Goal: Task Accomplishment & Management: Manage account settings

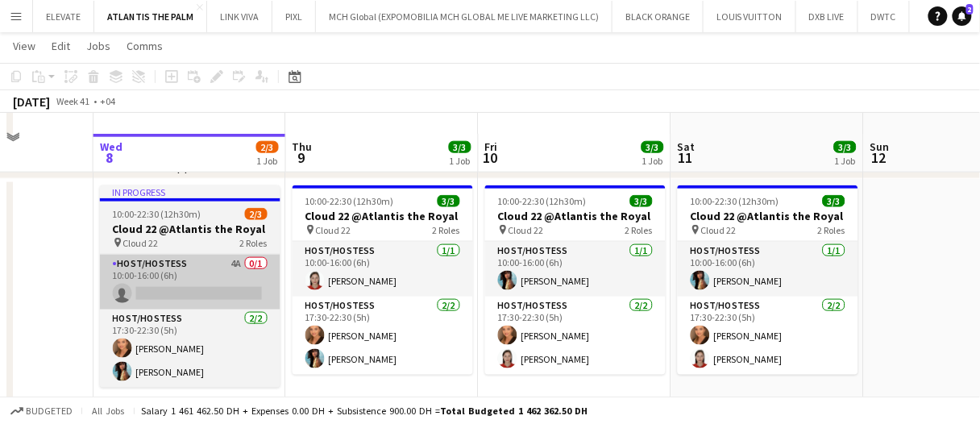
scroll to position [403, 0]
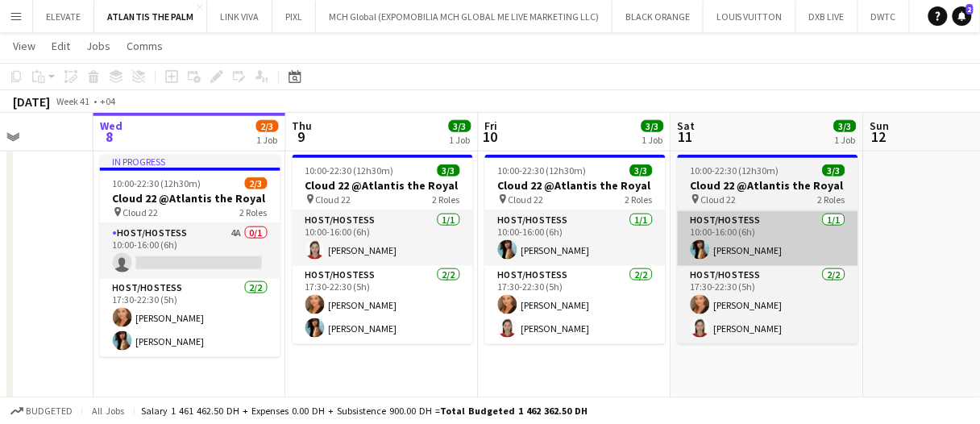
click at [143, 238] on app-card-role "Host/Hostess 4A 0/1 10:00-16:00 (6h) single-neutral-actions" at bounding box center [190, 251] width 180 height 55
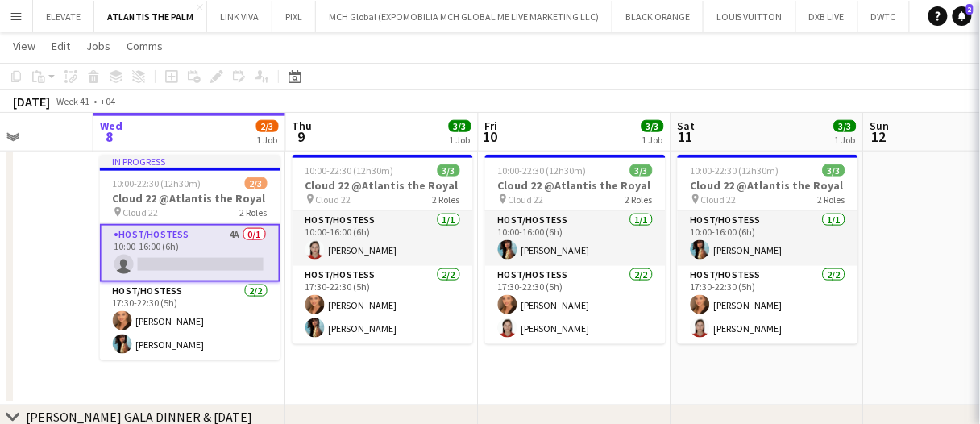
scroll to position [0, 483]
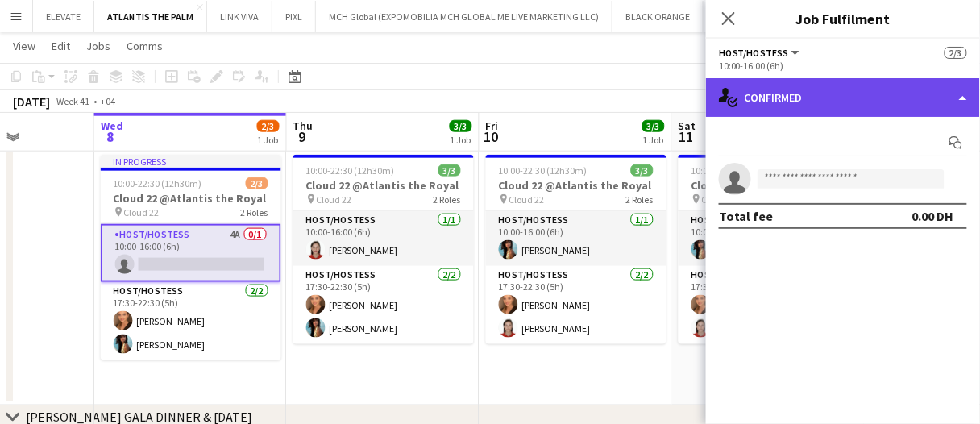
click at [746, 110] on div "single-neutral-actions-check-2 Confirmed" at bounding box center [843, 97] width 274 height 39
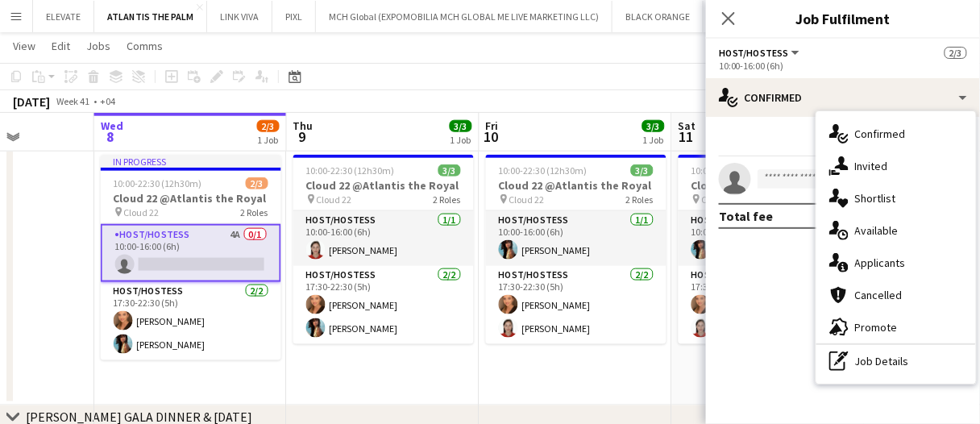
click at [890, 197] on span "Shortlist" at bounding box center [875, 198] width 41 height 15
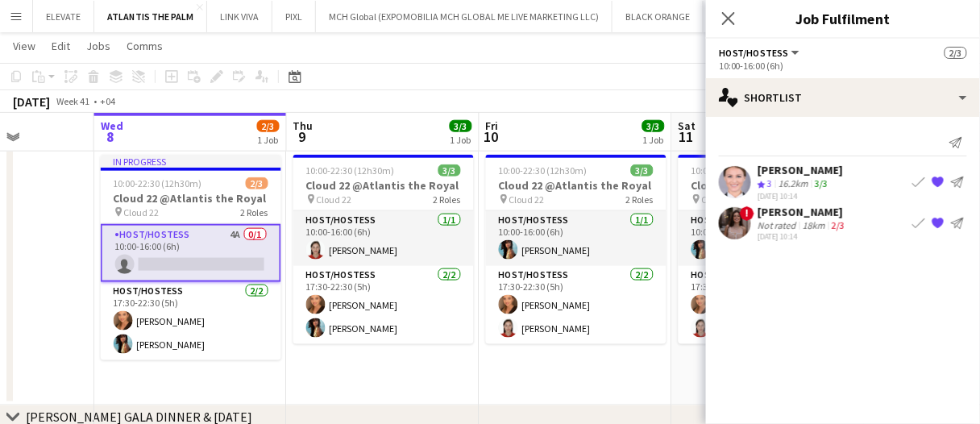
click at [828, 226] on div "2/3" at bounding box center [837, 225] width 19 height 12
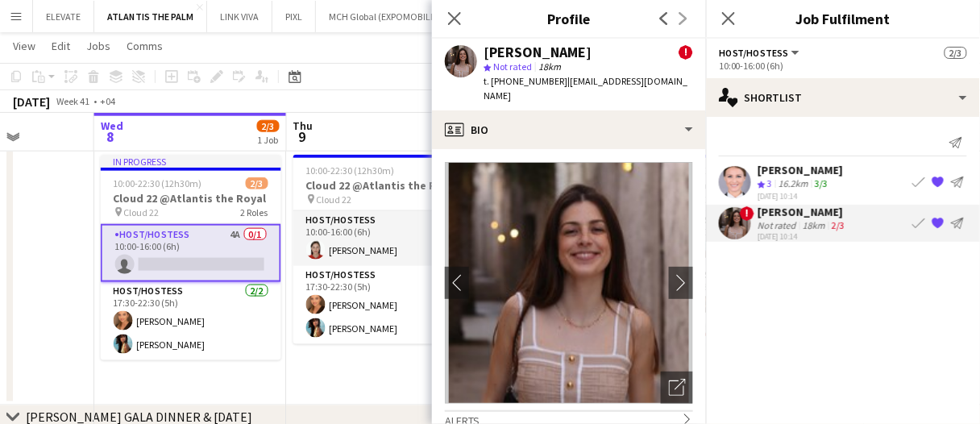
scroll to position [81, 0]
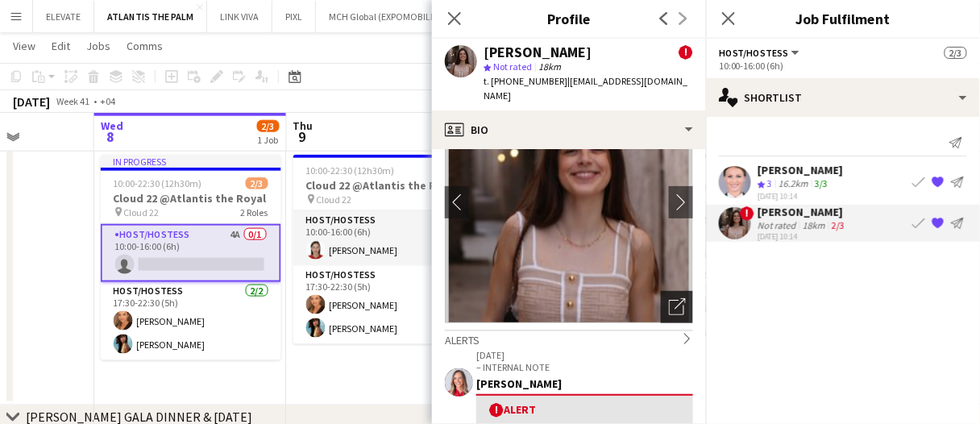
click at [669, 310] on icon "Open photos pop-in" at bounding box center [677, 306] width 17 height 17
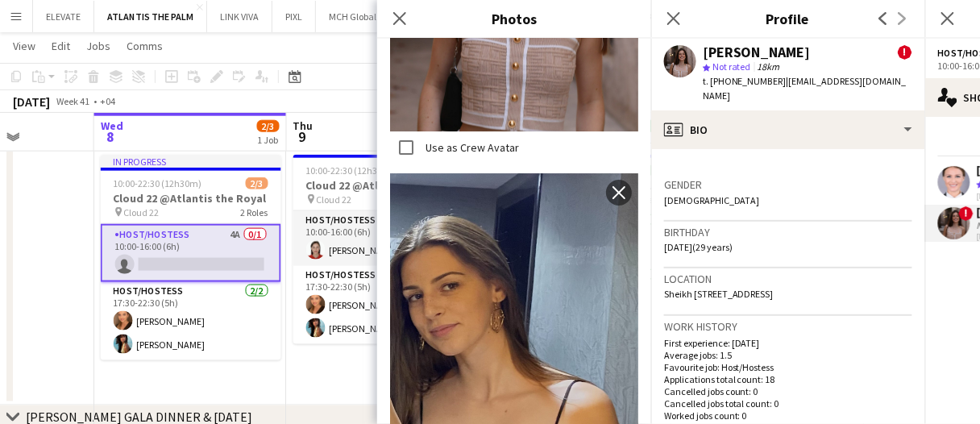
scroll to position [1289, 0]
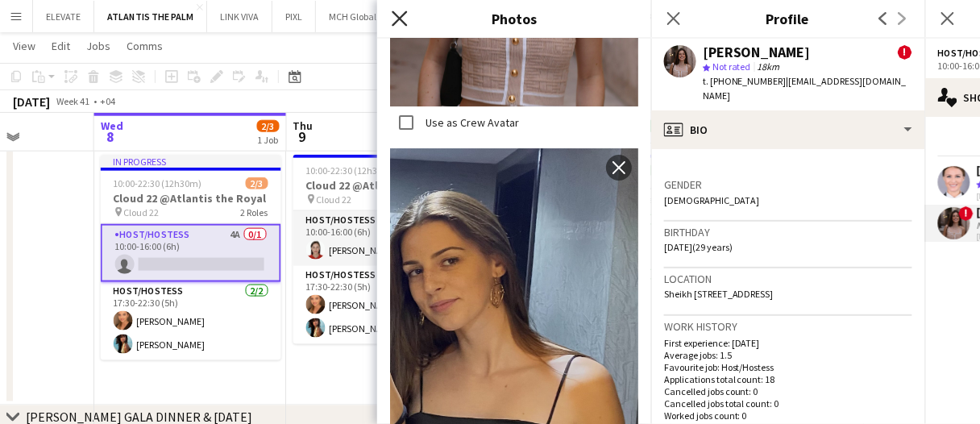
click at [404, 10] on icon "Close pop-in" at bounding box center [399, 17] width 15 height 15
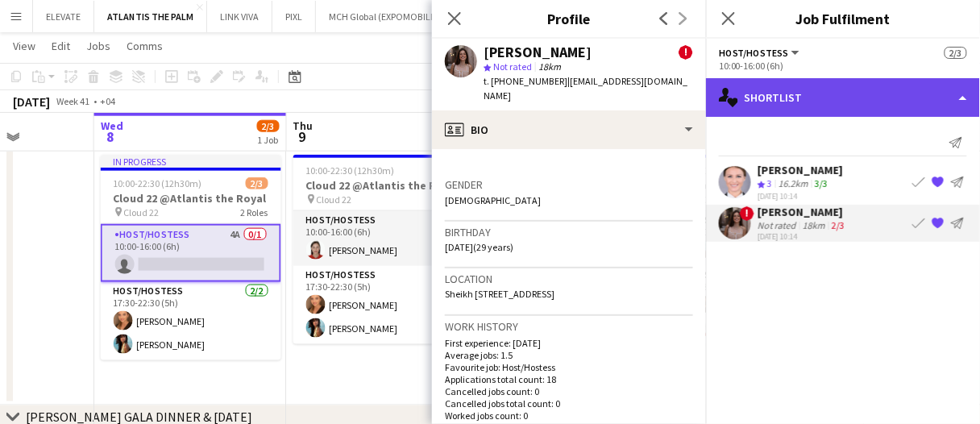
click at [797, 107] on div "single-neutral-actions-heart Shortlist" at bounding box center [843, 97] width 274 height 39
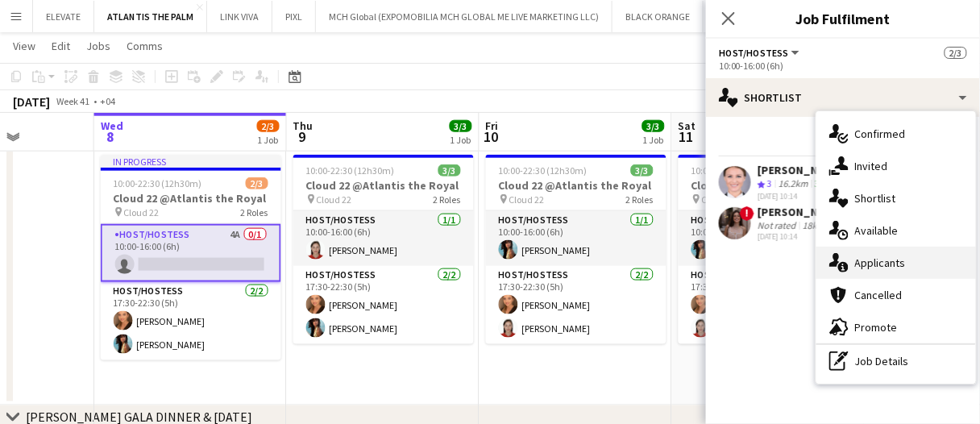
drag, startPoint x: 888, startPoint y: 258, endPoint x: 873, endPoint y: 245, distance: 20.0
click at [888, 258] on span "Applicants" at bounding box center [880, 262] width 51 height 15
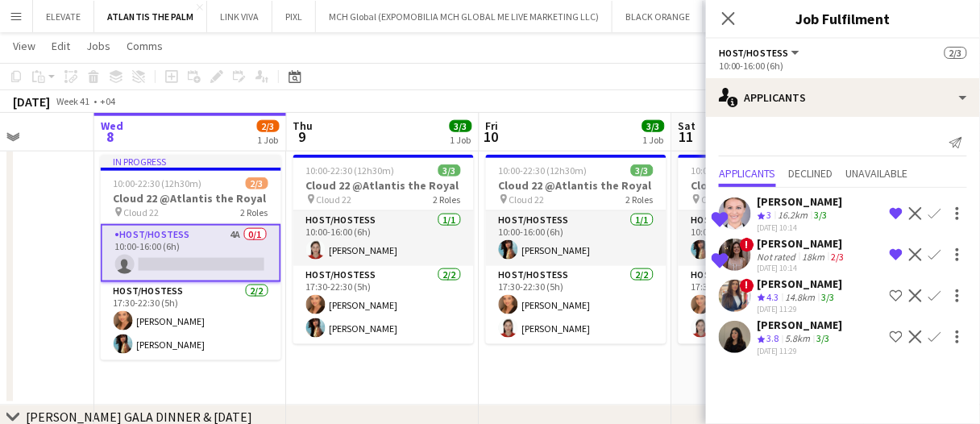
click at [883, 394] on mat-expansion-panel "users2 Applicants Send notification Applicants Declined Unavailable Shortlisted…" at bounding box center [843, 270] width 274 height 307
click at [881, 396] on mat-expansion-panel "users2 Applicants Send notification Applicants Declined Unavailable Shortlisted…" at bounding box center [843, 270] width 274 height 307
click at [790, 132] on div "Send notification" at bounding box center [843, 143] width 248 height 27
click at [858, 394] on mat-expansion-panel "users2 Applicants Send notification Applicants Declined Unavailable Shortlisted…" at bounding box center [843, 270] width 274 height 307
click at [759, 301] on icon "Crew rating" at bounding box center [761, 297] width 8 height 8
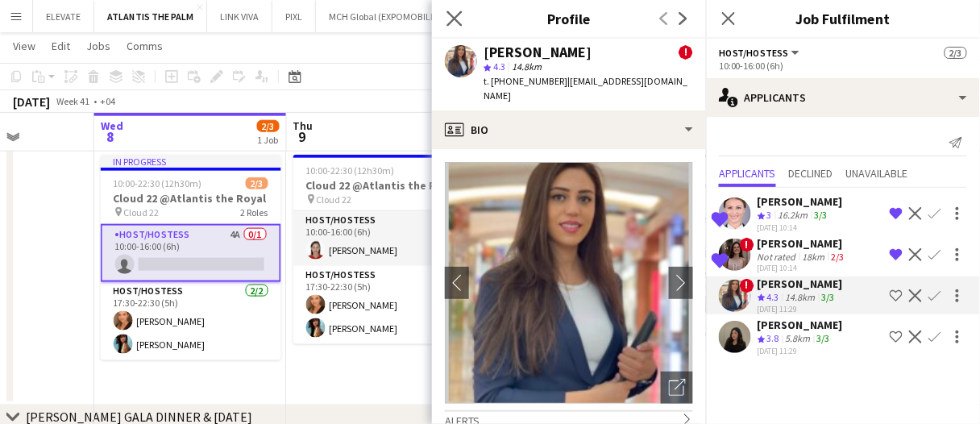
drag, startPoint x: 444, startPoint y: 19, endPoint x: 456, endPoint y: 16, distance: 12.5
click at [446, 19] on div "Close pop-in" at bounding box center [454, 18] width 45 height 37
click at [458, 16] on icon "Close pop-in" at bounding box center [453, 17] width 15 height 15
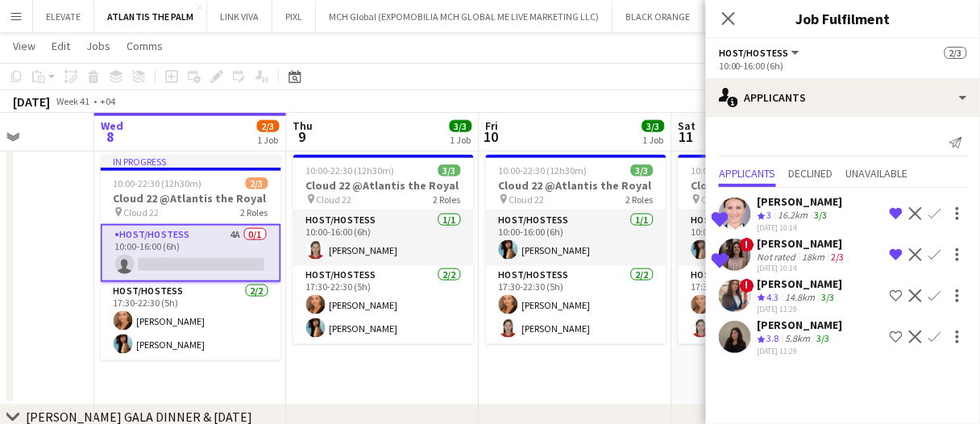
click at [836, 388] on mat-expansion-panel "users2 Applicants Send notification Applicants Declined Unavailable Shortlisted…" at bounding box center [843, 270] width 274 height 307
click at [811, 372] on div "Send notification Applicants Declined Unavailable Shortlisted Ekaterina Kolodya…" at bounding box center [843, 244] width 274 height 255
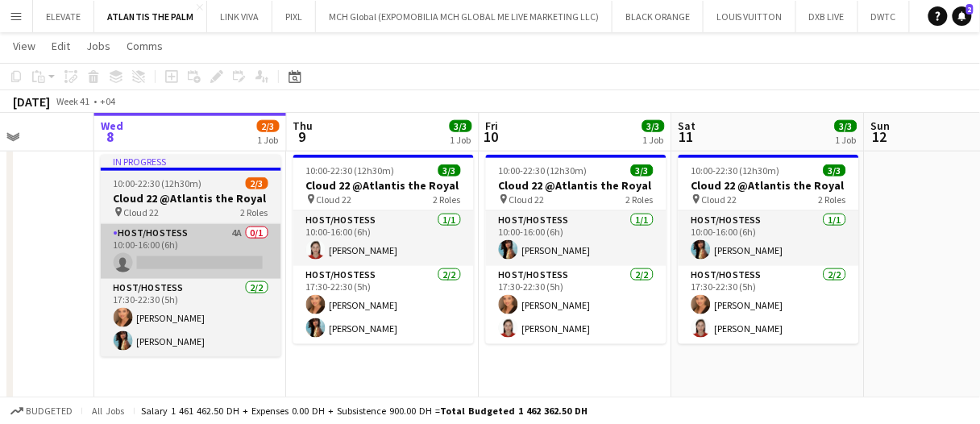
click at [218, 247] on app-card-role "Host/Hostess 4A 0/1 10:00-16:00 (6h) single-neutral-actions" at bounding box center [191, 251] width 180 height 55
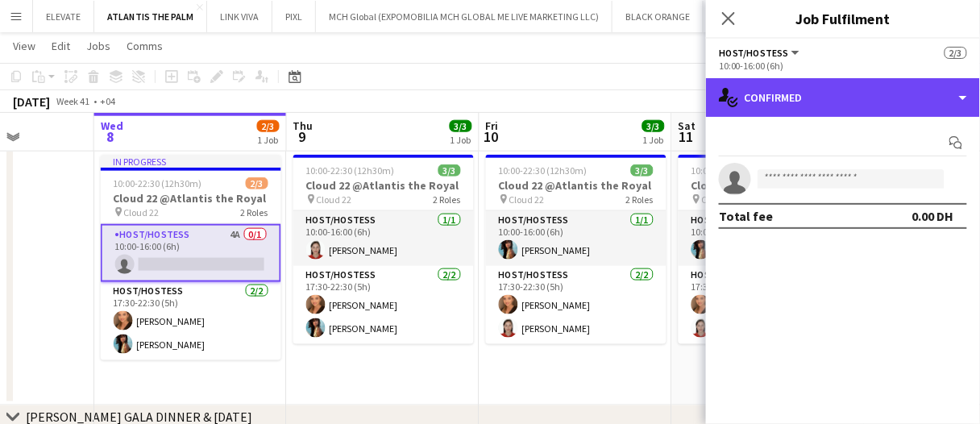
click at [857, 88] on div "single-neutral-actions-check-2 Confirmed" at bounding box center [843, 97] width 274 height 39
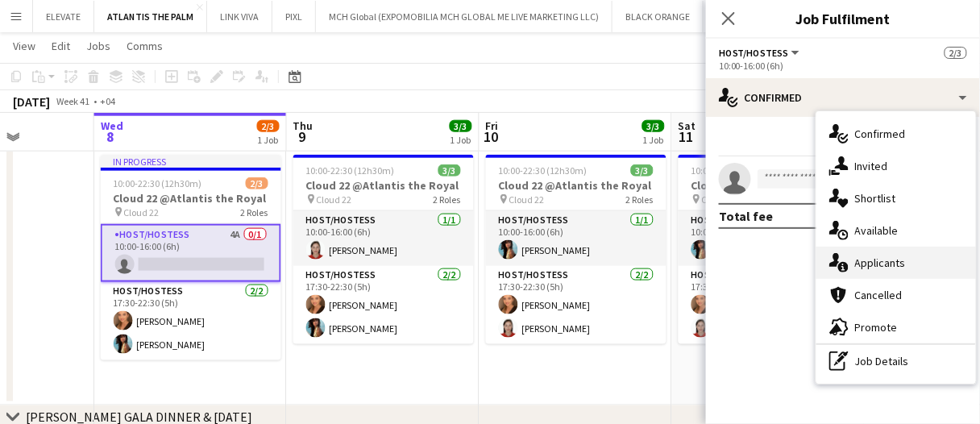
click at [881, 266] on span "Applicants" at bounding box center [880, 262] width 51 height 15
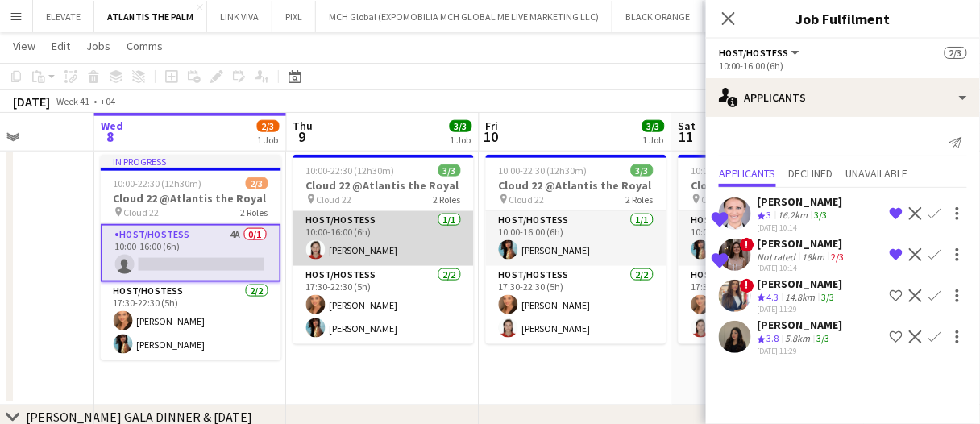
click at [427, 255] on app-card-role "Host/Hostess 1/1 10:00-16:00 (6h) Corina Gisca" at bounding box center [383, 238] width 180 height 55
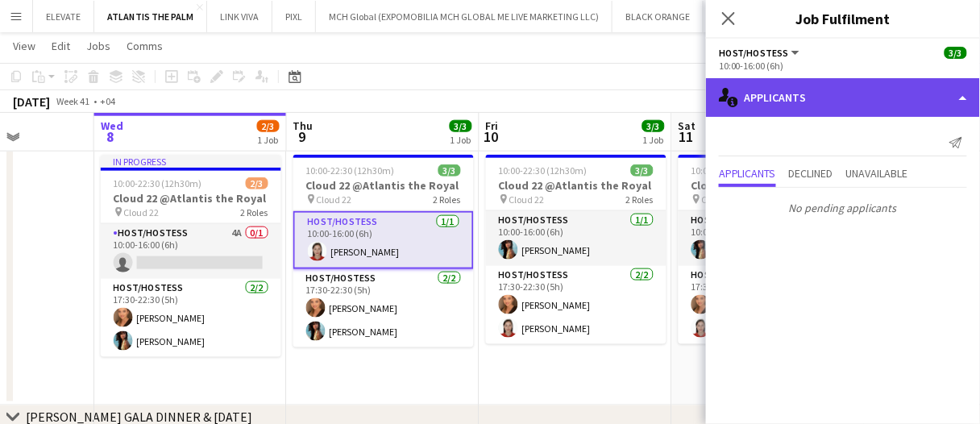
click at [806, 90] on div "single-neutral-actions-information Applicants" at bounding box center [843, 97] width 274 height 39
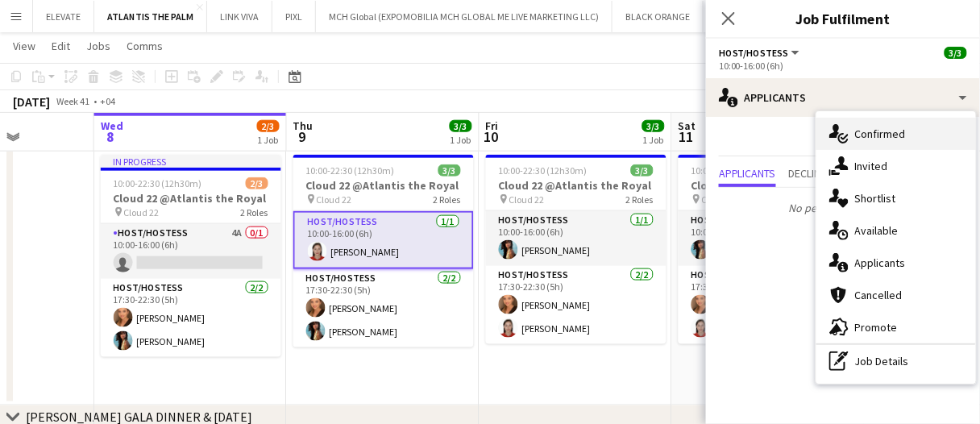
click at [870, 130] on span "Confirmed" at bounding box center [880, 134] width 51 height 15
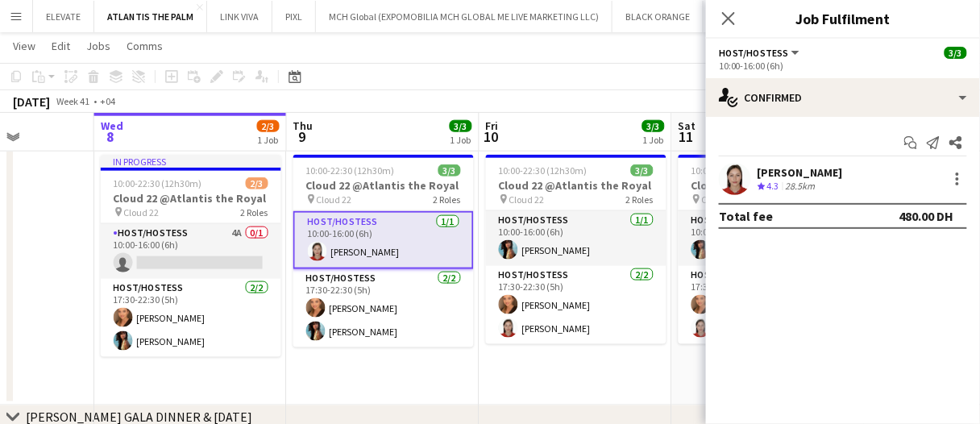
click at [828, 200] on app-confirmed-crew "Corina Gisca Crew rating 4.3 28.5km Total fee 480.00 DH" at bounding box center [843, 196] width 274 height 66
click at [826, 181] on div "Corina Gisca Crew rating 4.3 28.5km" at bounding box center [843, 179] width 274 height 32
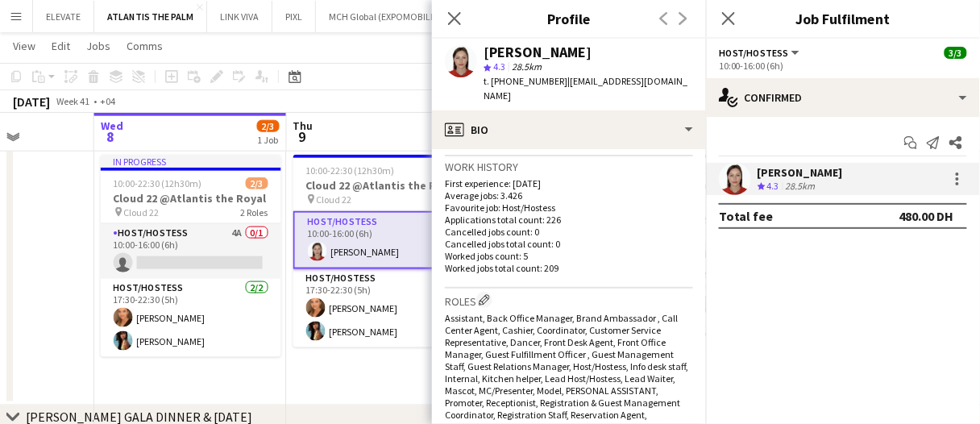
scroll to position [0, 0]
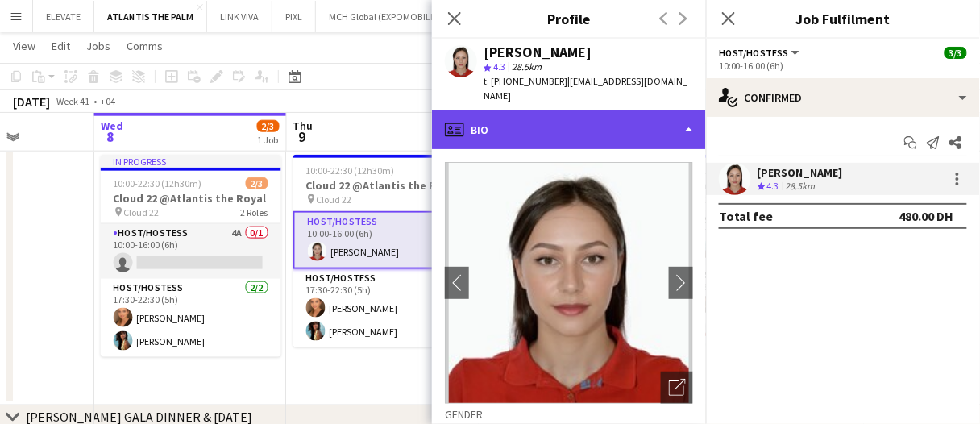
click at [568, 110] on div "profile Bio" at bounding box center [569, 129] width 274 height 39
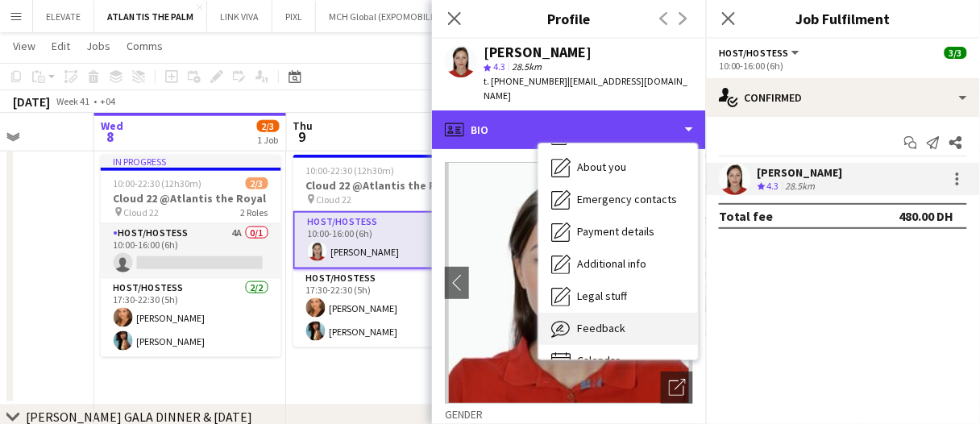
scroll to position [86, 0]
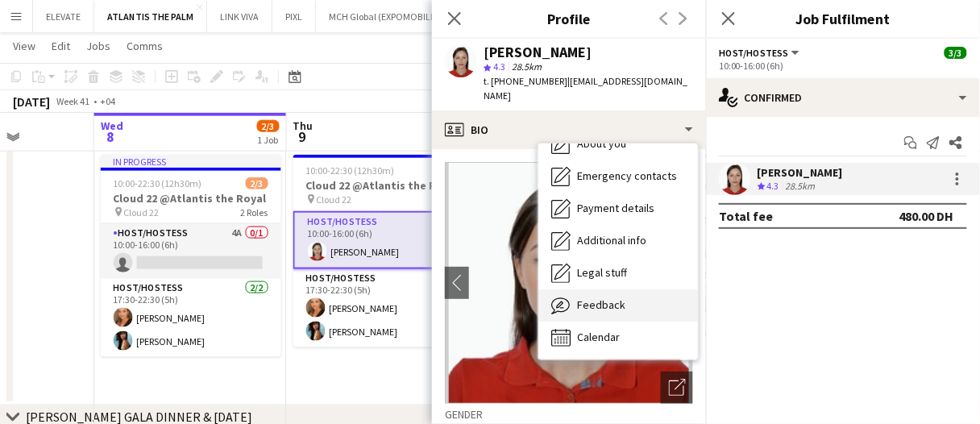
click at [616, 297] on span "Feedback" at bounding box center [601, 304] width 48 height 15
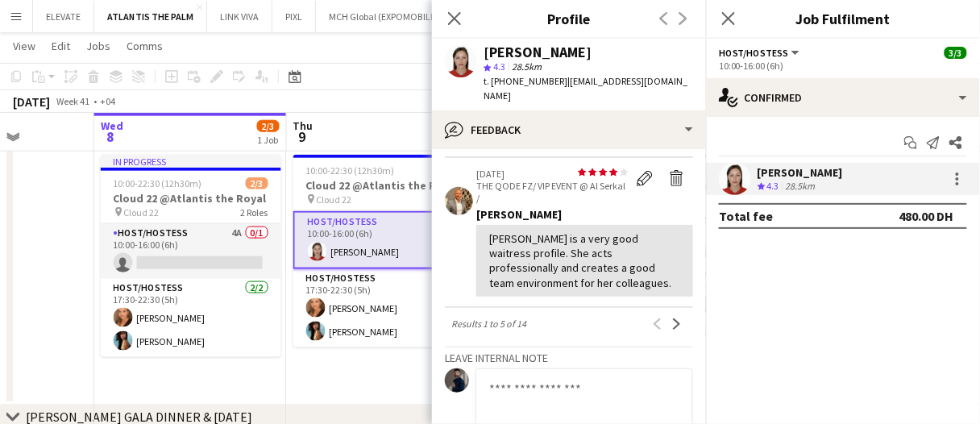
scroll to position [689, 0]
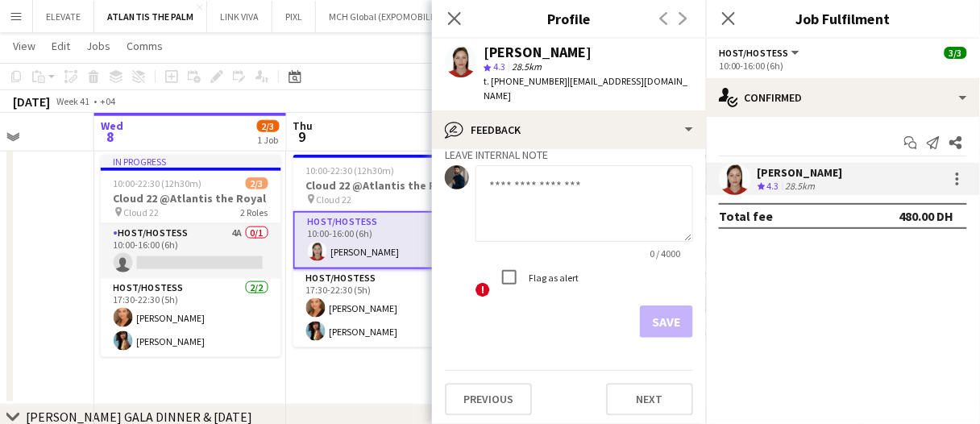
drag, startPoint x: 567, startPoint y: 193, endPoint x: 593, endPoint y: 275, distance: 86.1
click at [567, 193] on textarea at bounding box center [584, 203] width 218 height 77
click at [550, 213] on textarea at bounding box center [584, 203] width 218 height 77
click at [572, 191] on textarea at bounding box center [584, 203] width 218 height 77
click at [587, 216] on textarea at bounding box center [584, 203] width 218 height 77
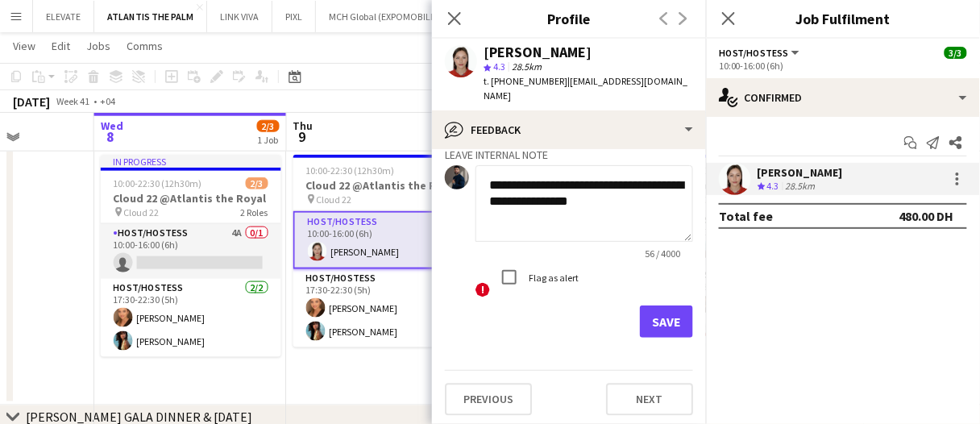
click at [649, 201] on textarea "**********" at bounding box center [584, 203] width 218 height 77
drag, startPoint x: 649, startPoint y: 201, endPoint x: 583, endPoint y: 210, distance: 67.5
click at [548, 218] on textarea "**********" at bounding box center [584, 203] width 218 height 77
click at [625, 203] on textarea "**********" at bounding box center [584, 203] width 218 height 77
click at [641, 197] on textarea "**********" at bounding box center [584, 203] width 218 height 77
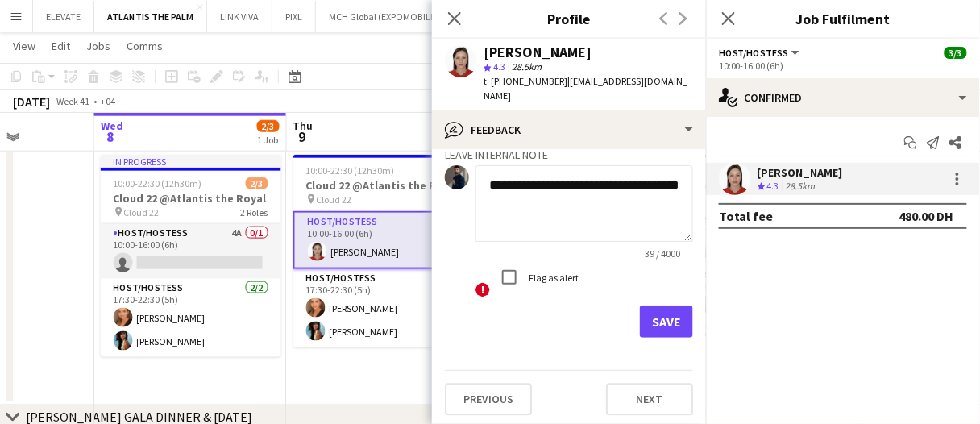
click at [647, 206] on textarea "**********" at bounding box center [584, 203] width 218 height 77
type textarea "**********"
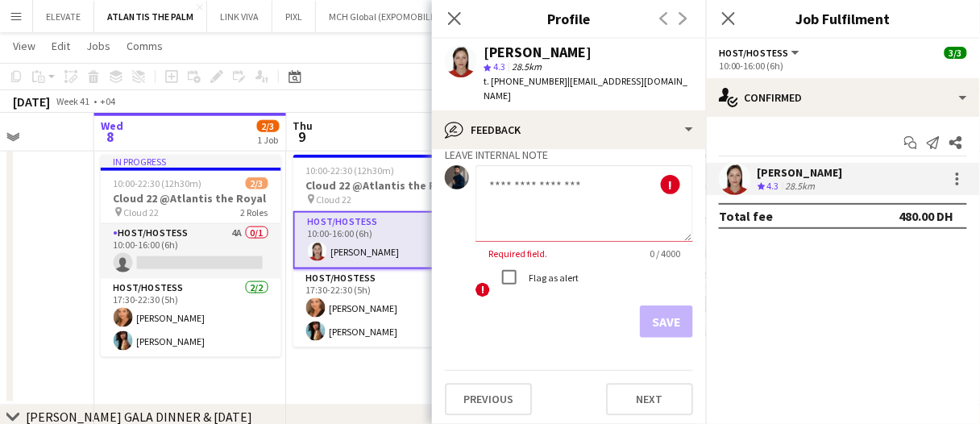
paste textarea "**********"
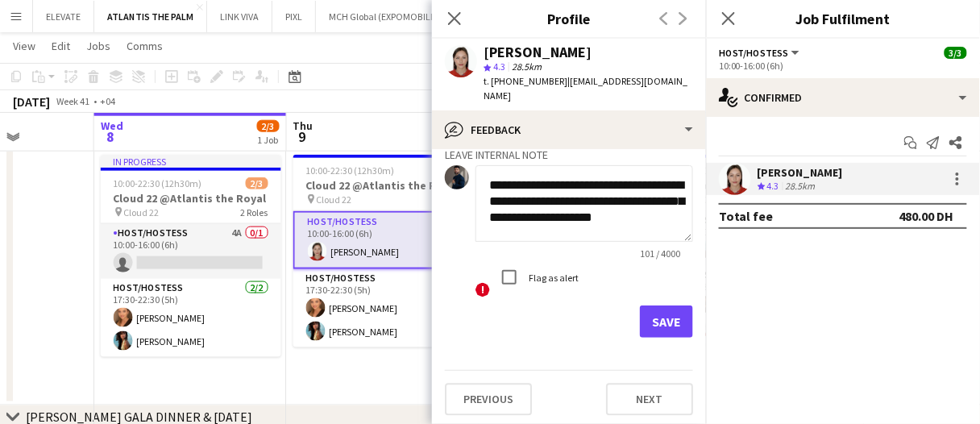
click at [598, 227] on textarea "**********" at bounding box center [584, 203] width 218 height 77
drag, startPoint x: 598, startPoint y: 227, endPoint x: 587, endPoint y: 217, distance: 15.4
click at [579, 212] on textarea "**********" at bounding box center [577, 203] width 205 height 77
click at [588, 218] on textarea "**********" at bounding box center [577, 203] width 205 height 77
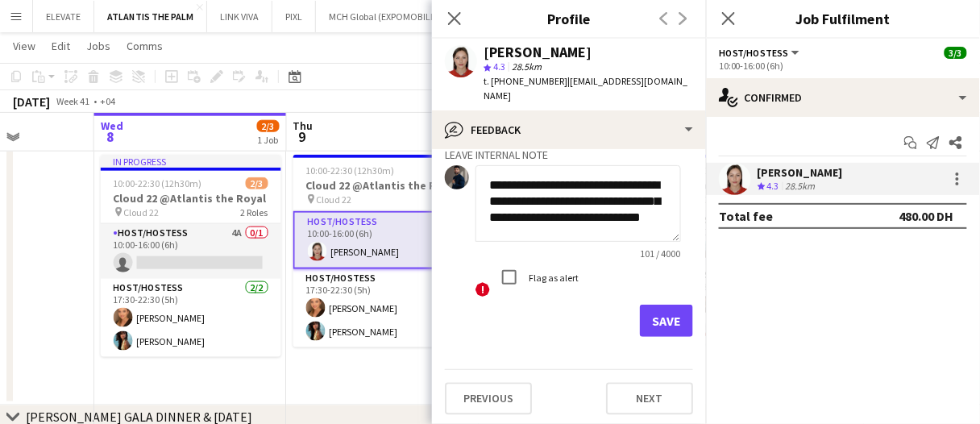
type textarea "**********"
click at [656, 315] on button "Save" at bounding box center [666, 321] width 53 height 32
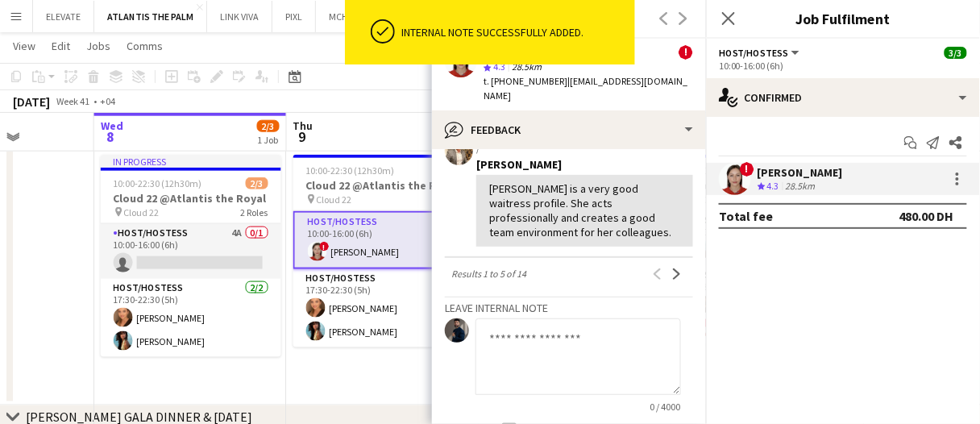
scroll to position [840, 0]
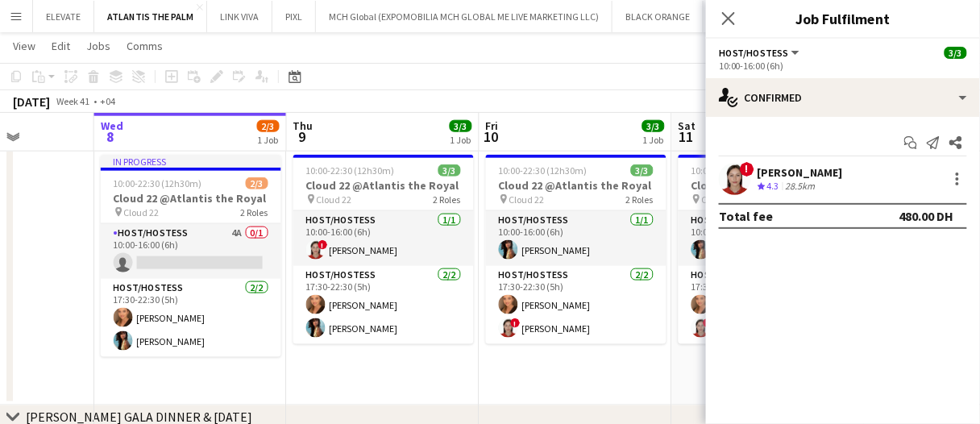
click at [796, 177] on div "Corina Gisca" at bounding box center [799, 172] width 85 height 15
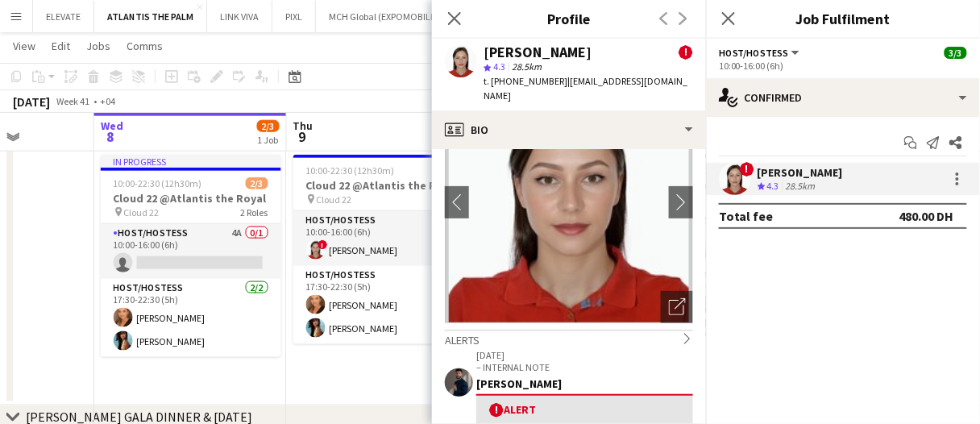
scroll to position [242, 0]
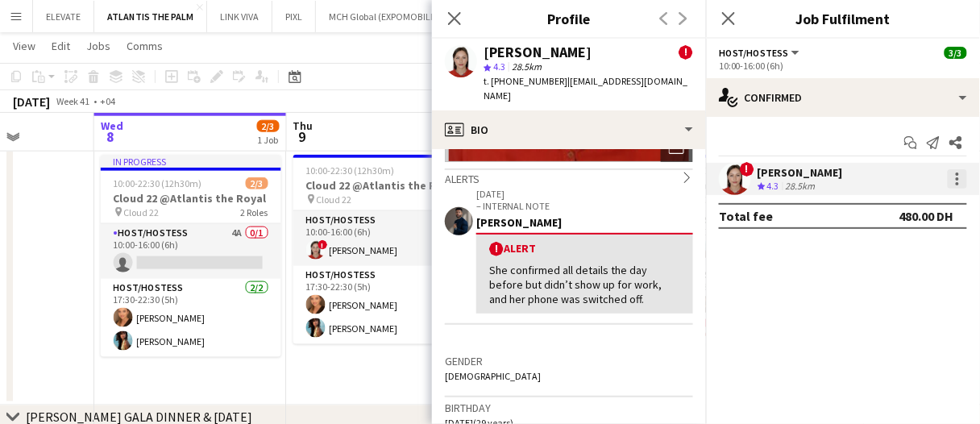
click at [960, 176] on div at bounding box center [957, 178] width 19 height 19
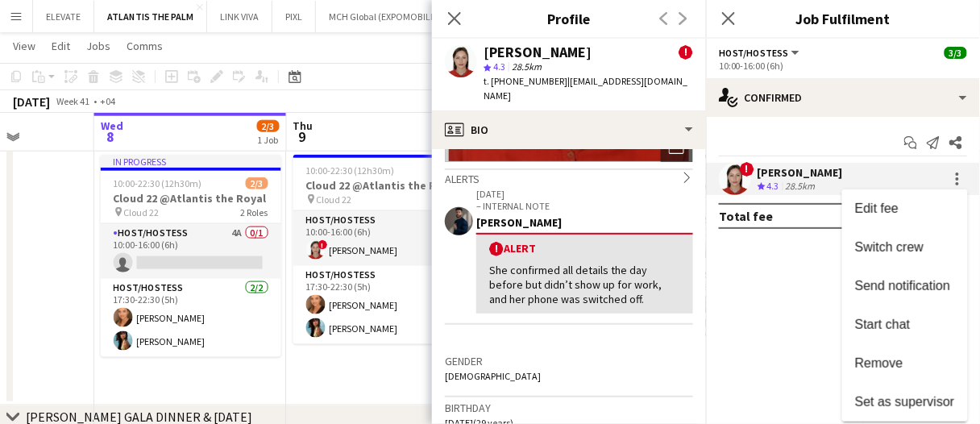
drag, startPoint x: 899, startPoint y: 366, endPoint x: 761, endPoint y: 366, distance: 137.8
click at [899, 366] on span "Remove" at bounding box center [879, 363] width 48 height 14
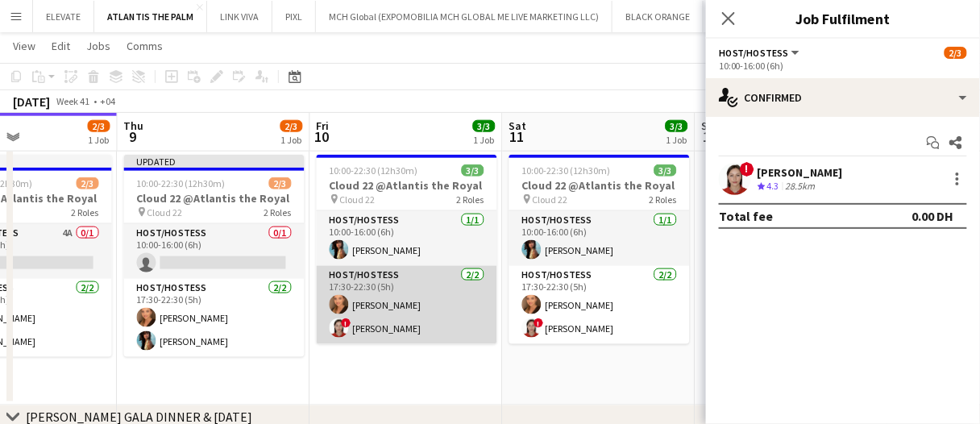
drag, startPoint x: 401, startPoint y: 324, endPoint x: 453, endPoint y: 322, distance: 51.6
click at [400, 324] on app-card-role "Host/Hostess 2/2 17:30-22:30 (5h) Maryna Demchenko ! Corina Gisca" at bounding box center [407, 305] width 180 height 78
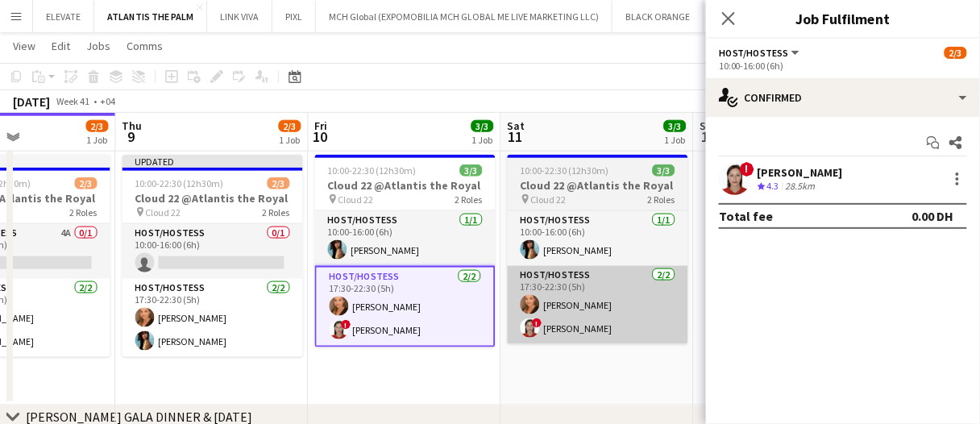
click at [558, 315] on app-card-role "Host/Hostess 2/2 17:30-22:30 (5h) Maryna Demchenko ! Corina Gisca" at bounding box center [598, 305] width 180 height 78
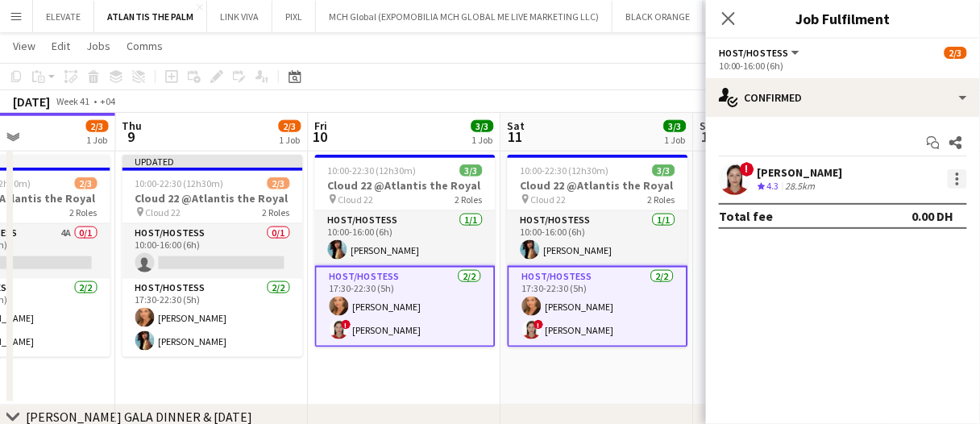
click at [955, 170] on div at bounding box center [957, 178] width 19 height 19
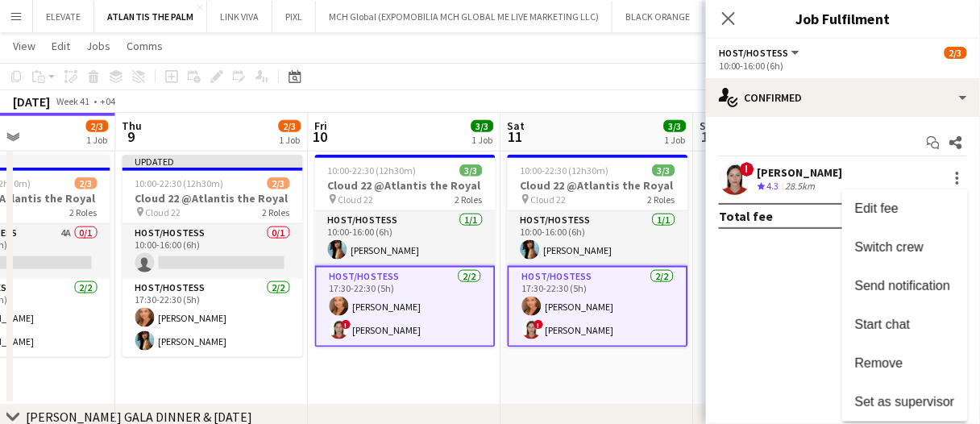
click at [928, 353] on button "Remove" at bounding box center [905, 363] width 126 height 39
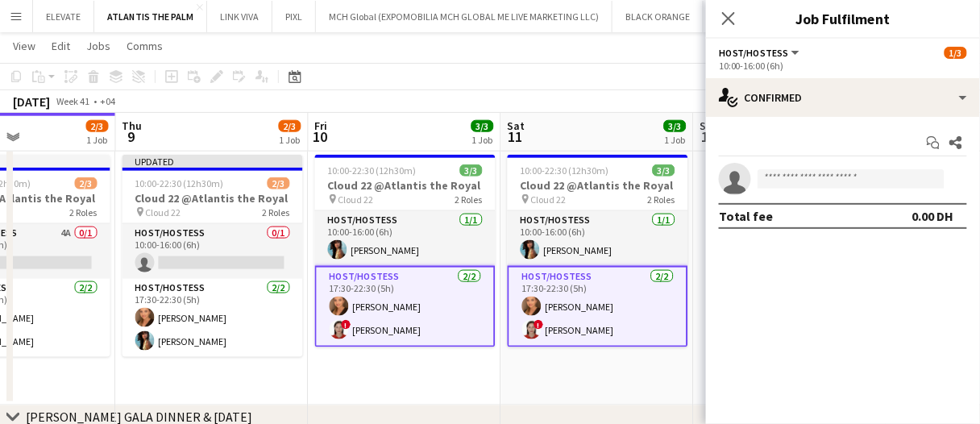
click at [623, 372] on app-date-cell "10:00-22:30 (12h30m) 3/3 Cloud 22 @Atlantis the Royal pin Cloud 22 2 Roles Host…" at bounding box center [597, 276] width 193 height 257
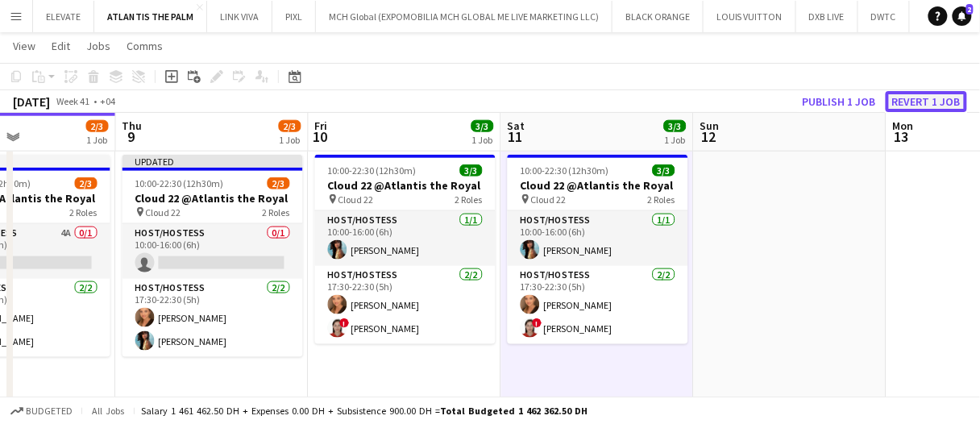
click at [916, 97] on button "Revert 1 job" at bounding box center [926, 101] width 81 height 21
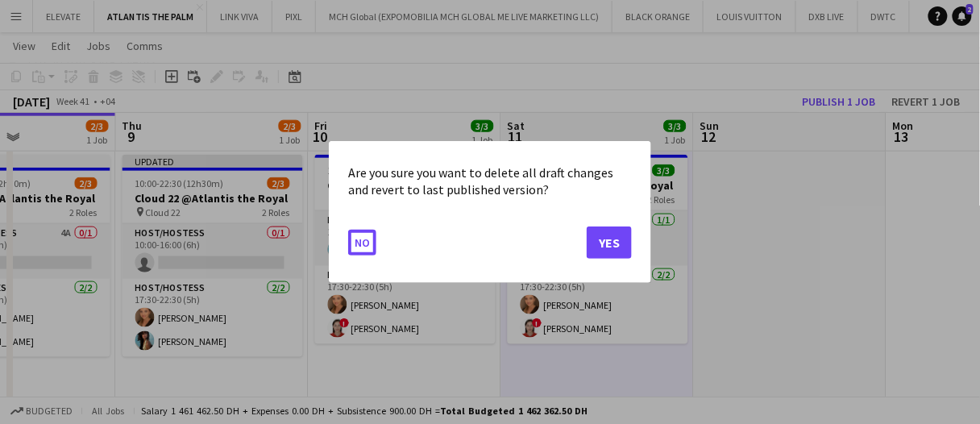
scroll to position [0, 0]
click at [616, 243] on button "Yes" at bounding box center [609, 242] width 45 height 32
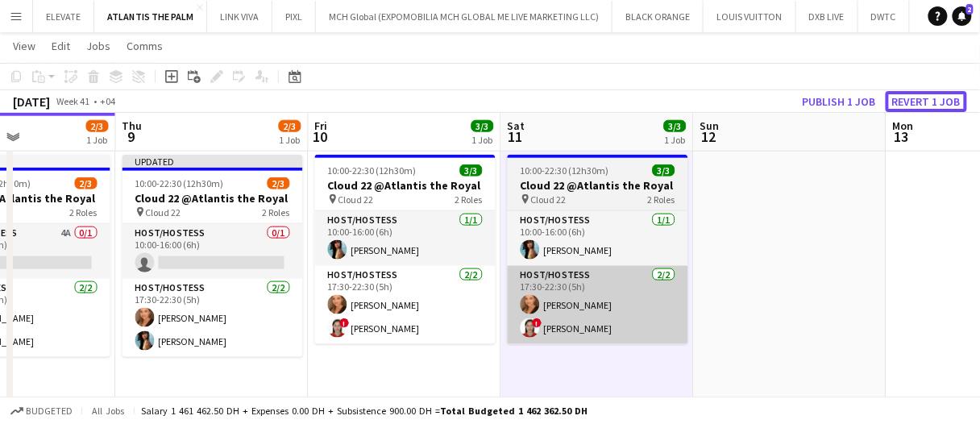
scroll to position [403, 0]
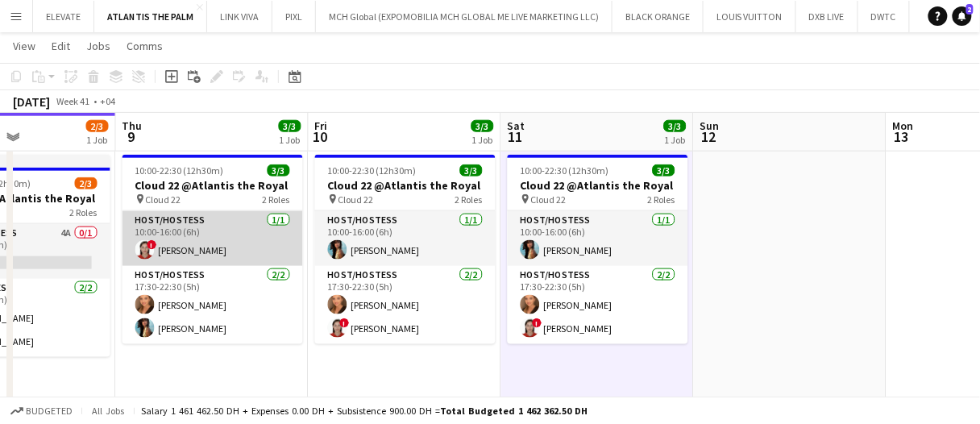
click at [230, 232] on app-card-role "Host/Hostess 1/1 10:00-16:00 (6h) ! Corina Gisca" at bounding box center [212, 238] width 180 height 55
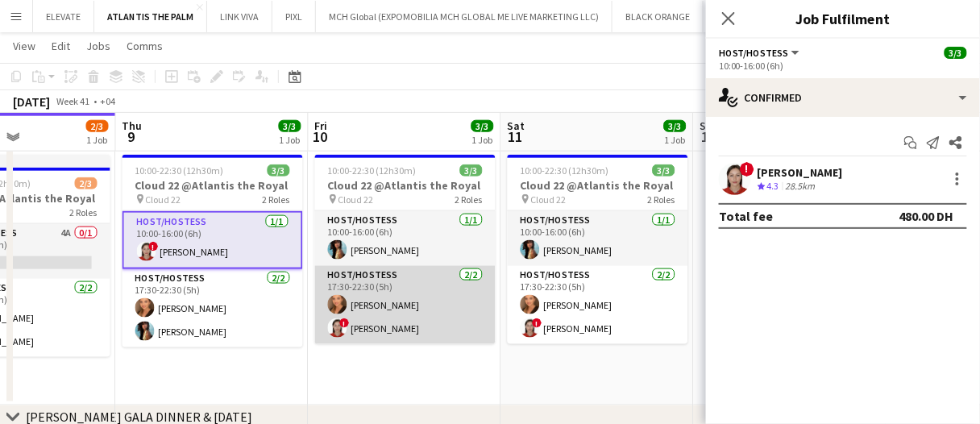
click at [363, 321] on app-card-role "Host/Hostess 2/2 17:30-22:30 (5h) Maryna Demchenko ! Corina Gisca" at bounding box center [405, 305] width 180 height 78
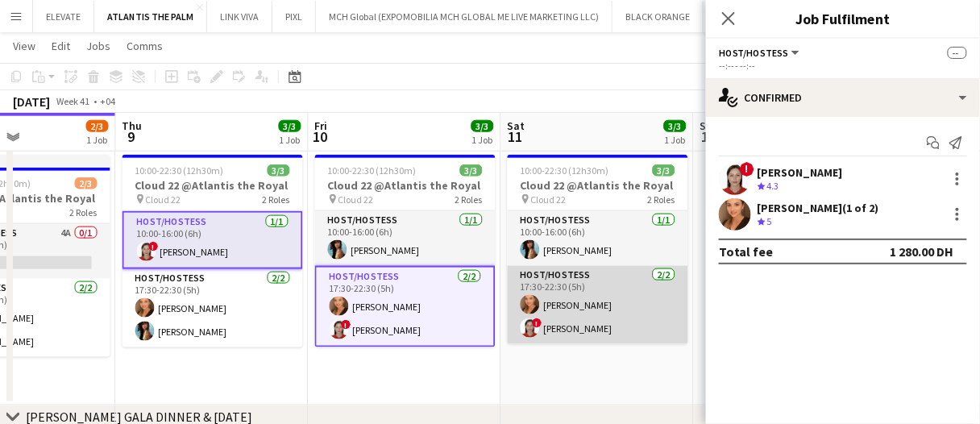
click at [622, 331] on app-card-role "Host/Hostess 2/2 17:30-22:30 (5h) Maryna Demchenko ! Corina Gisca" at bounding box center [598, 305] width 180 height 78
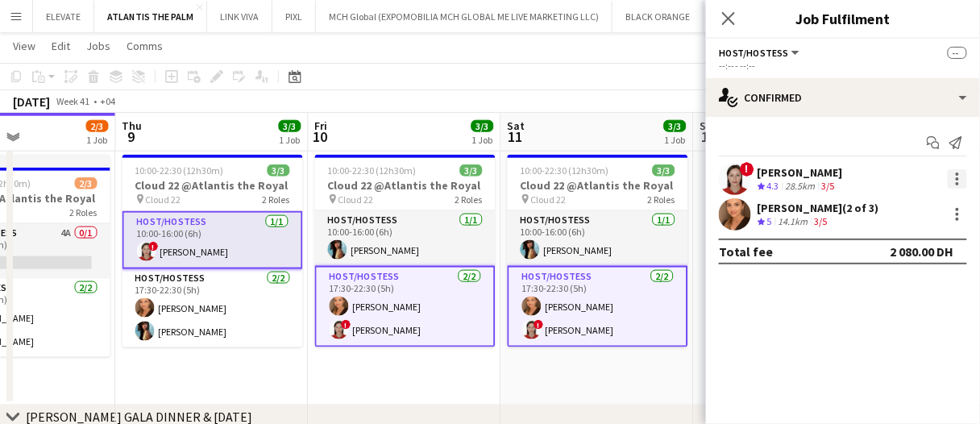
click at [959, 174] on div at bounding box center [957, 173] width 3 height 3
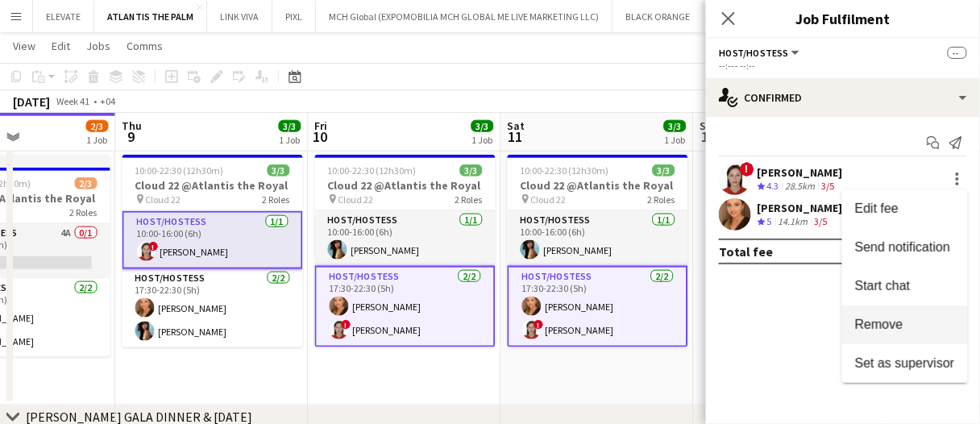
click at [906, 333] on button "Remove" at bounding box center [905, 324] width 126 height 39
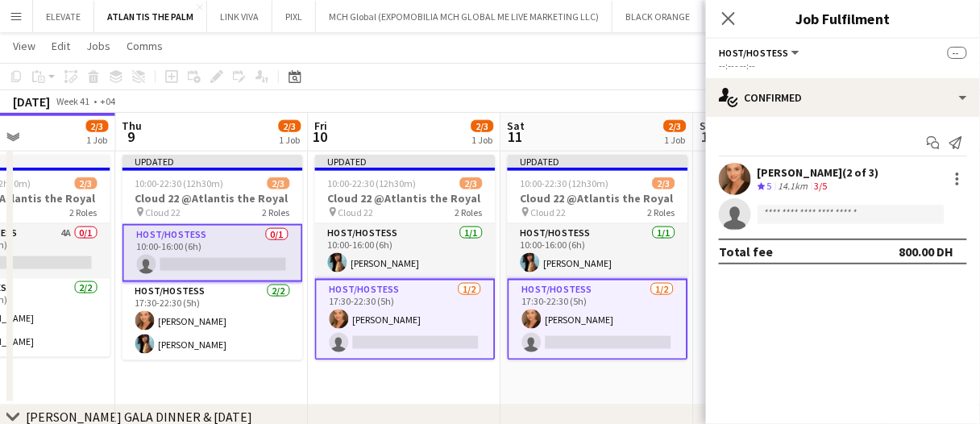
click at [483, 380] on app-date-cell "Updated 10:00-22:30 (12h30m) 2/3 Cloud 22 @Atlantis the Royal pin Cloud 22 2 Ro…" at bounding box center [405, 276] width 193 height 257
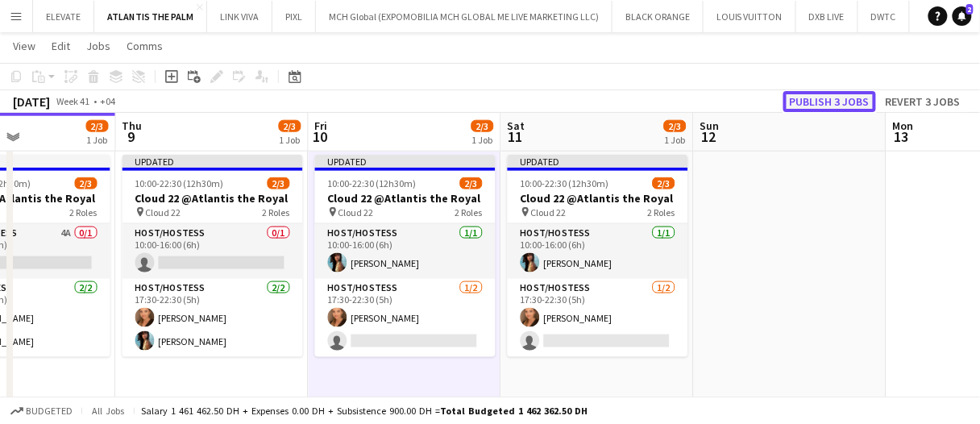
click at [814, 98] on button "Publish 3 jobs" at bounding box center [829, 101] width 93 height 21
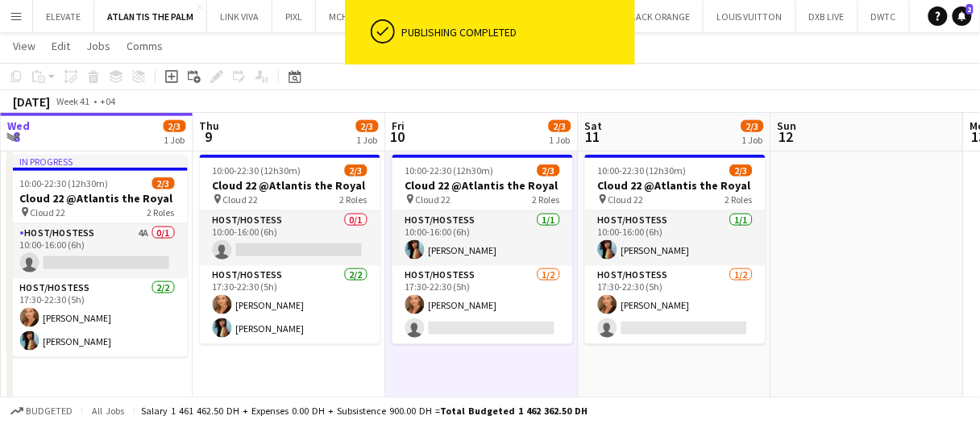
scroll to position [0, 520]
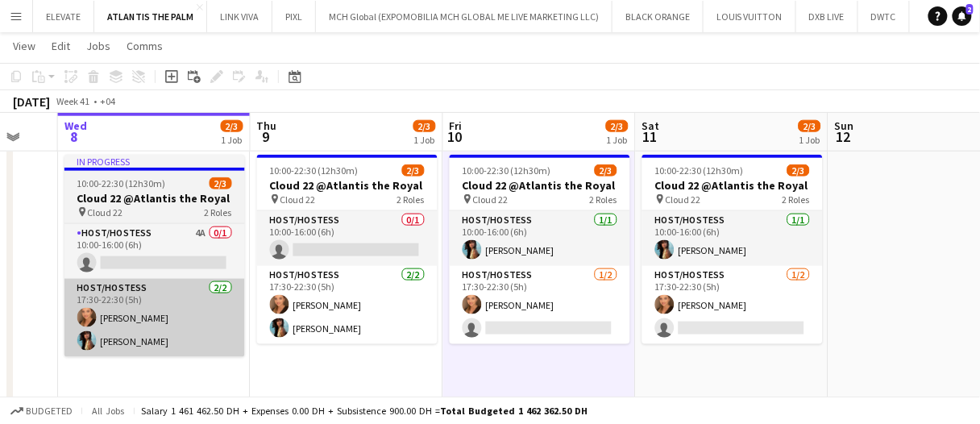
click at [187, 282] on app-card-role "Host/Hostess 2/2 17:30-22:30 (5h) Maryna Demchenko Akmaral Satzhanova" at bounding box center [154, 318] width 180 height 78
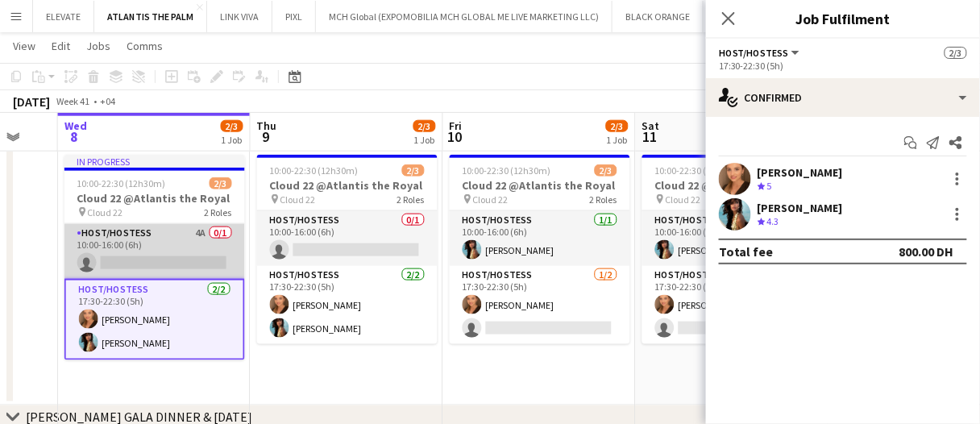
click at [176, 255] on app-card-role "Host/Hostess 4A 0/1 10:00-16:00 (6h) single-neutral-actions" at bounding box center [154, 251] width 180 height 55
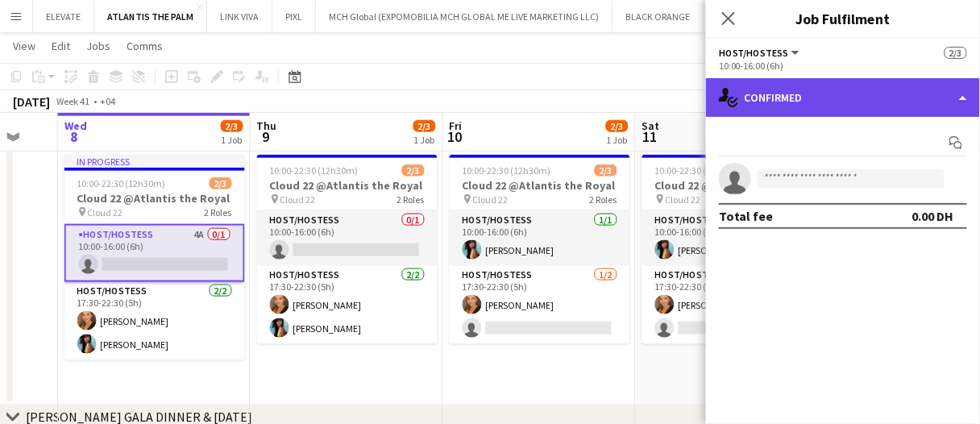
click at [753, 100] on div "single-neutral-actions-check-2 Confirmed" at bounding box center [843, 97] width 274 height 39
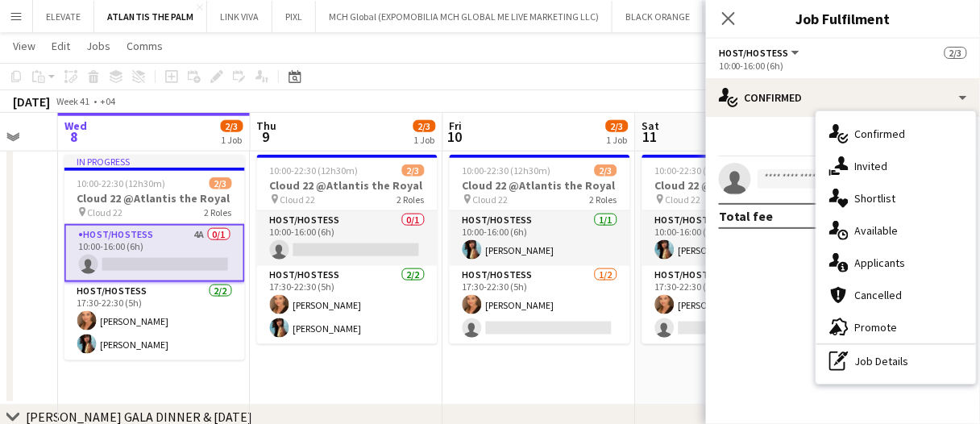
drag, startPoint x: 915, startPoint y: 271, endPoint x: 757, endPoint y: 243, distance: 159.5
click at [911, 269] on div "single-neutral-actions-information Applicants" at bounding box center [896, 263] width 160 height 32
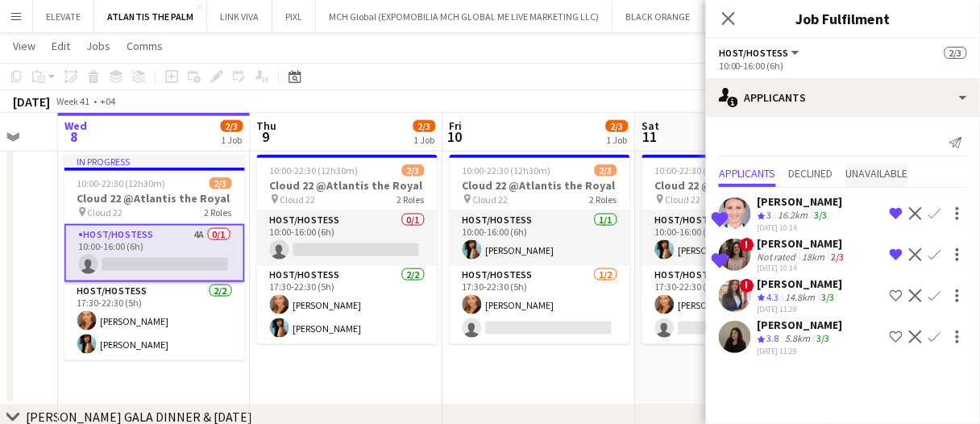
click at [863, 170] on span "Unavailable" at bounding box center [877, 173] width 62 height 11
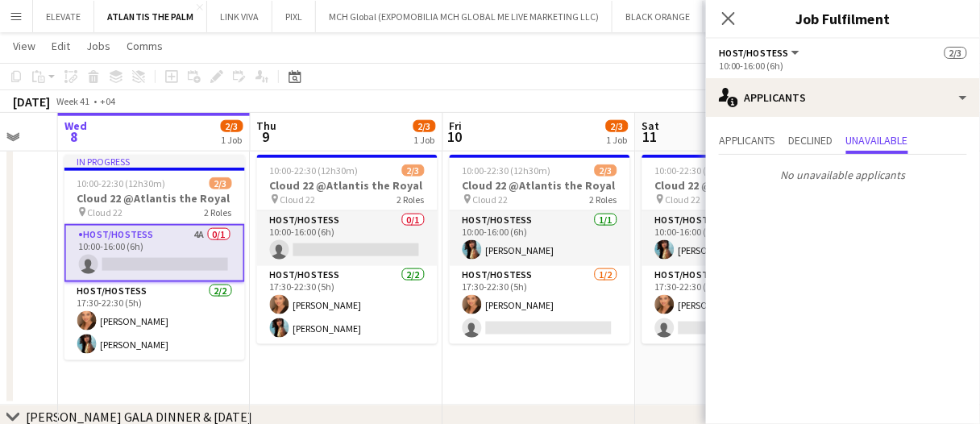
click at [813, 157] on div "No unavailable applicants" at bounding box center [843, 172] width 274 height 34
click at [809, 144] on span "Declined" at bounding box center [811, 140] width 44 height 11
click at [877, 144] on span "Unavailable" at bounding box center [877, 140] width 62 height 11
click at [736, 139] on span "Applicants" at bounding box center [747, 140] width 57 height 11
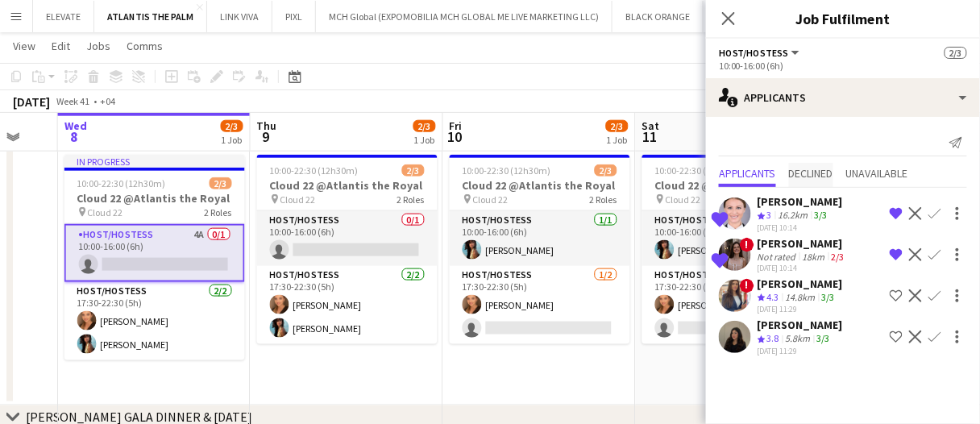
click at [817, 168] on span "Declined" at bounding box center [811, 173] width 44 height 11
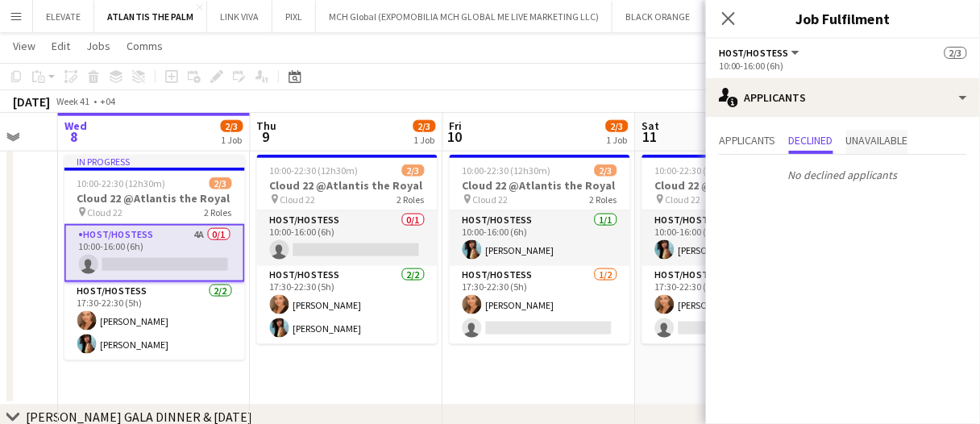
click at [875, 135] on span "Unavailable" at bounding box center [877, 140] width 62 height 11
click at [741, 139] on span "Applicants" at bounding box center [747, 140] width 57 height 11
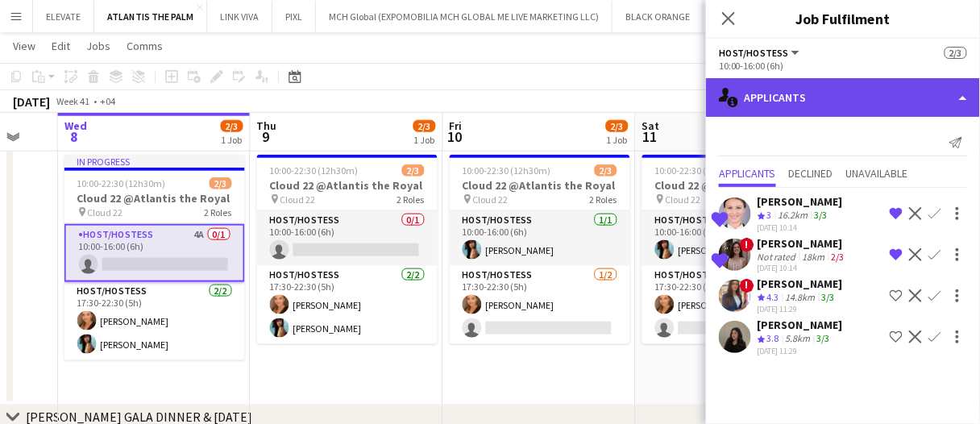
click at [794, 85] on div "single-neutral-actions-information Applicants" at bounding box center [843, 97] width 274 height 39
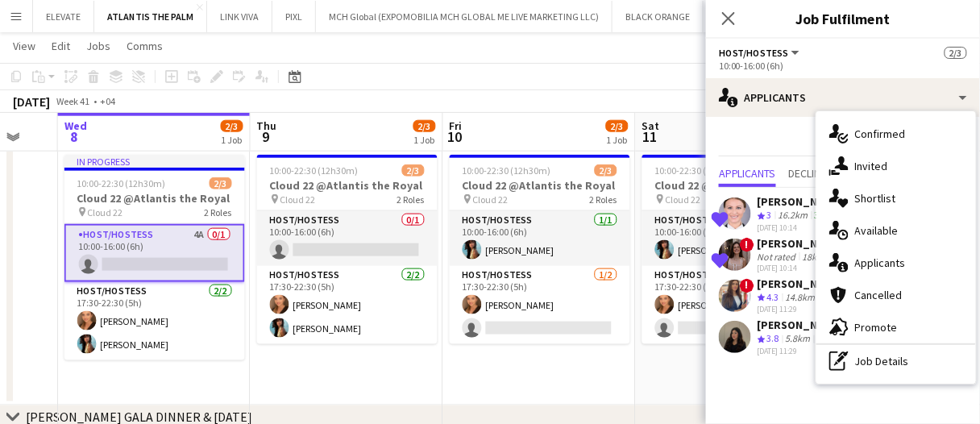
click at [764, 414] on mat-expansion-panel "users2 Applicants Send notification Applicants Declined Unavailable Shortlisted…" at bounding box center [843, 270] width 274 height 307
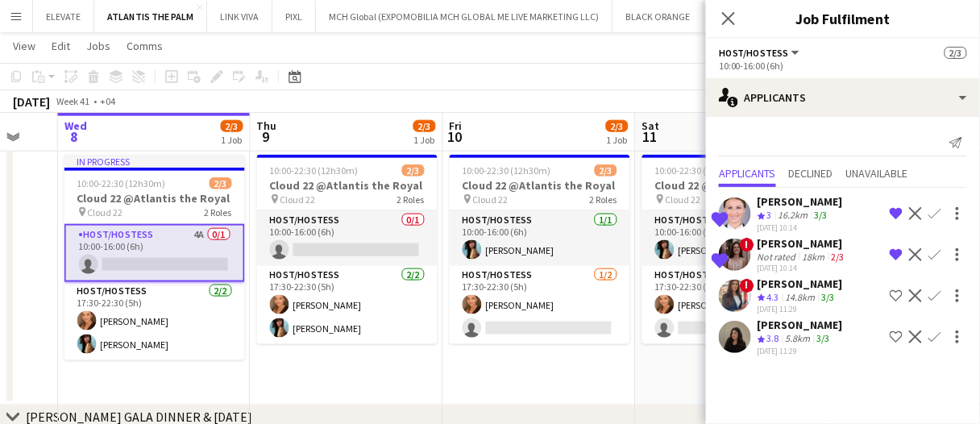
click at [782, 74] on app-options-switcher "Host/Hostess All roles Host/Hostess 2/3 10:00-16:00 (6h)" at bounding box center [843, 58] width 274 height 39
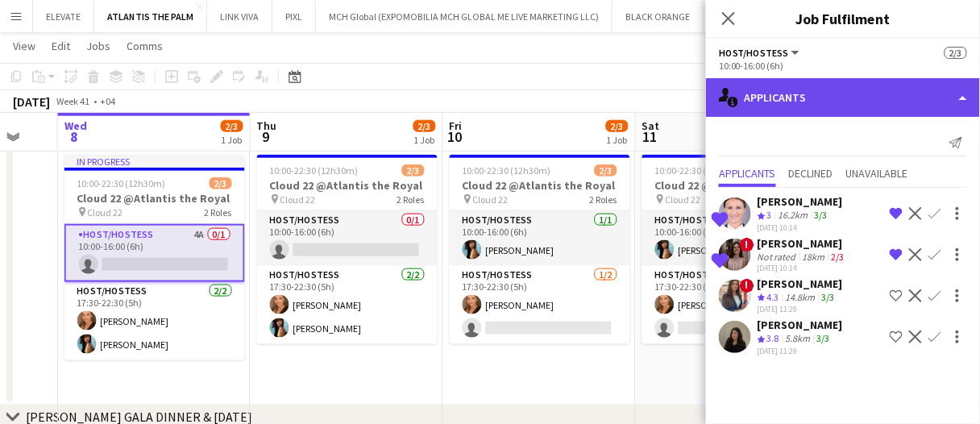
click at [782, 89] on div "single-neutral-actions-information Applicants" at bounding box center [843, 97] width 274 height 39
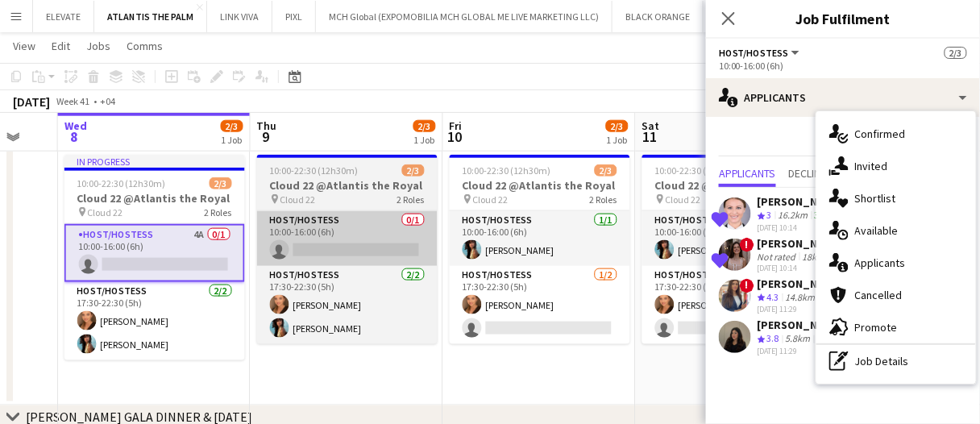
click at [389, 225] on app-card-role "Host/Hostess 0/1 10:00-16:00 (6h) single-neutral-actions" at bounding box center [347, 238] width 180 height 55
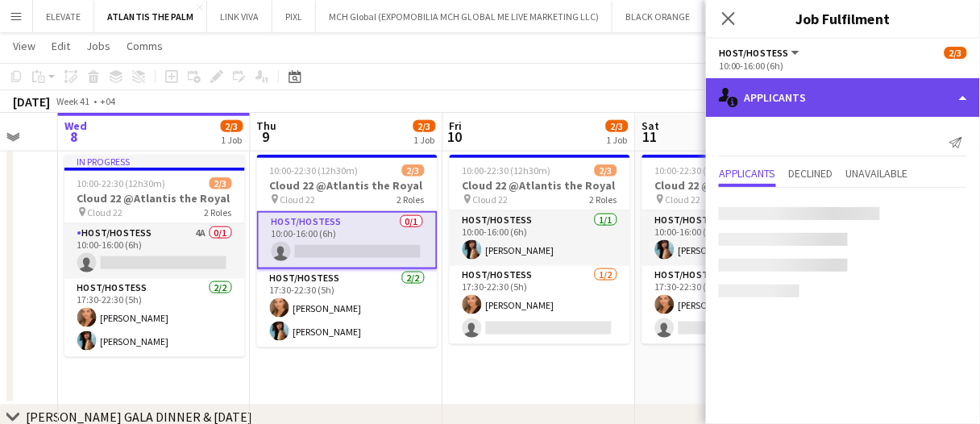
click at [797, 97] on div "single-neutral-actions-information Applicants" at bounding box center [843, 97] width 274 height 39
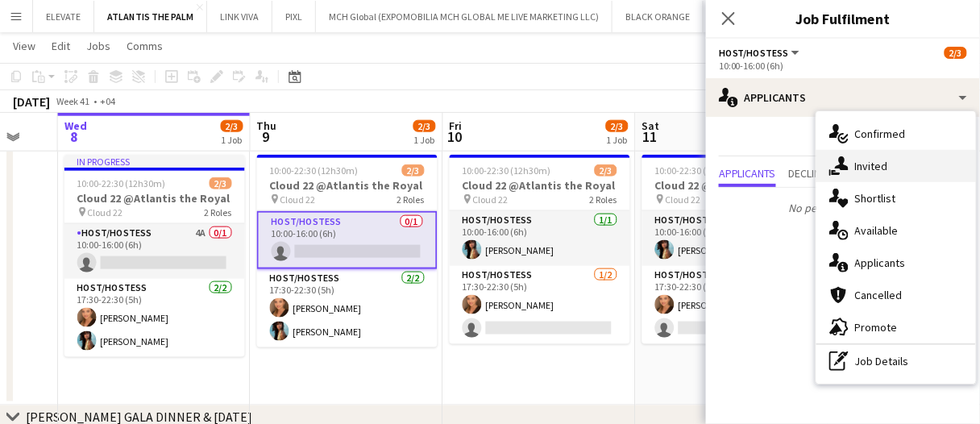
click at [883, 171] on span "Invited" at bounding box center [871, 166] width 33 height 15
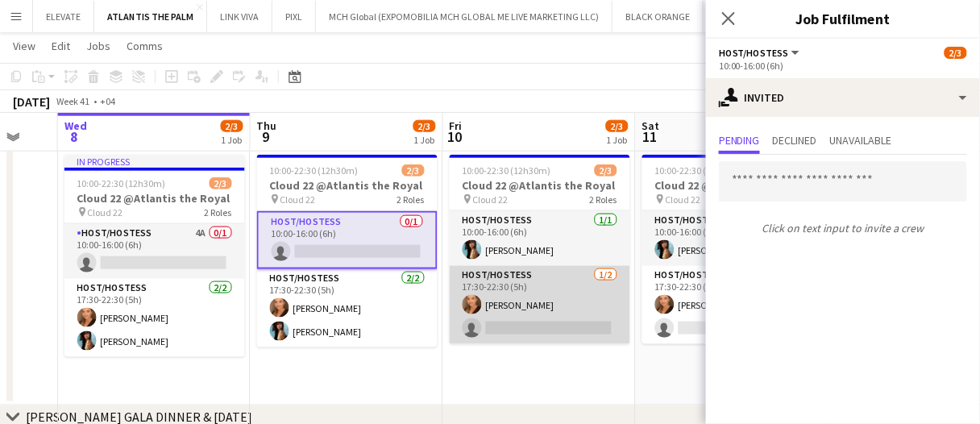
click at [537, 328] on app-card-role "Host/Hostess 1/2 17:30-22:30 (5h) Maryna Demchenko single-neutral-actions" at bounding box center [540, 305] width 180 height 78
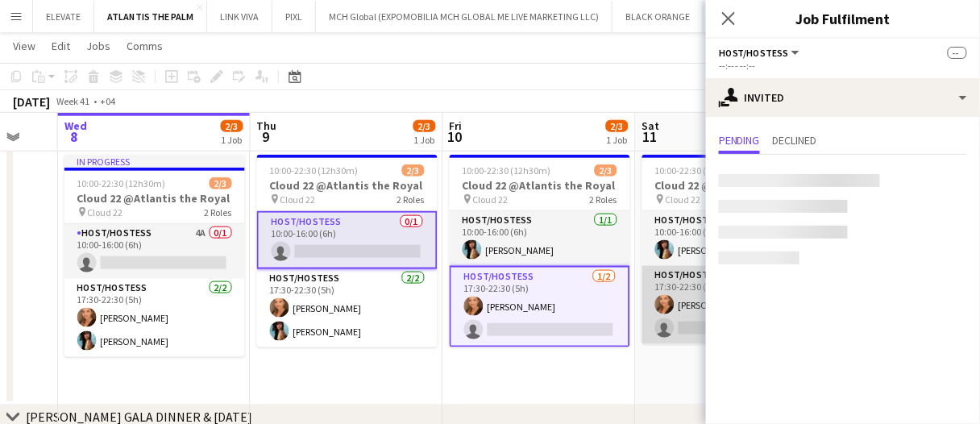
click at [671, 312] on app-card-role "Host/Hostess 1/2 17:30-22:30 (5h) Maryna Demchenko single-neutral-actions" at bounding box center [732, 305] width 180 height 78
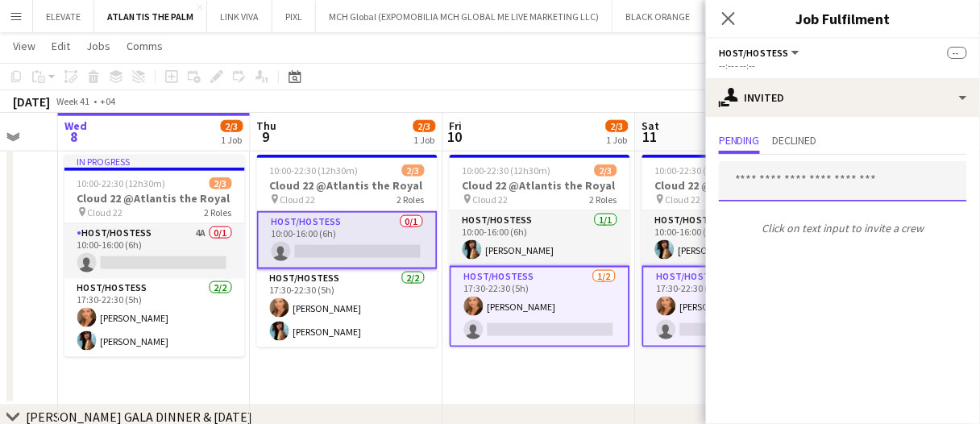
click at [778, 185] on input "text" at bounding box center [843, 181] width 248 height 40
type input "*"
click at [774, 182] on input "*" at bounding box center [843, 181] width 248 height 40
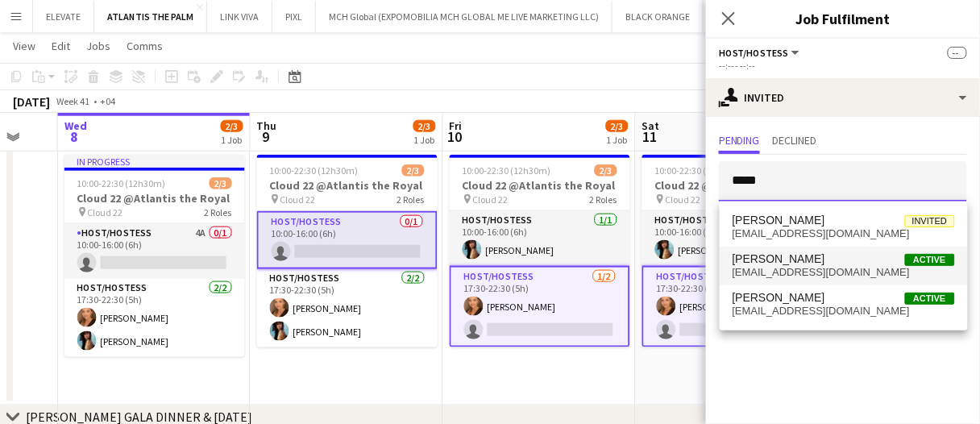
type input "*****"
click at [823, 260] on span "Racheal Yeko Active" at bounding box center [843, 259] width 222 height 14
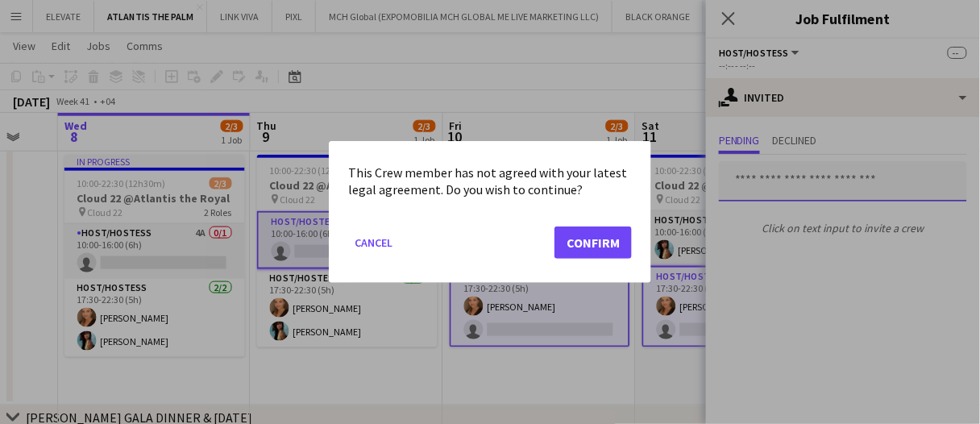
scroll to position [0, 0]
click at [612, 233] on button "Confirm" at bounding box center [592, 242] width 77 height 32
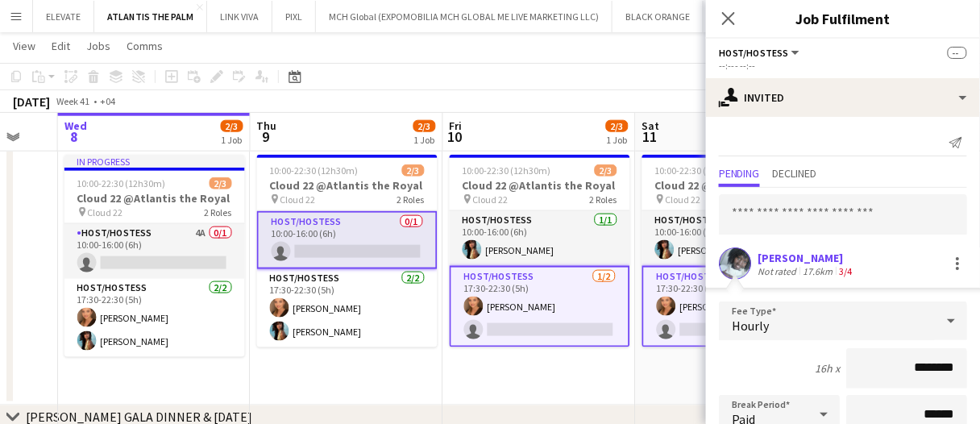
scroll to position [235, 0]
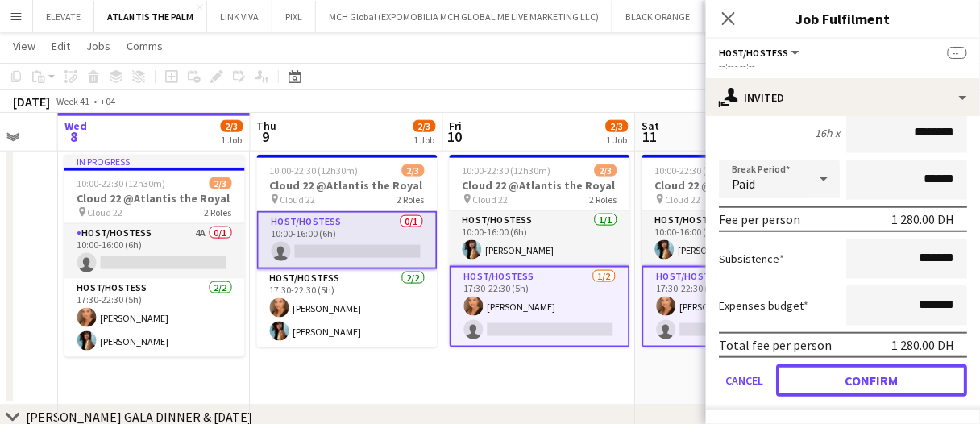
drag, startPoint x: 880, startPoint y: 379, endPoint x: 771, endPoint y: 284, distance: 144.5
click at [771, 284] on form "Fee Type Hourly 16h x ******** Break Period Paid ****** Fee per person 1 280.00…" at bounding box center [843, 238] width 274 height 344
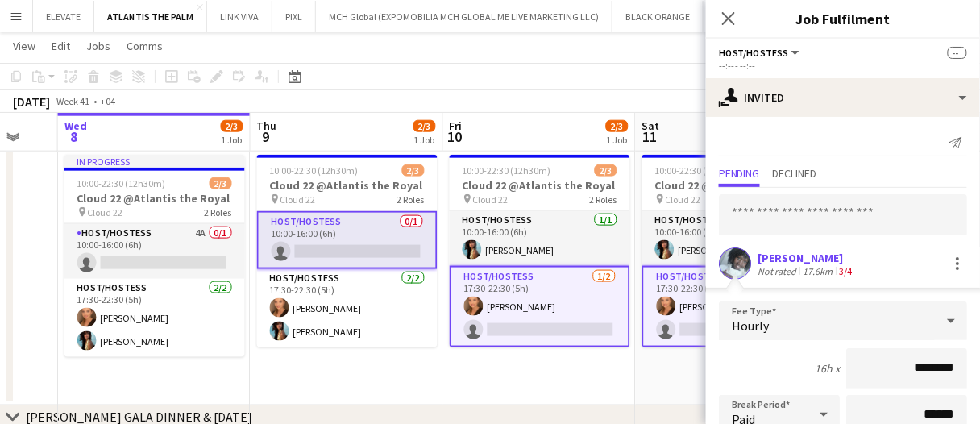
drag, startPoint x: 739, startPoint y: 260, endPoint x: 760, endPoint y: 259, distance: 21.0
click at [760, 259] on div "Racheal Yeko Not rated 17.6km 3/4" at bounding box center [843, 263] width 274 height 32
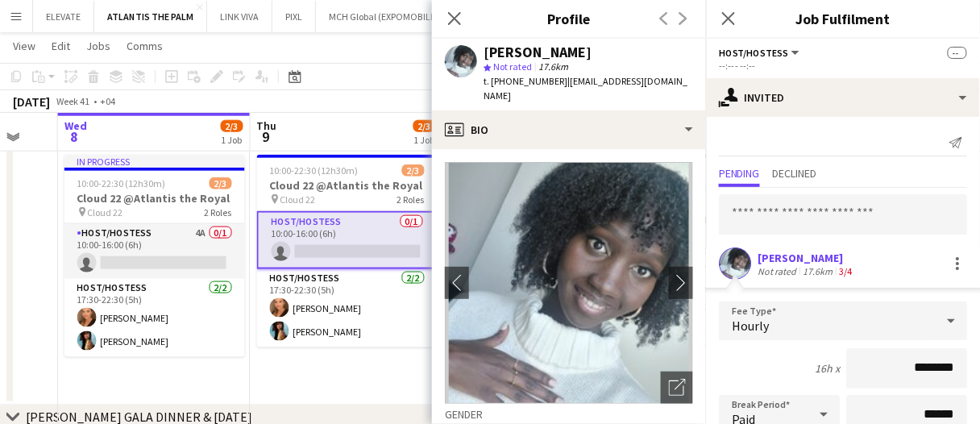
click at [766, 261] on div "Racheal Yeko" at bounding box center [805, 258] width 97 height 15
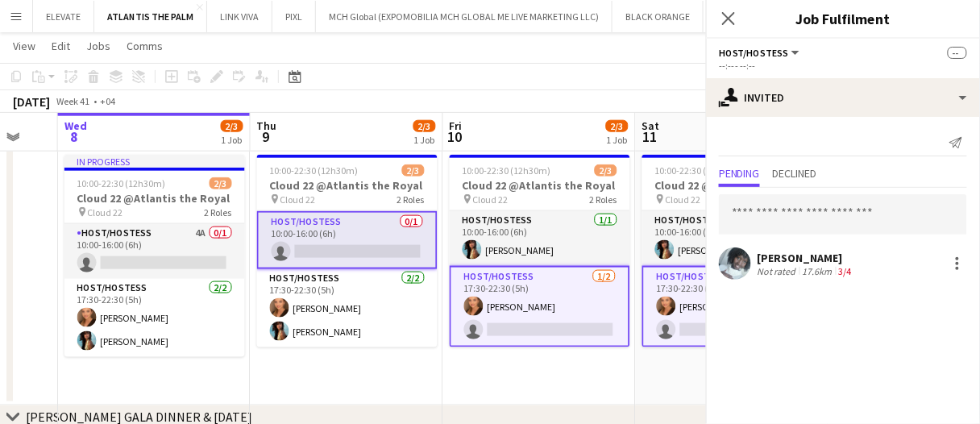
click at [766, 261] on div "Racheal Yeko" at bounding box center [805, 258] width 97 height 15
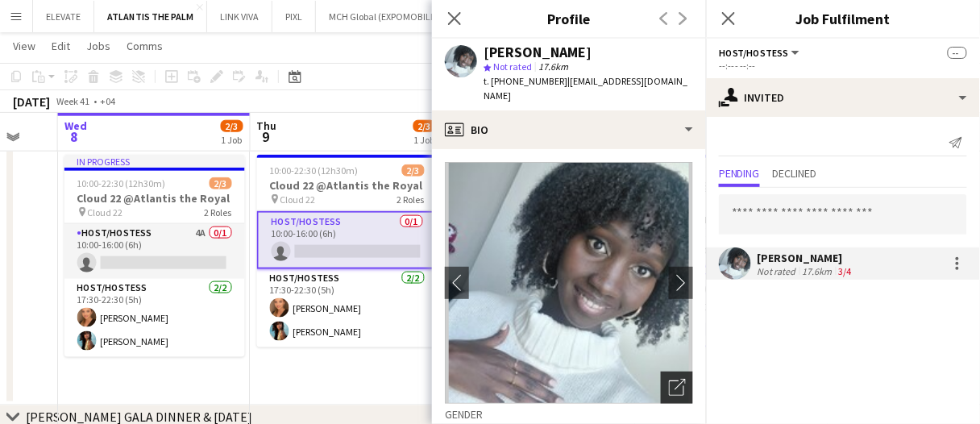
click at [669, 379] on icon "Open photos pop-in" at bounding box center [677, 387] width 17 height 17
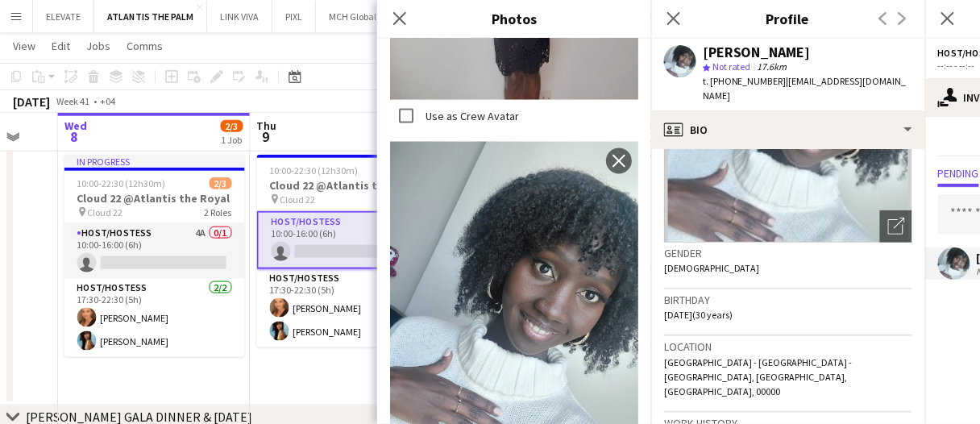
scroll to position [667, 0]
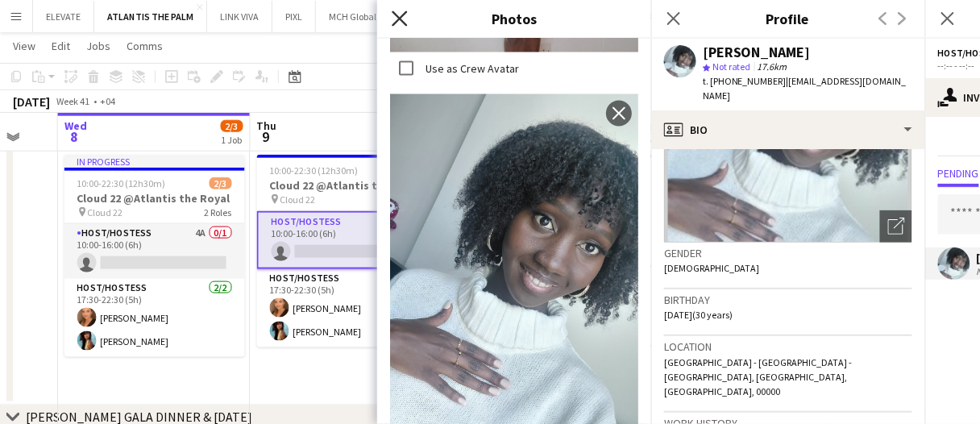
click at [400, 11] on icon "Close pop-in" at bounding box center [399, 17] width 15 height 15
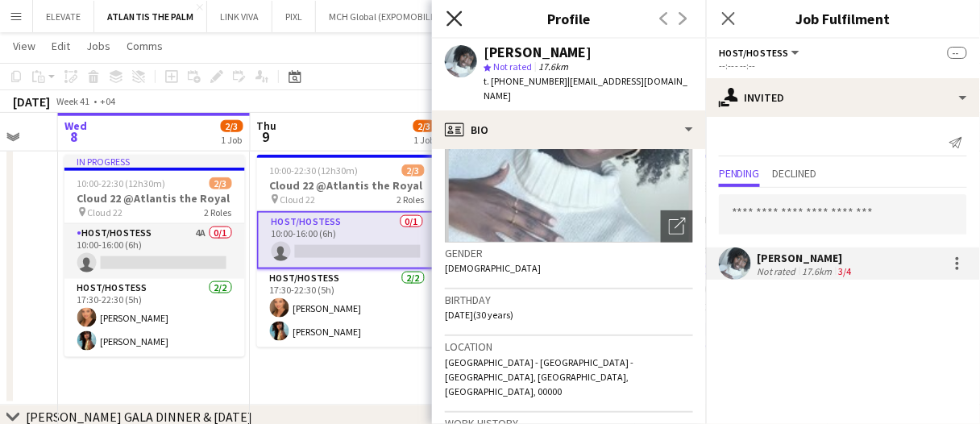
click at [454, 23] on icon "Close pop-in" at bounding box center [453, 17] width 15 height 15
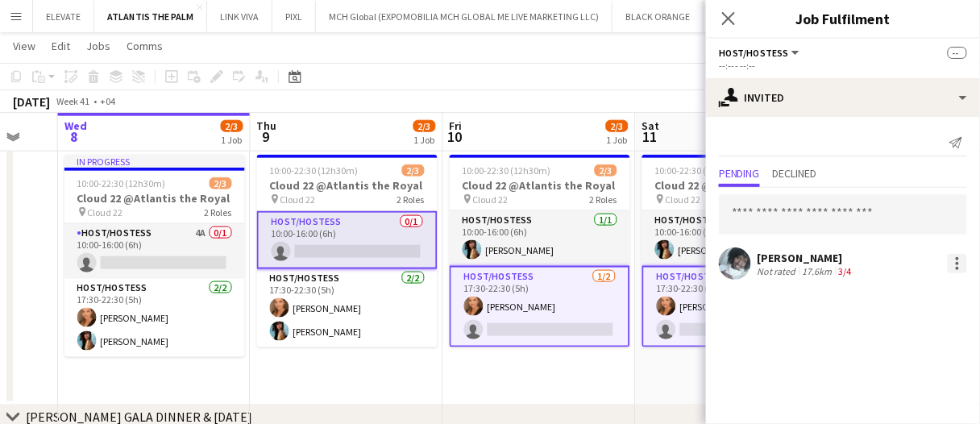
click at [961, 269] on div at bounding box center [957, 263] width 19 height 19
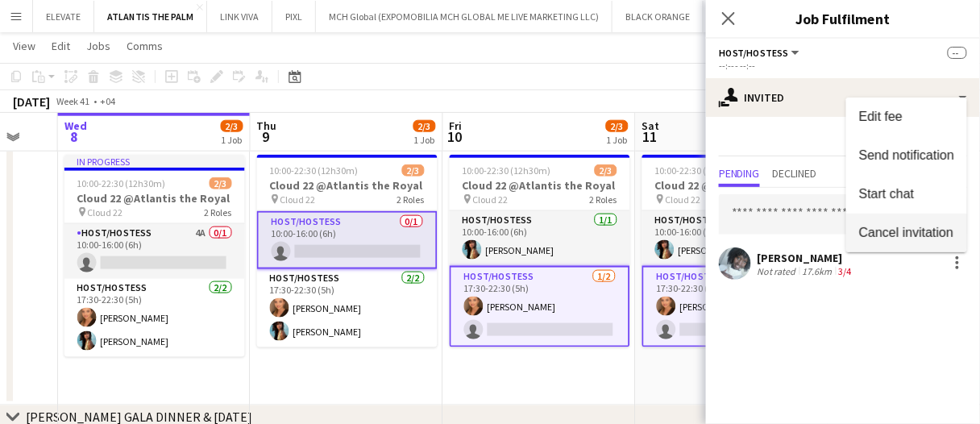
click at [903, 236] on span "Cancel invitation" at bounding box center [906, 233] width 94 height 14
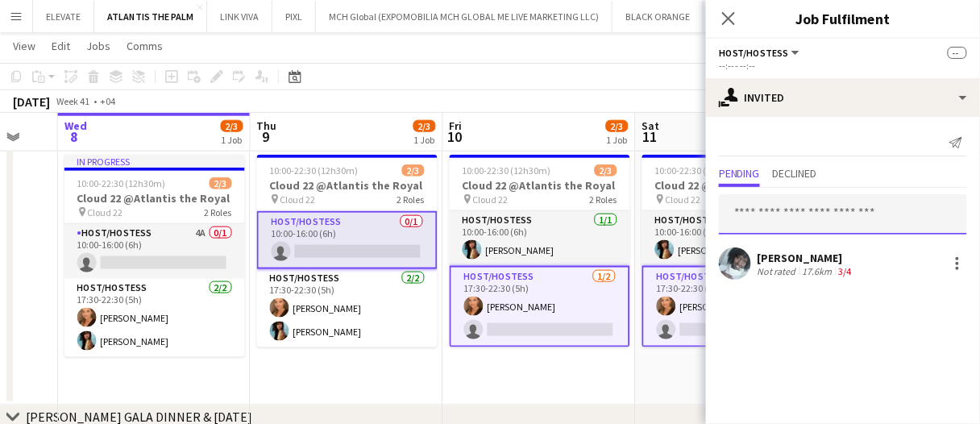
click at [790, 220] on input "text" at bounding box center [843, 214] width 248 height 40
click at [654, 96] on div "October 2025 Week 41 • +04" at bounding box center [490, 101] width 980 height 23
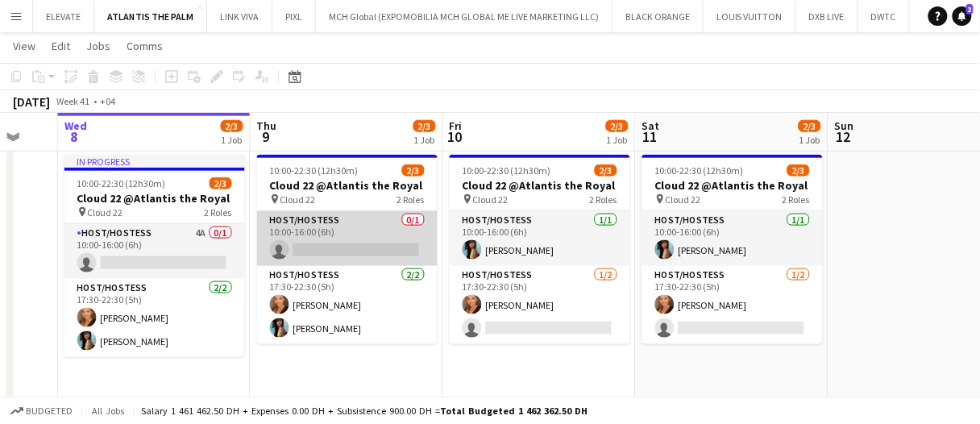
click at [369, 248] on app-card-role "Host/Hostess 0/1 10:00-16:00 (6h) single-neutral-actions" at bounding box center [347, 238] width 180 height 55
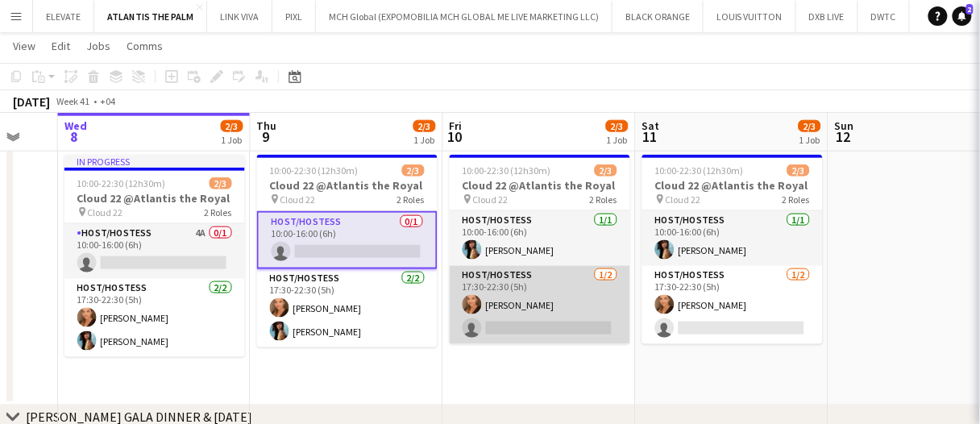
click at [505, 305] on app-card-role "Host/Hostess 1/2 17:30-22:30 (5h) Maryna Demchenko single-neutral-actions" at bounding box center [540, 305] width 180 height 78
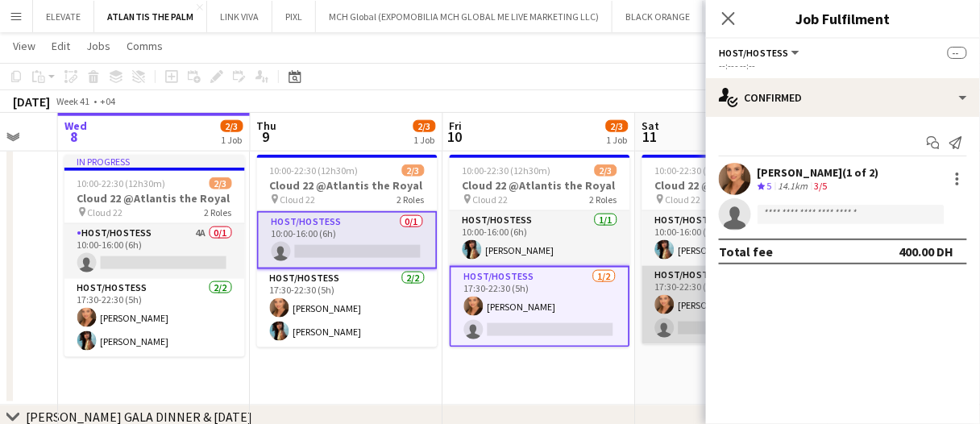
click at [659, 297] on app-user-avatar at bounding box center [664, 304] width 19 height 19
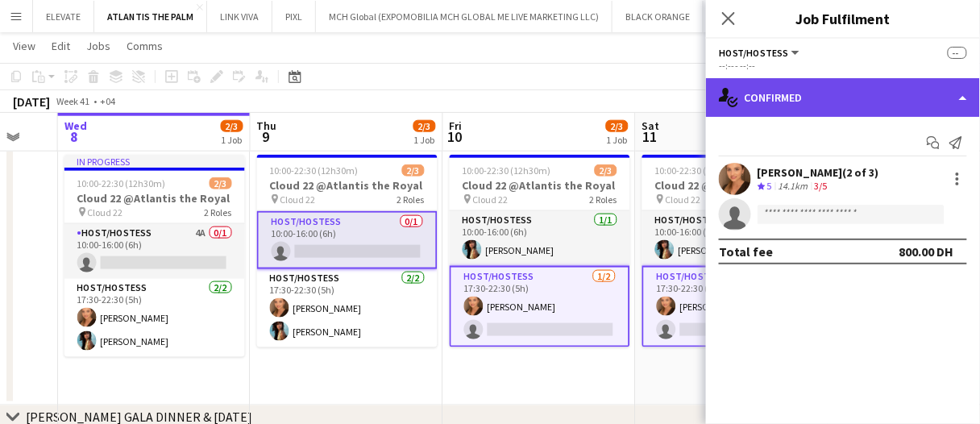
click at [774, 103] on div "single-neutral-actions-check-2 Confirmed" at bounding box center [843, 97] width 274 height 39
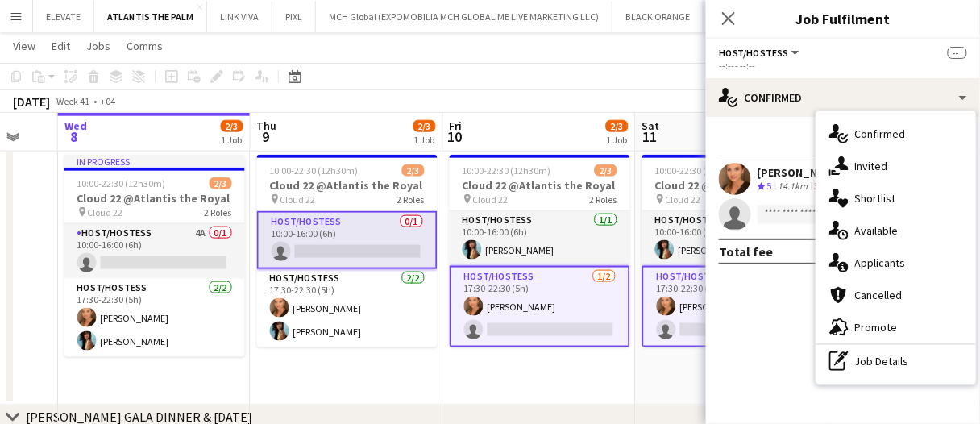
drag, startPoint x: 855, startPoint y: 171, endPoint x: 844, endPoint y: 196, distance: 27.1
click at [855, 171] on span "Invited" at bounding box center [871, 166] width 33 height 15
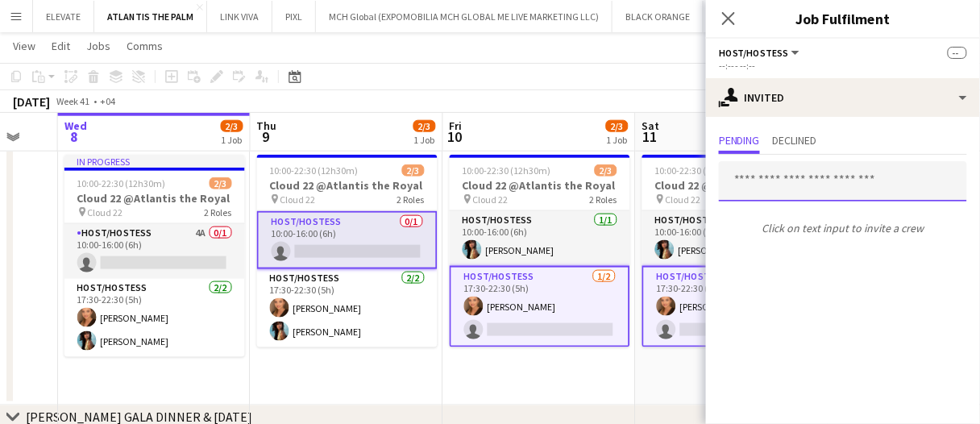
drag, startPoint x: 791, startPoint y: 205, endPoint x: 769, endPoint y: 174, distance: 37.6
click at [772, 177] on input "text" at bounding box center [843, 181] width 248 height 40
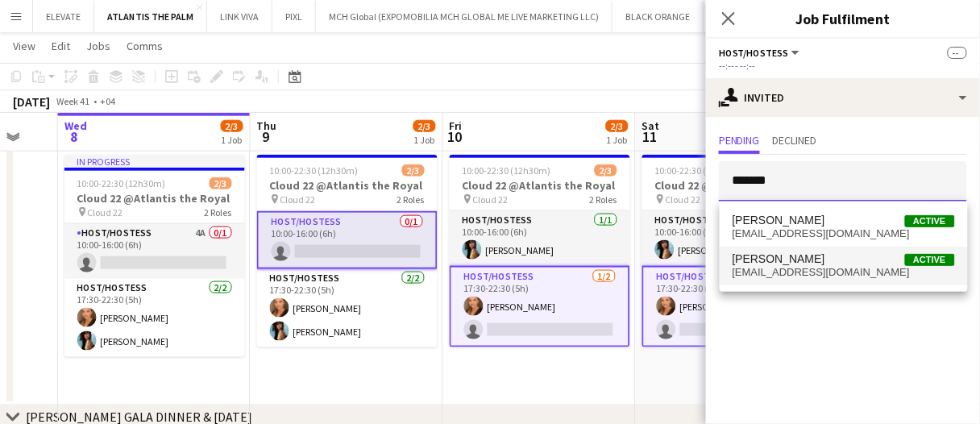
type input "*******"
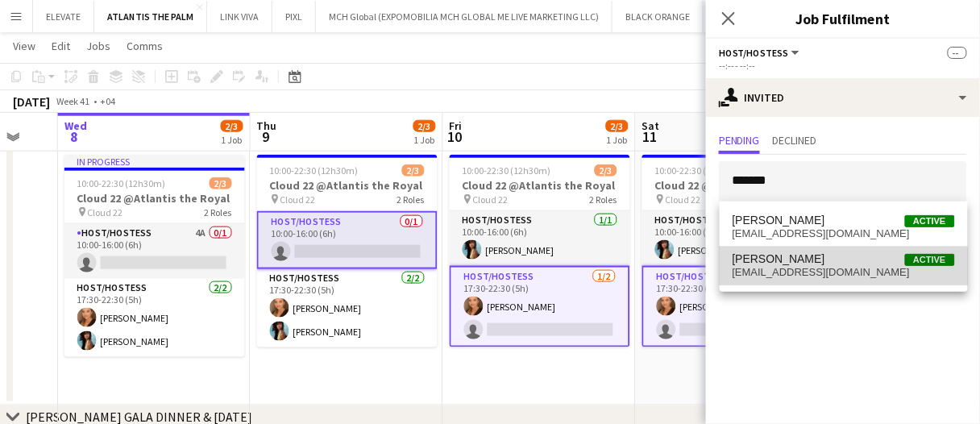
click at [828, 273] on span "rachrahells@gmail.com" at bounding box center [843, 272] width 222 height 13
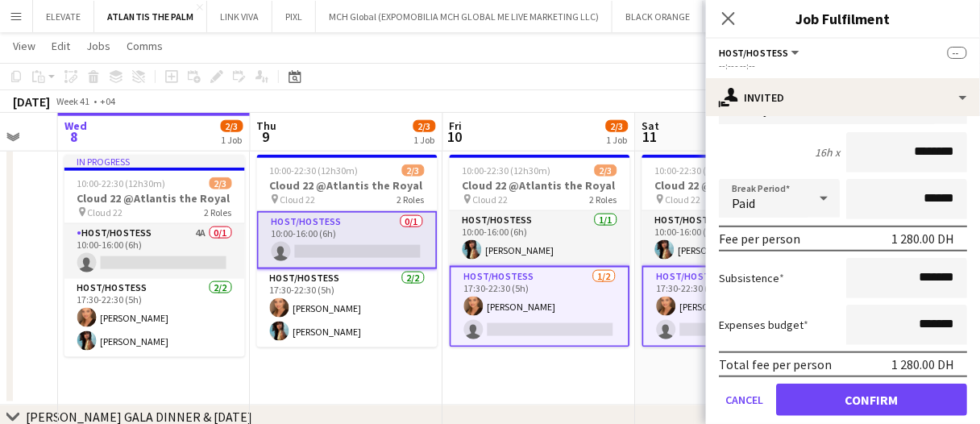
scroll to position [235, 0]
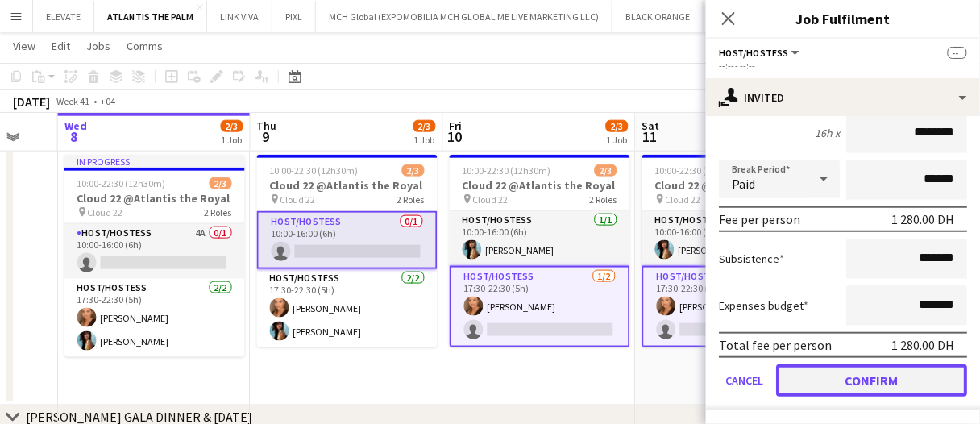
click at [873, 375] on button "Confirm" at bounding box center [871, 380] width 191 height 32
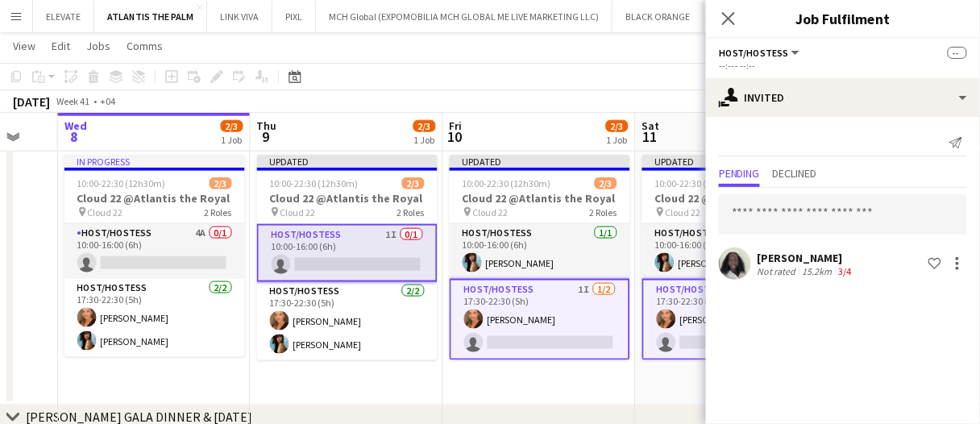
scroll to position [0, 0]
click at [805, 266] on div "15.2km" at bounding box center [817, 271] width 36 height 12
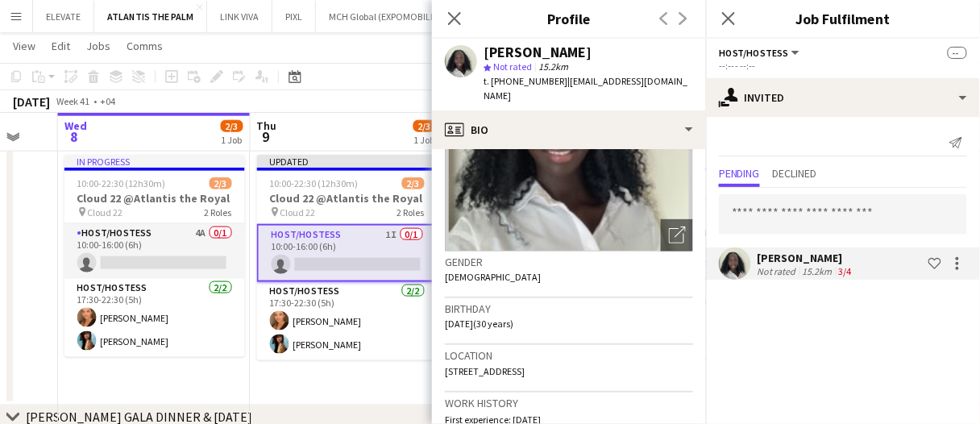
scroll to position [161, 0]
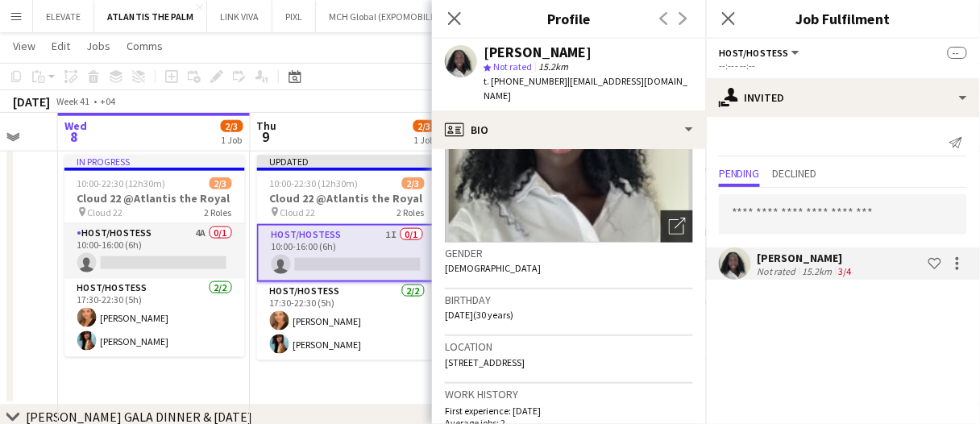
click at [669, 218] on icon "Open photos pop-in" at bounding box center [677, 226] width 17 height 17
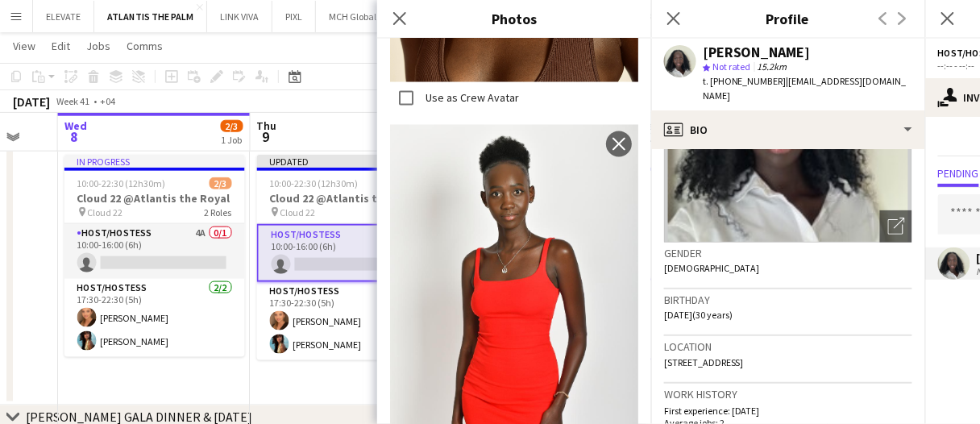
scroll to position [746, 0]
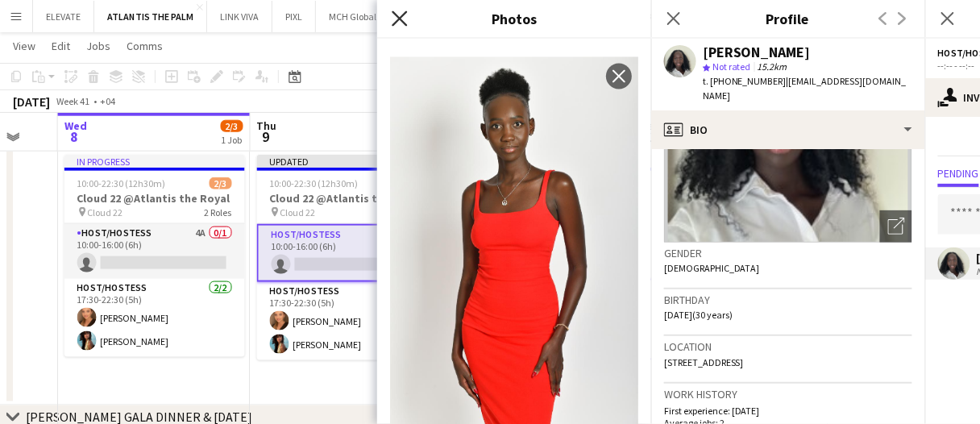
click at [399, 19] on icon at bounding box center [399, 17] width 15 height 15
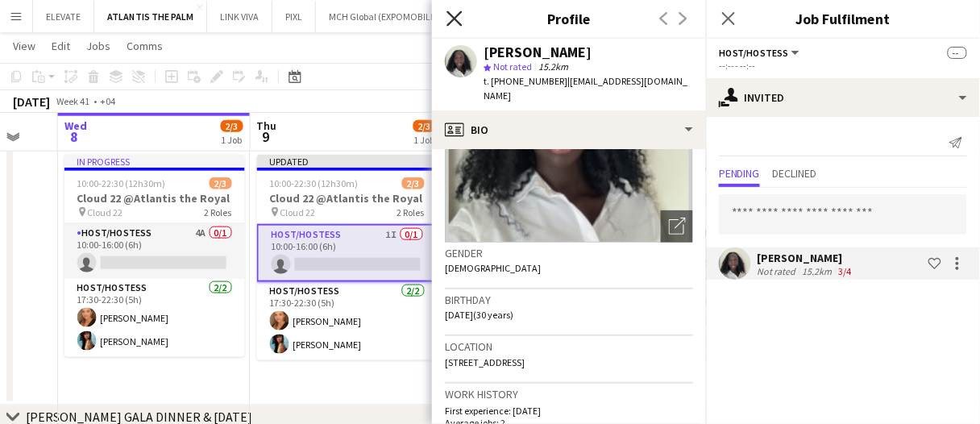
click at [455, 17] on icon at bounding box center [453, 17] width 15 height 15
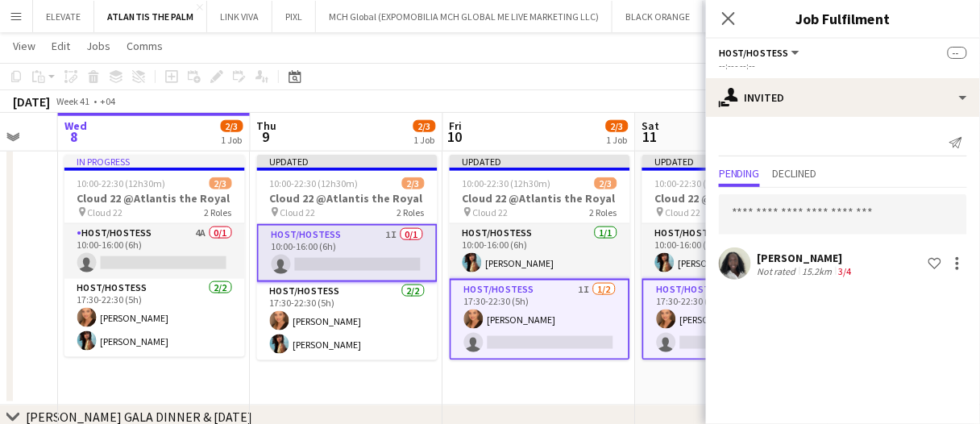
drag, startPoint x: 579, startPoint y: 130, endPoint x: 709, endPoint y: 141, distance: 130.2
click at [579, 130] on app-board-header-date "Fri 10 2/3 1 Job" at bounding box center [539, 132] width 193 height 39
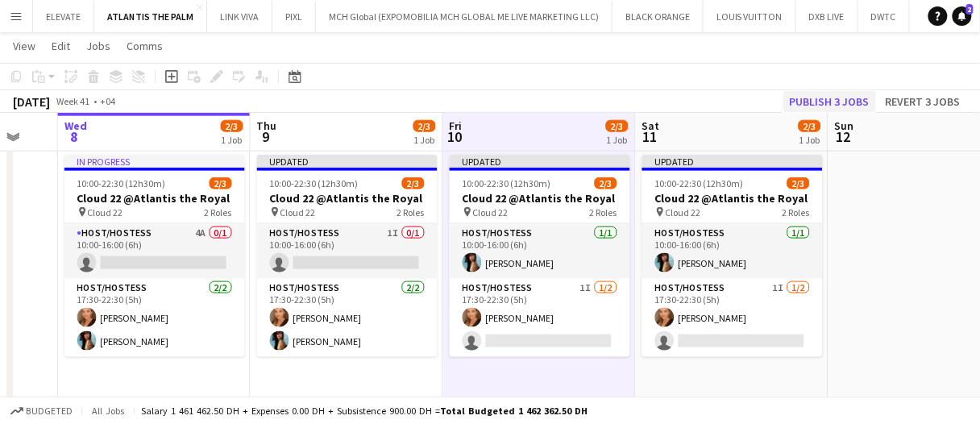
click at [843, 115] on app-board-header-date "Sun 12" at bounding box center [924, 132] width 193 height 39
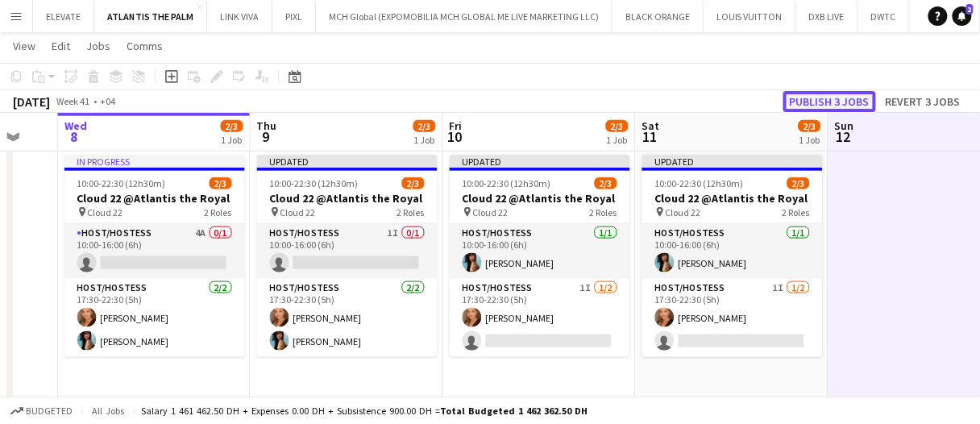
click at [843, 106] on button "Publish 3 jobs" at bounding box center [829, 101] width 93 height 21
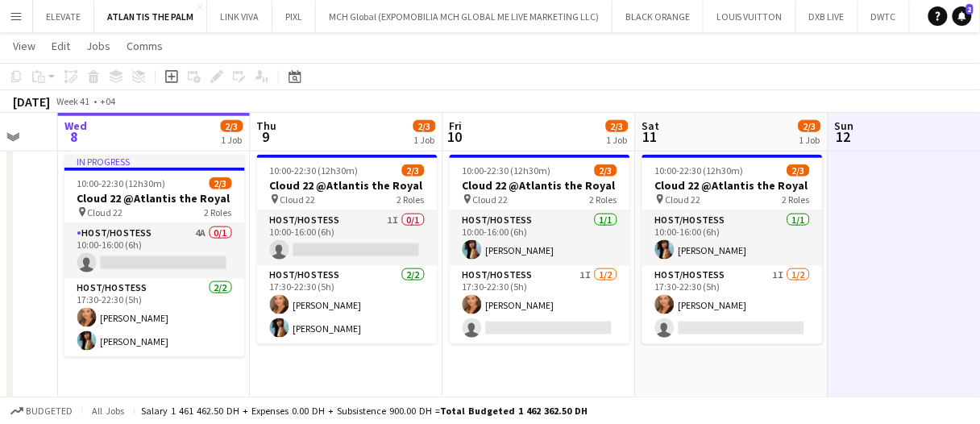
click at [585, 367] on app-date-cell "10:00-22:30 (12h30m) 2/3 Cloud 22 @Atlantis the Royal pin Cloud 22 2 Roles Host…" at bounding box center [539, 276] width 193 height 257
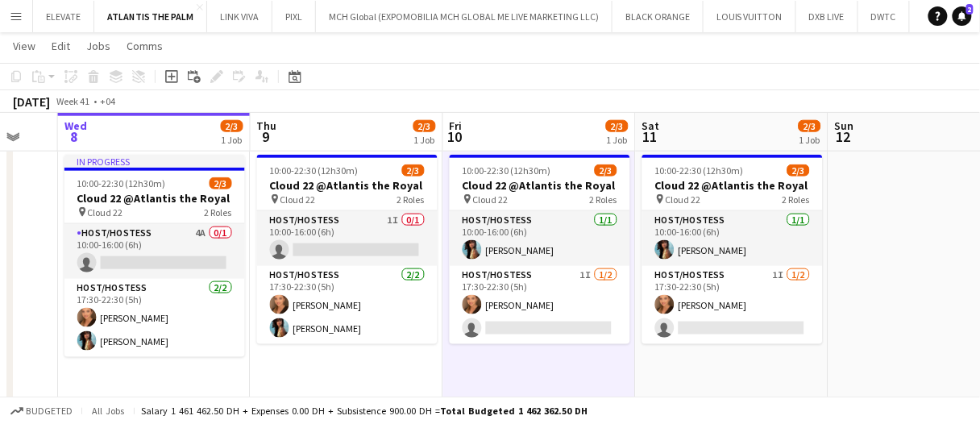
click at [585, 367] on app-date-cell "10:00-22:30 (12h30m) 2/3 Cloud 22 @Atlantis the Royal pin Cloud 22 2 Roles Host…" at bounding box center [539, 276] width 193 height 257
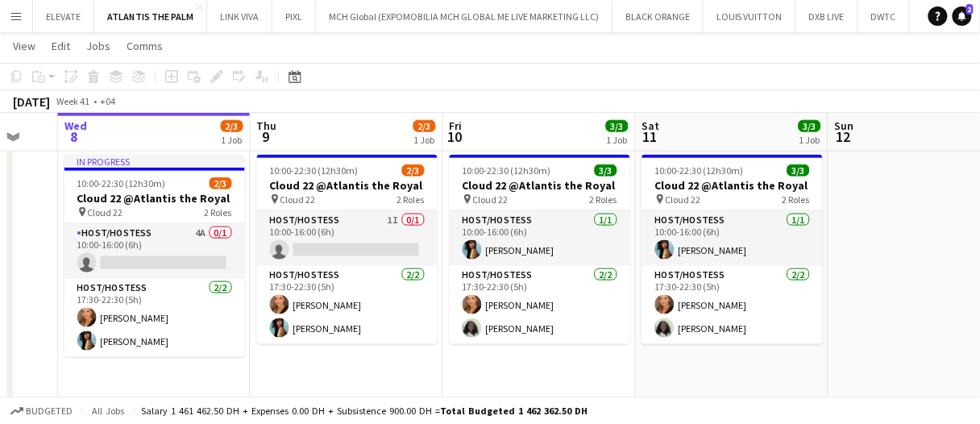
click at [167, 371] on app-date-cell "In progress 10:00-22:30 (12h30m) 2/3 Cloud 22 @Atlantis the Royal pin Cloud 22 …" at bounding box center [154, 276] width 193 height 257
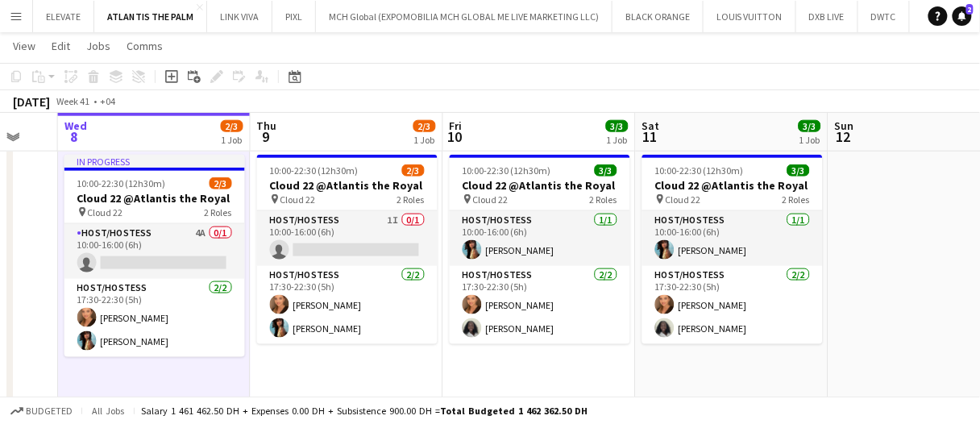
click at [171, 381] on app-date-cell "In progress 10:00-22:30 (12h30m) 2/3 Cloud 22 @Atlantis the Royal pin Cloud 22 …" at bounding box center [154, 276] width 193 height 257
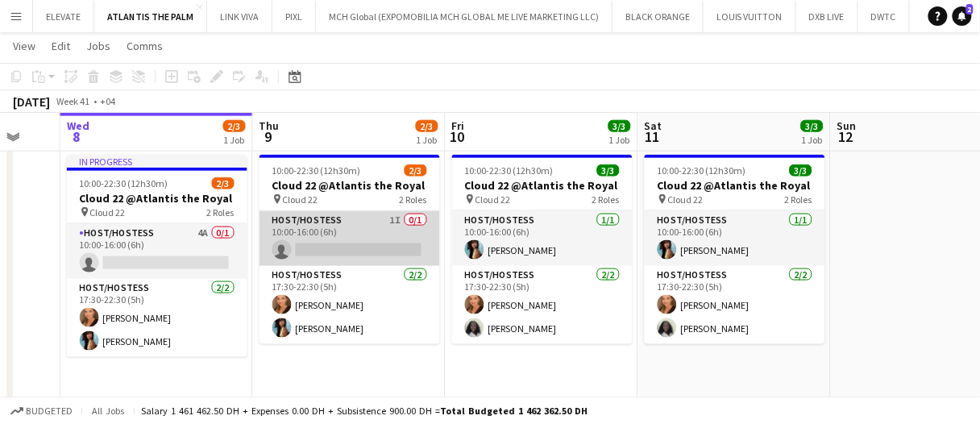
click at [367, 245] on app-card-role "Host/Hostess 1I 0/1 10:00-16:00 (6h) single-neutral-actions" at bounding box center [349, 238] width 180 height 55
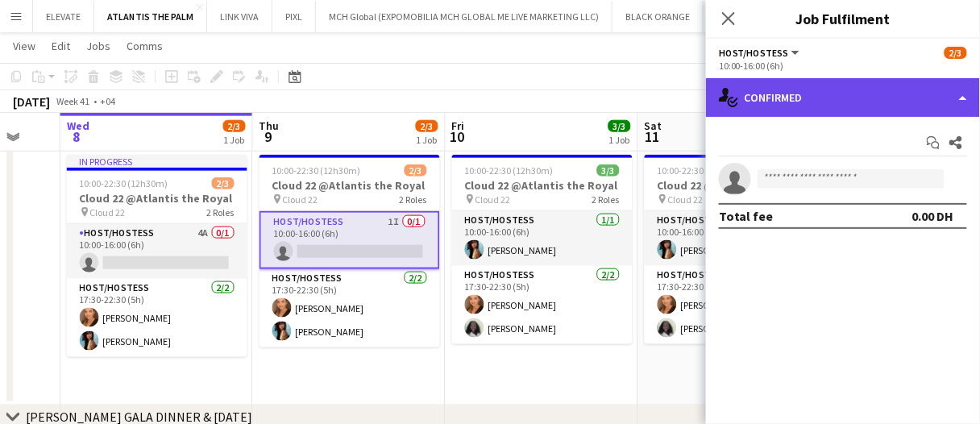
click at [861, 95] on div "single-neutral-actions-check-2 Confirmed" at bounding box center [843, 97] width 274 height 39
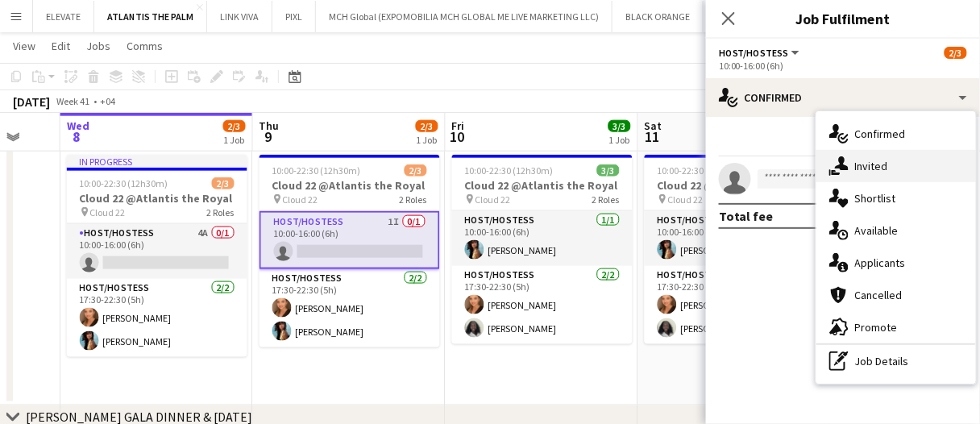
click at [892, 173] on div "single-neutral-actions-share-1 Invited" at bounding box center [896, 166] width 160 height 32
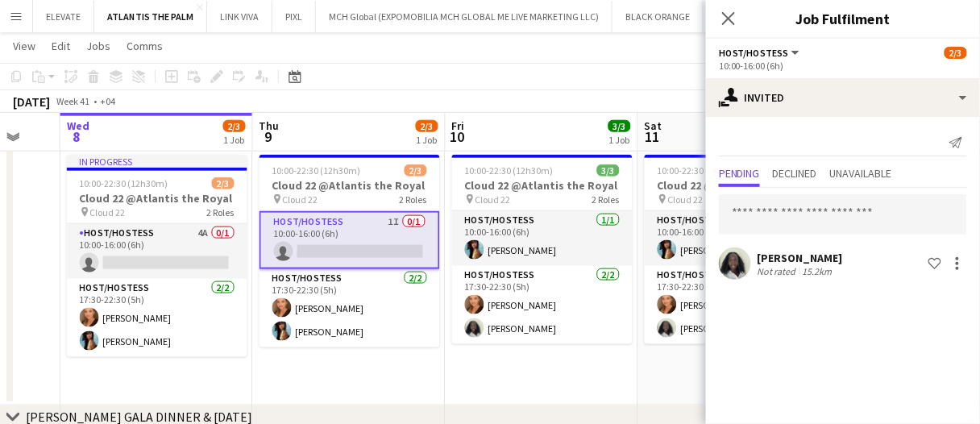
click at [786, 272] on div "Not rated" at bounding box center [778, 271] width 42 height 12
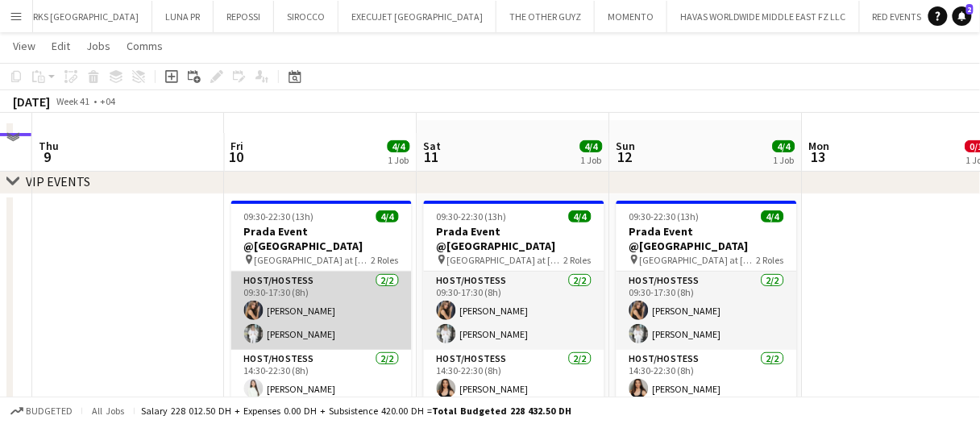
scroll to position [81, 0]
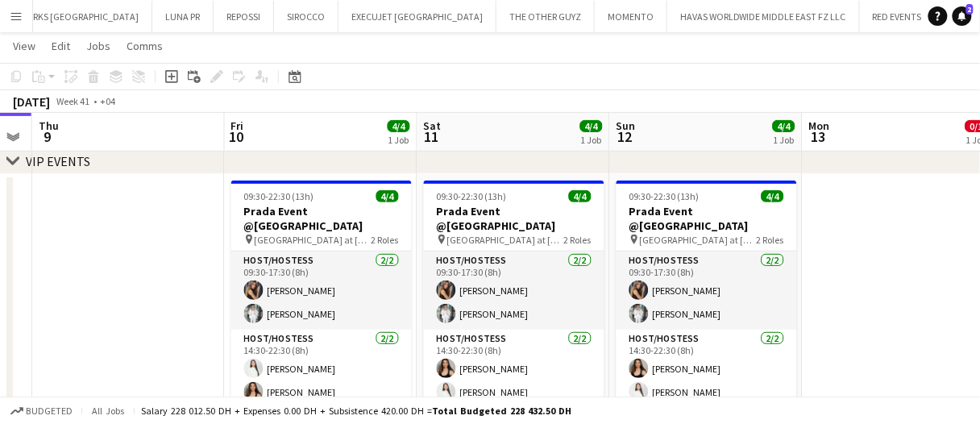
drag, startPoint x: 348, startPoint y: 274, endPoint x: 353, endPoint y: 207, distance: 67.1
click at [348, 275] on app-card-role "Host/Hostess 2/2 09:30-17:30 (8h) Juliya Chumachova Anna Piatkina" at bounding box center [321, 290] width 180 height 78
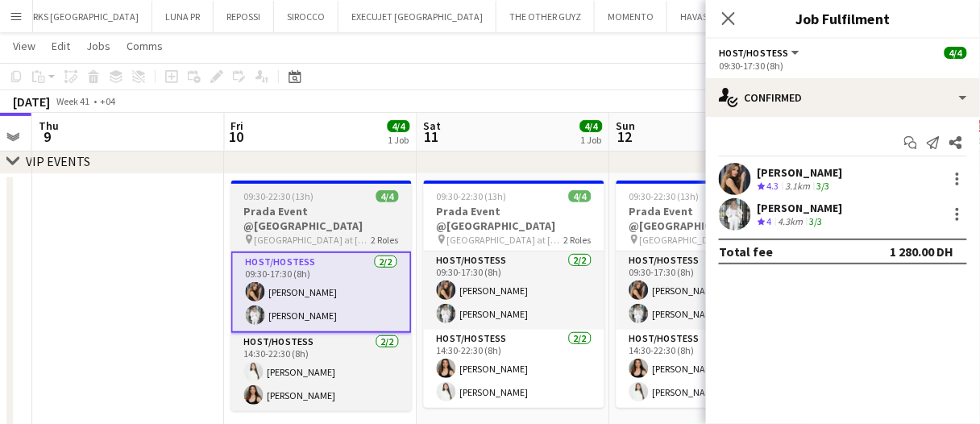
click at [353, 207] on h3 "Prada Event @Jumeirah" at bounding box center [321, 218] width 180 height 29
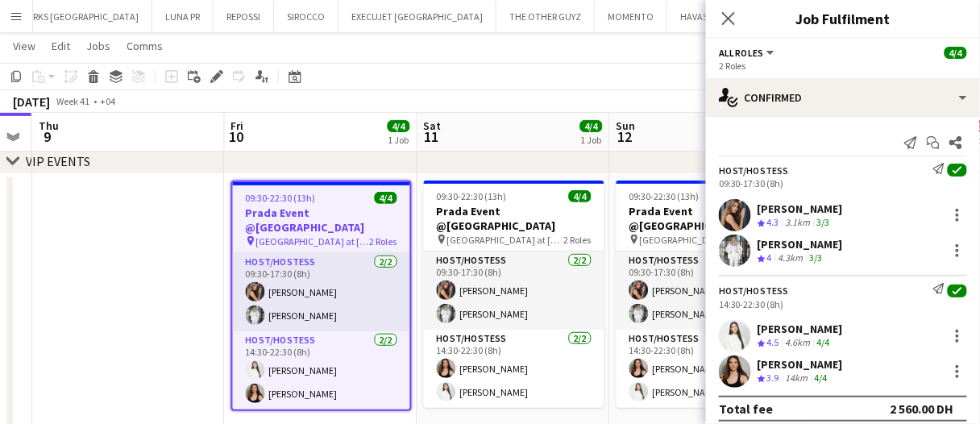
click at [824, 229] on div "Juliya Chumachova Crew rating 4.3 3.1km 3/3" at bounding box center [843, 215] width 274 height 32
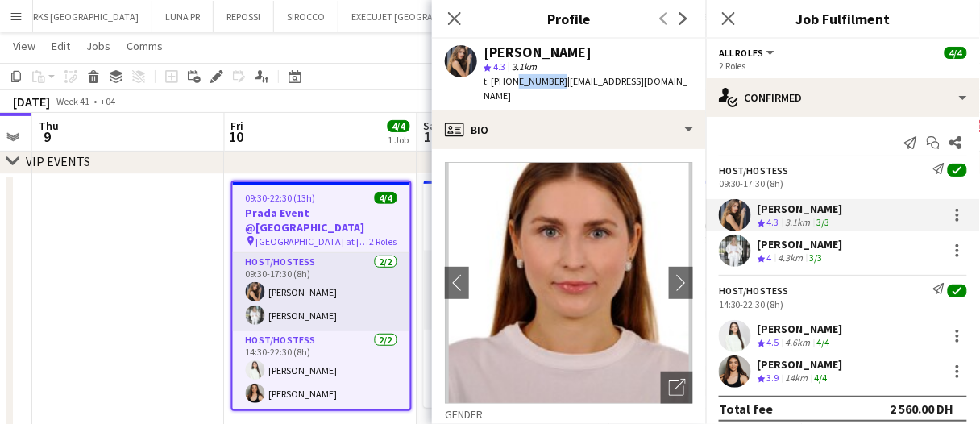
drag, startPoint x: 554, startPoint y: 85, endPoint x: 508, endPoint y: 89, distance: 45.3
click at [508, 89] on div "Juliya Chumachova star 4.3 3.1km t. +971585140145 | juliyarossi@gmail.com" at bounding box center [569, 75] width 274 height 72
copy span "585140145"
drag, startPoint x: 781, startPoint y: 253, endPoint x: 396, endPoint y: 107, distance: 411.8
click at [779, 251] on div "4.3km" at bounding box center [790, 258] width 31 height 14
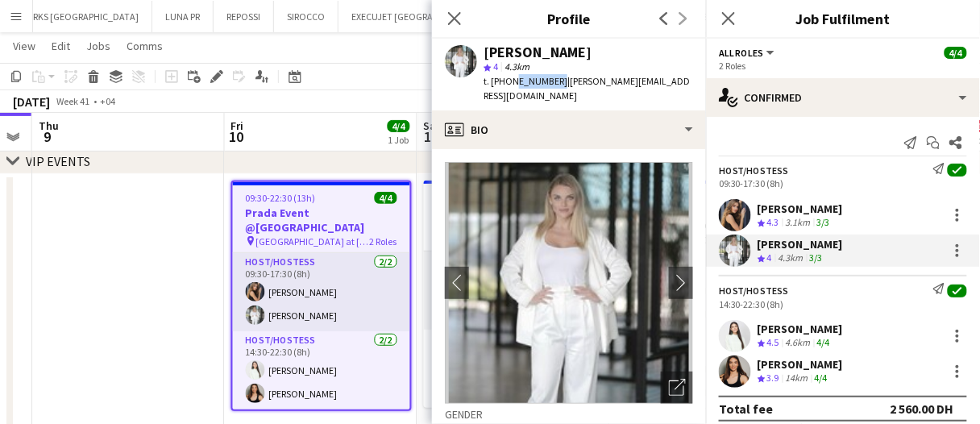
drag, startPoint x: 553, startPoint y: 81, endPoint x: 510, endPoint y: 89, distance: 43.6
click at [510, 89] on div "Anna Piatkina star 4 4.3km t. +971544473778 | ann.chaykina@gmail.com" at bounding box center [569, 75] width 274 height 72
copy span "544473778"
click at [766, 331] on div "Luna Cafieiro" at bounding box center [799, 328] width 85 height 15
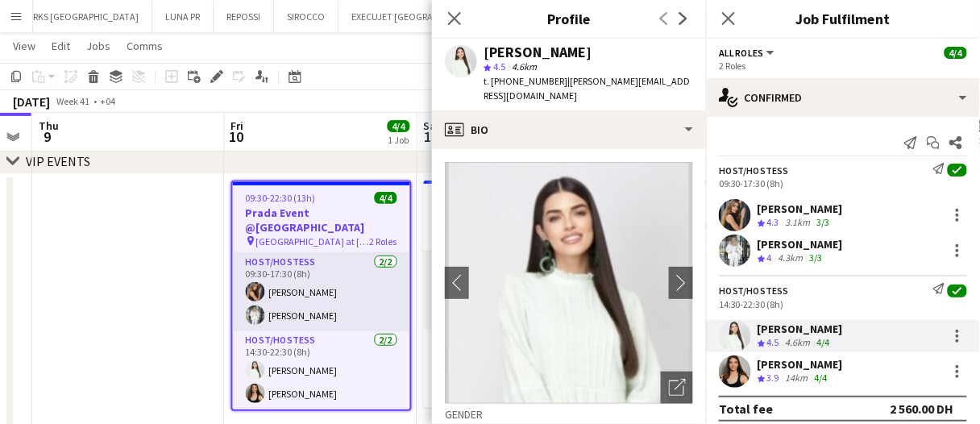
drag, startPoint x: 550, startPoint y: 85, endPoint x: 511, endPoint y: 91, distance: 39.2
click at [511, 91] on div "Luna Cafieiro star 4.5 4.6km t. +971585112241 | luna.furforo@gmail.com" at bounding box center [569, 75] width 274 height 72
copy span "585112241"
click at [792, 382] on div "14km" at bounding box center [796, 378] width 29 height 14
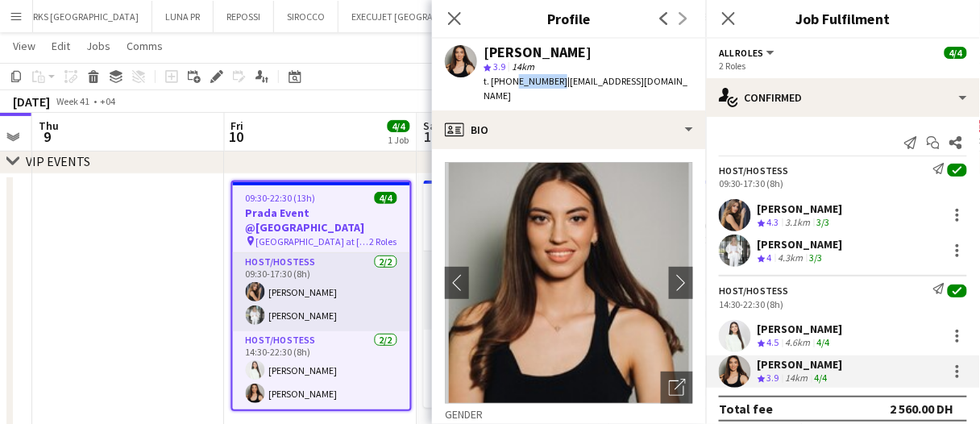
drag, startPoint x: 554, startPoint y: 81, endPoint x: 509, endPoint y: 90, distance: 45.4
click at [509, 90] on div "Olha Dudnik star 3.9 14km t. +971553326256 | djouztopcu@gmail.com" at bounding box center [569, 75] width 274 height 72
copy span "553326256"
click at [218, 78] on icon "Edit" at bounding box center [216, 76] width 13 height 13
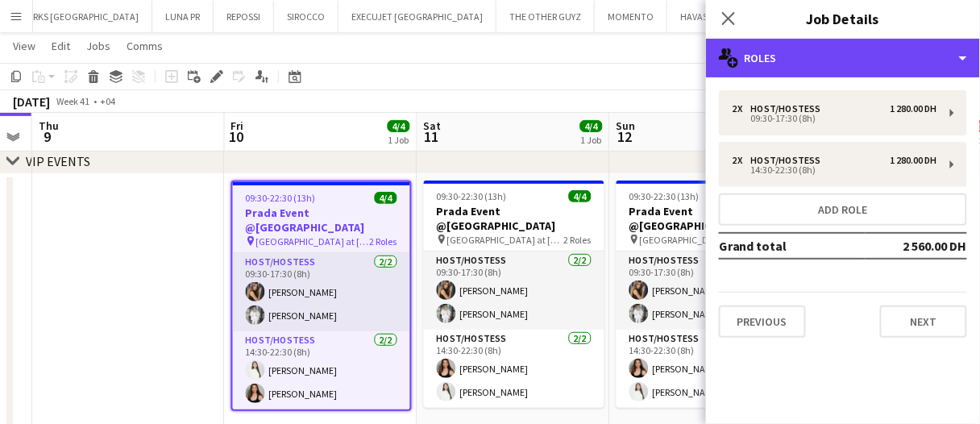
click at [819, 72] on div "multiple-users-add Roles" at bounding box center [843, 58] width 274 height 39
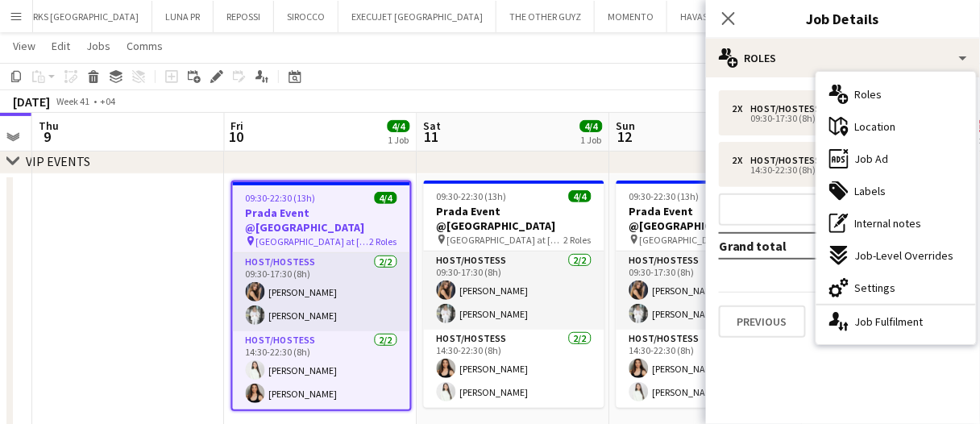
click at [896, 160] on div "ads-window Job Ad" at bounding box center [896, 159] width 160 height 32
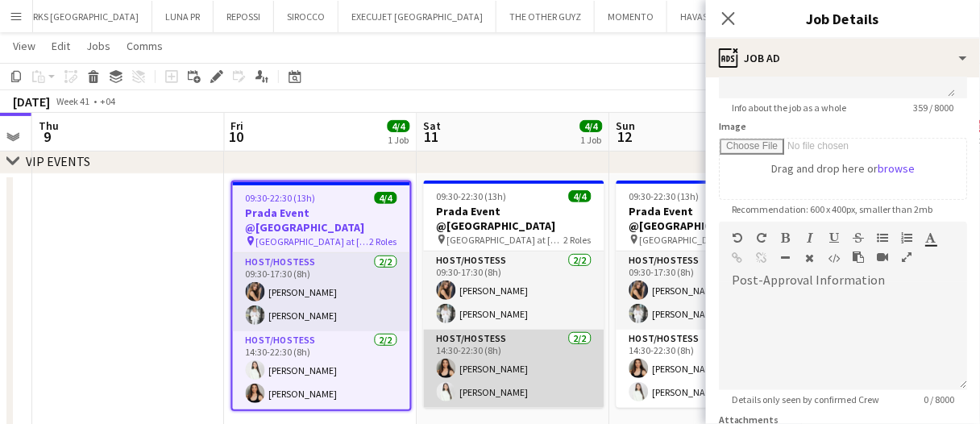
scroll to position [322, 0]
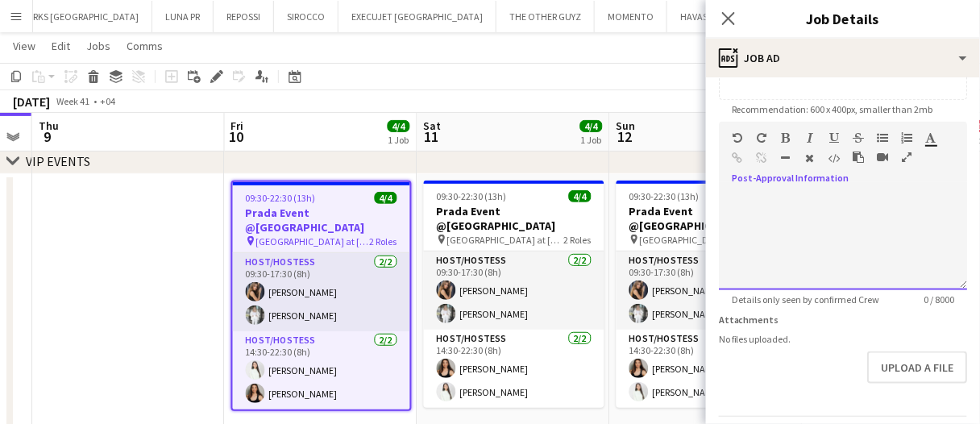
drag, startPoint x: 828, startPoint y: 255, endPoint x: 828, endPoint y: 246, distance: 8.9
click at [828, 252] on div at bounding box center [843, 241] width 248 height 97
paste div
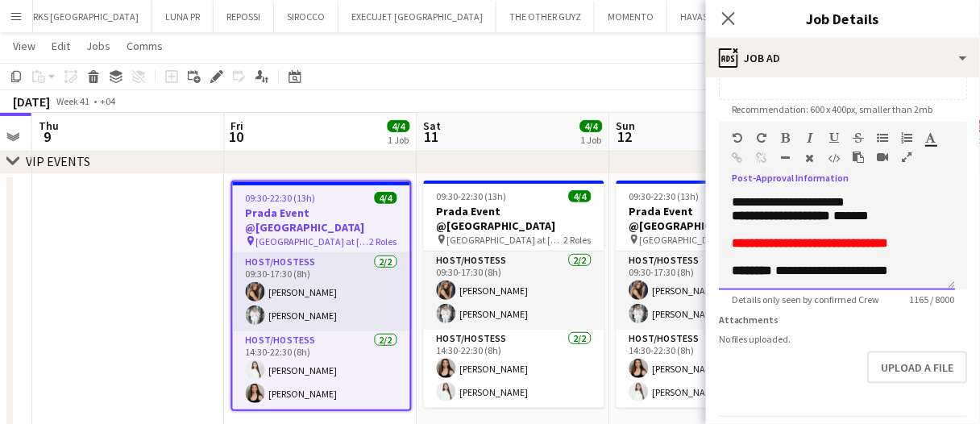
scroll to position [501, 0]
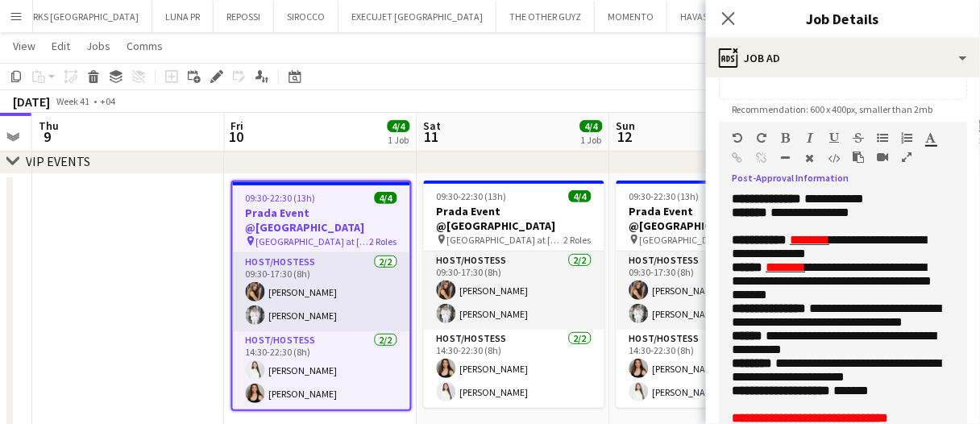
drag, startPoint x: 952, startPoint y: 284, endPoint x: 968, endPoint y: 456, distance: 173.1
click at [968, 423] on html "Menu Boards Boards Boards All jobs Status Workforce Workforce My Workforce Recr…" at bounding box center [490, 400] width 980 height 963
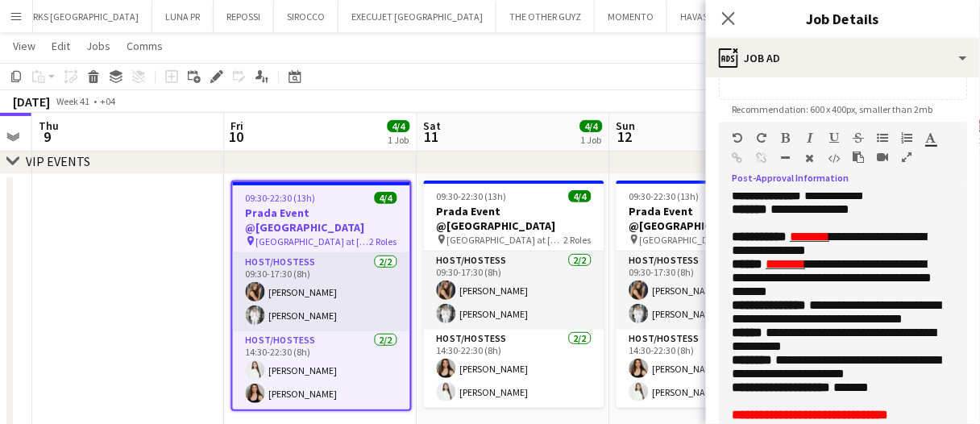
scroll to position [403, 0]
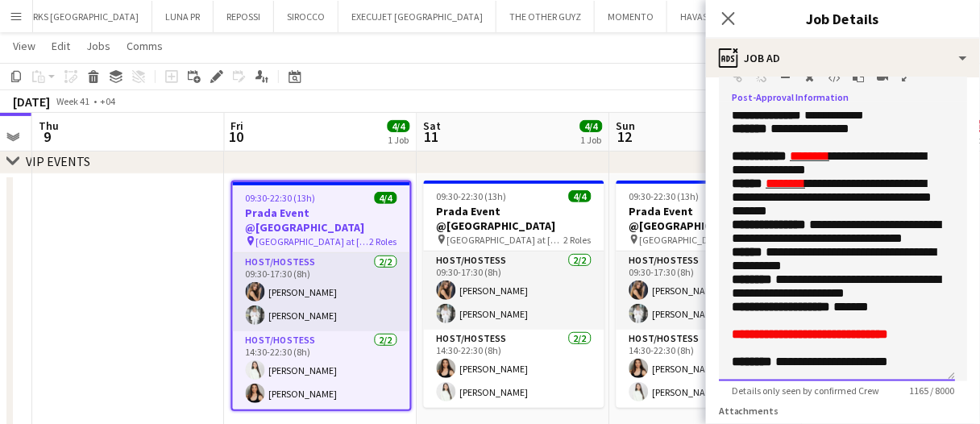
drag, startPoint x: 952, startPoint y: 374, endPoint x: 955, endPoint y: 409, distance: 34.8
click at [956, 413] on form "**********" at bounding box center [843, 119] width 274 height 865
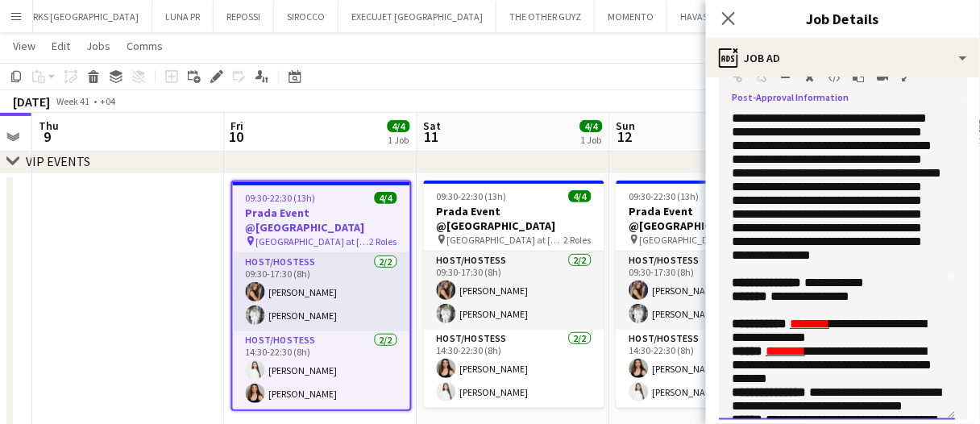
scroll to position [0, 0]
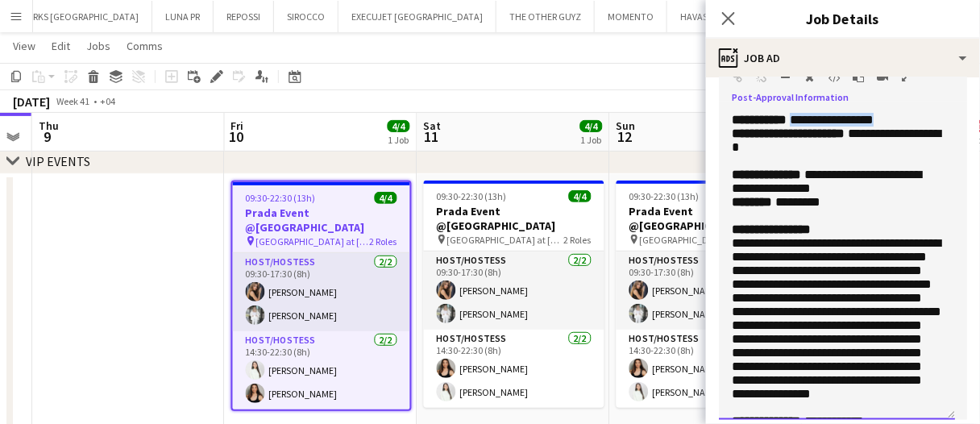
drag, startPoint x: 910, startPoint y: 122, endPoint x: 808, endPoint y: 122, distance: 101.5
click at [808, 122] on p "**********" at bounding box center [837, 120] width 210 height 14
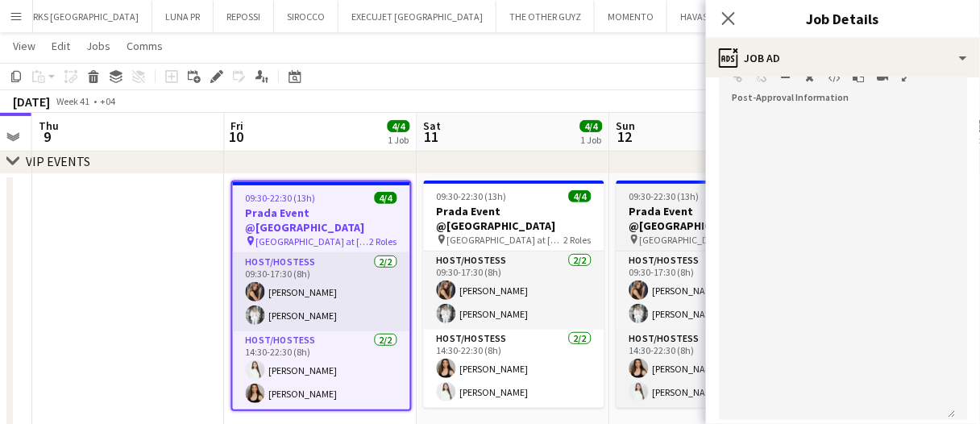
drag, startPoint x: 657, startPoint y: 198, endPoint x: 630, endPoint y: 210, distance: 29.9
click at [657, 198] on span "09:30-22:30 (13h)" at bounding box center [664, 196] width 70 height 12
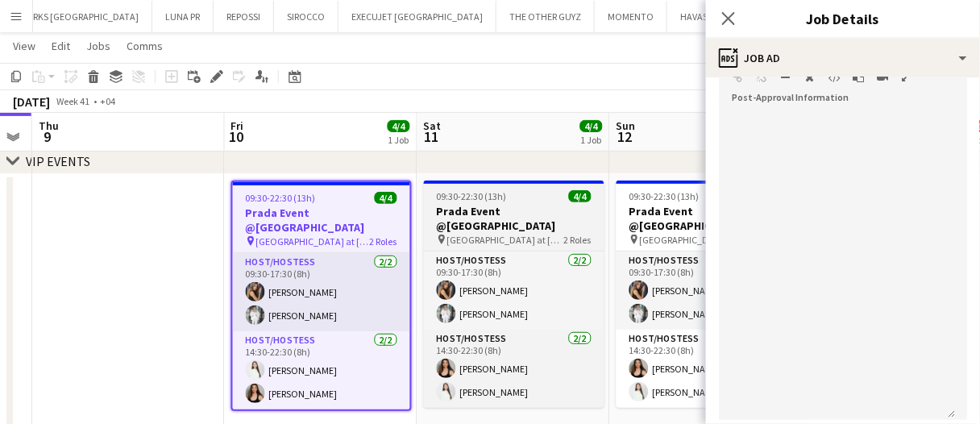
type input "**********"
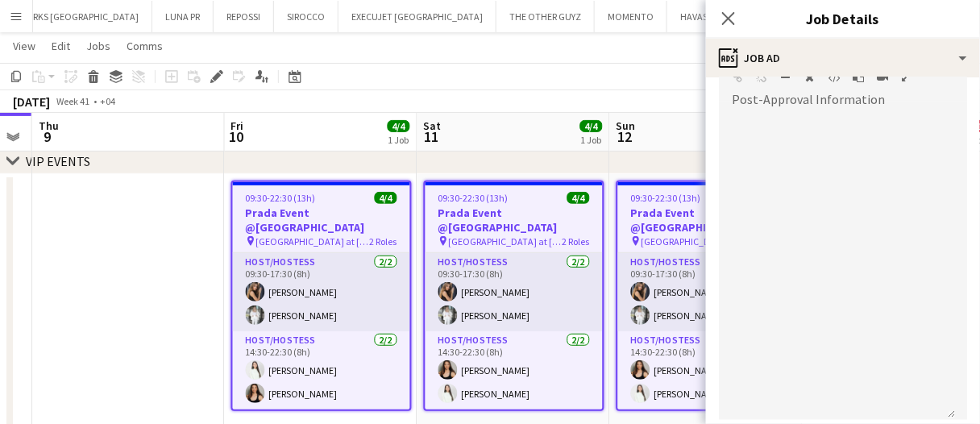
click at [207, 77] on div "Edit" at bounding box center [216, 76] width 19 height 19
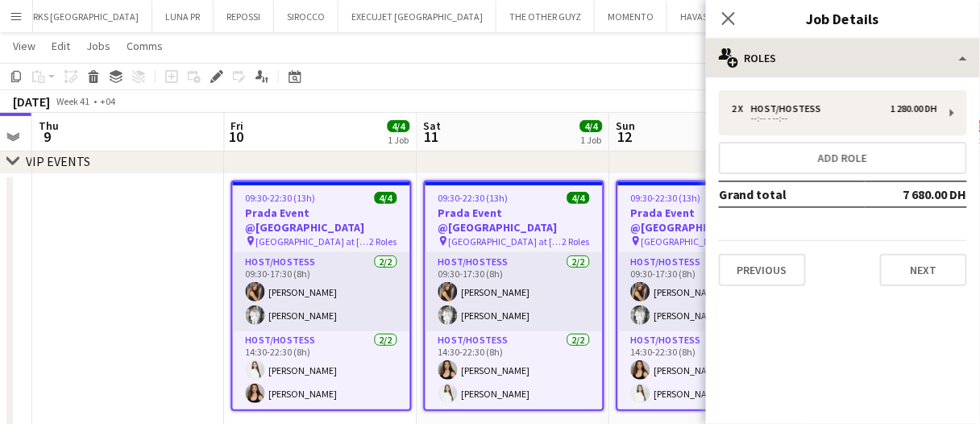
click at [775, 37] on div "Close pop-in Job Details" at bounding box center [843, 19] width 274 height 39
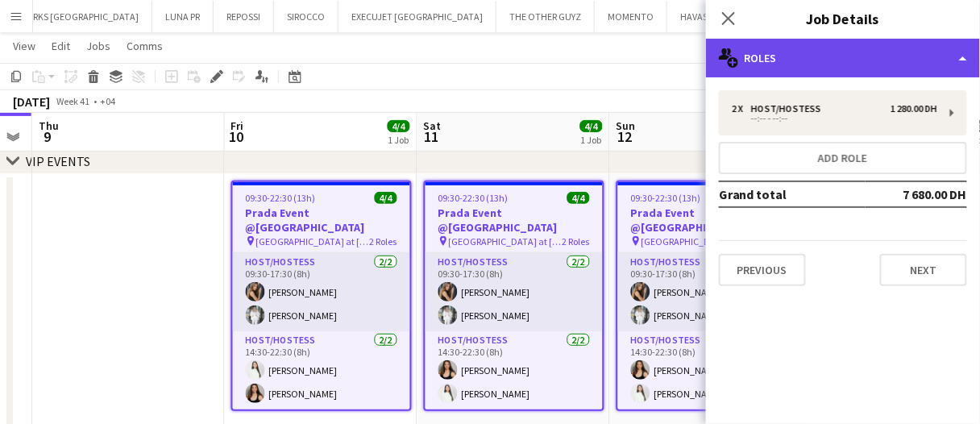
click at [782, 53] on div "multiple-users-add Roles" at bounding box center [843, 58] width 274 height 39
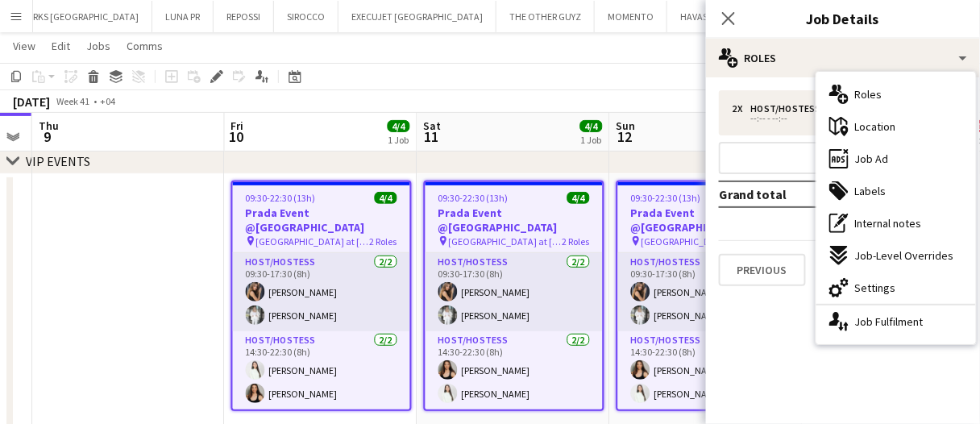
click at [905, 169] on div "ads-window Job Ad" at bounding box center [896, 159] width 160 height 32
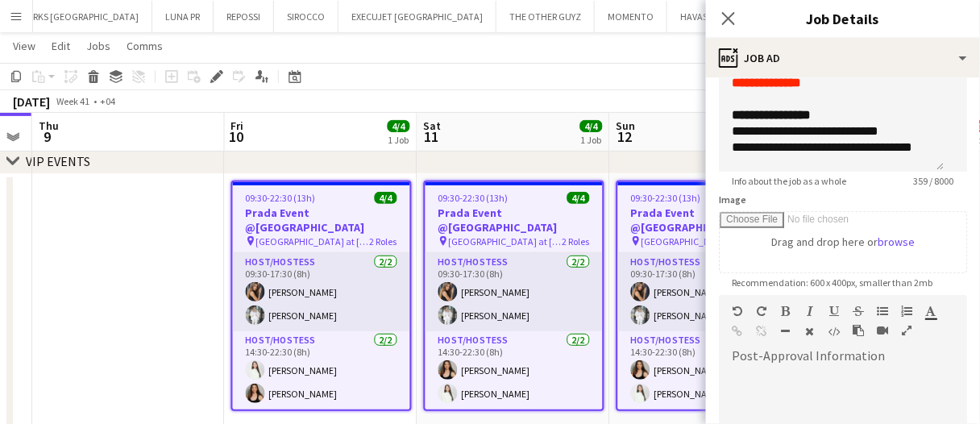
scroll to position [161, 0]
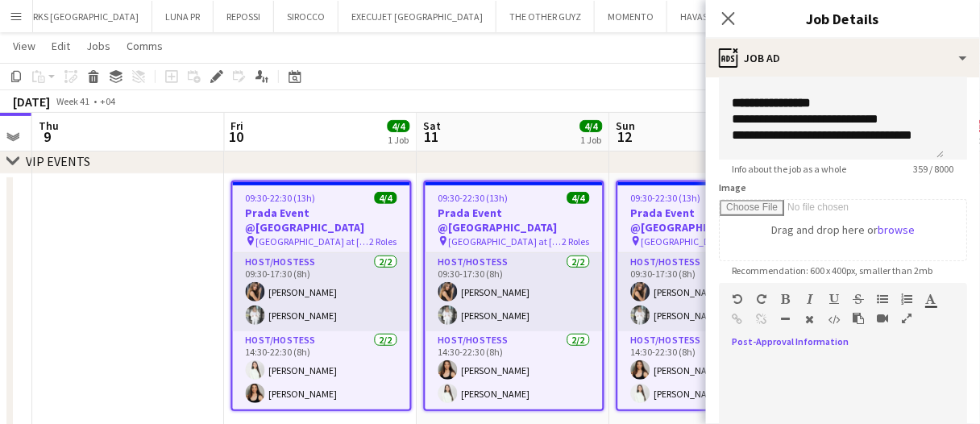
click at [819, 355] on div at bounding box center [843, 403] width 248 height 97
paste div
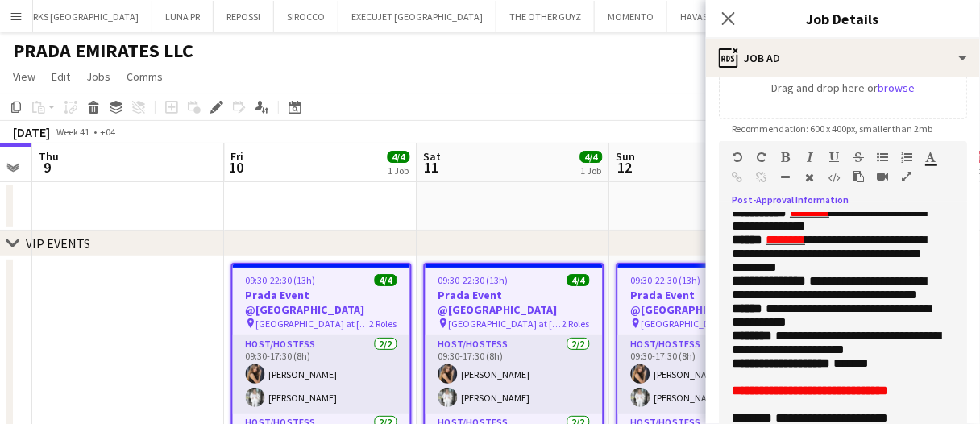
scroll to position [556, 0]
drag, startPoint x: 955, startPoint y: 302, endPoint x: 892, endPoint y: 342, distance: 74.7
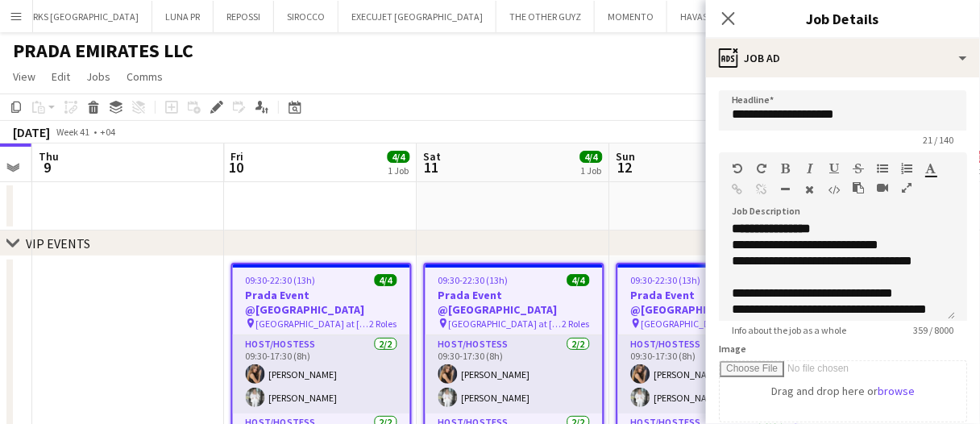
scroll to position [174, 0]
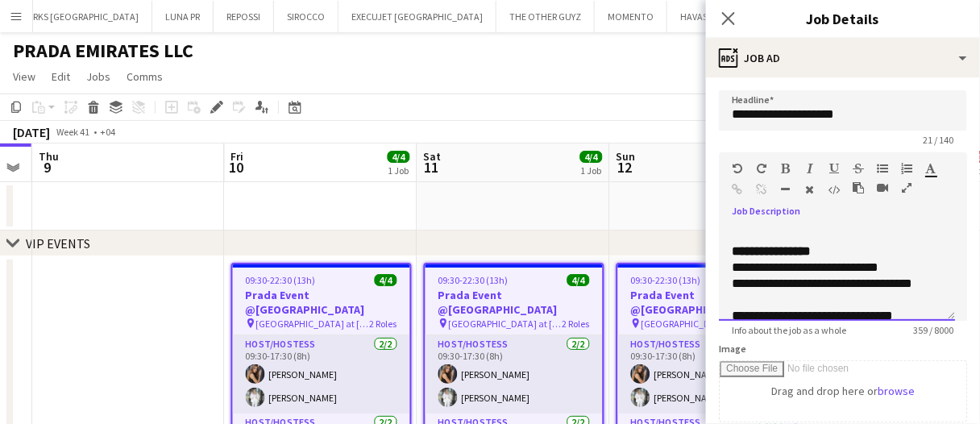
drag, startPoint x: 725, startPoint y: 274, endPoint x: 748, endPoint y: 291, distance: 28.2
click at [748, 291] on div "**********" at bounding box center [837, 272] width 236 height 97
click at [755, 293] on div "**********" at bounding box center [831, 292] width 199 height 32
drag, startPoint x: 750, startPoint y: 291, endPoint x: 759, endPoint y: 297, distance: 10.5
click at [759, 297] on div "**********" at bounding box center [837, 272] width 236 height 97
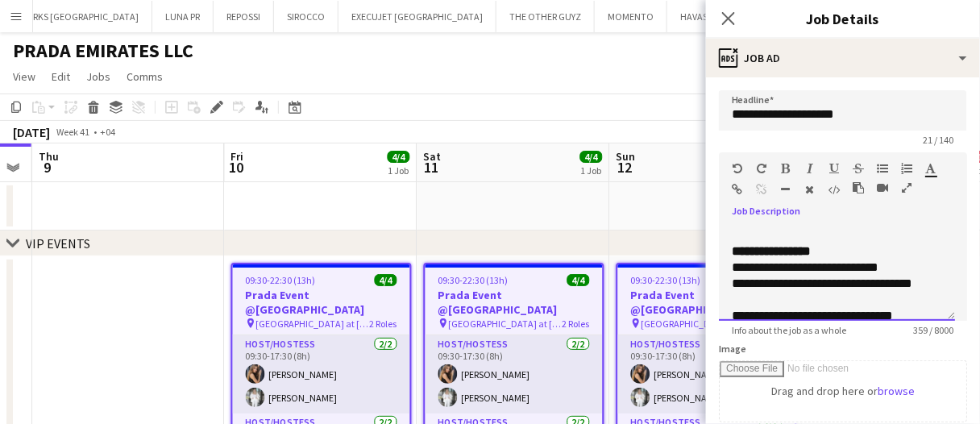
scroll to position [255, 0]
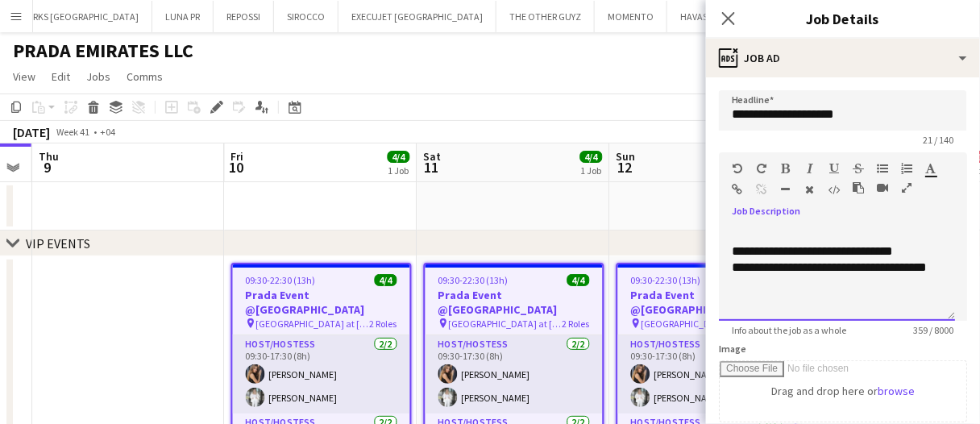
click at [779, 279] on div "**********" at bounding box center [831, 275] width 199 height 32
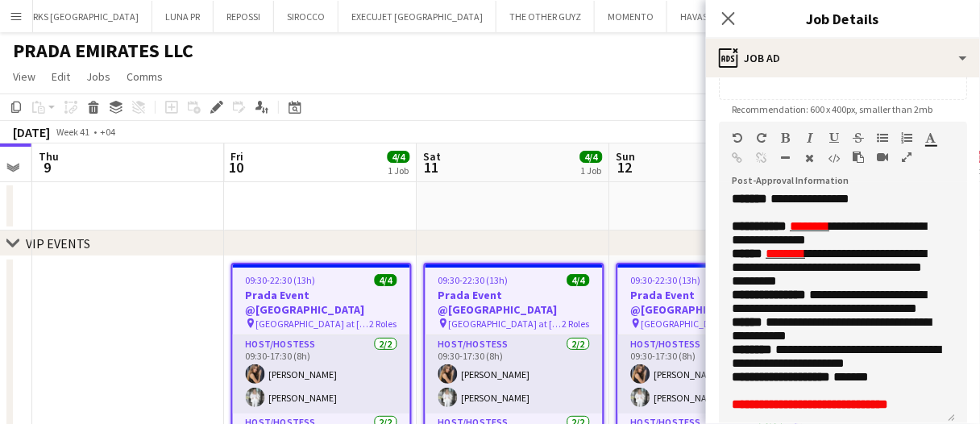
scroll to position [237, 0]
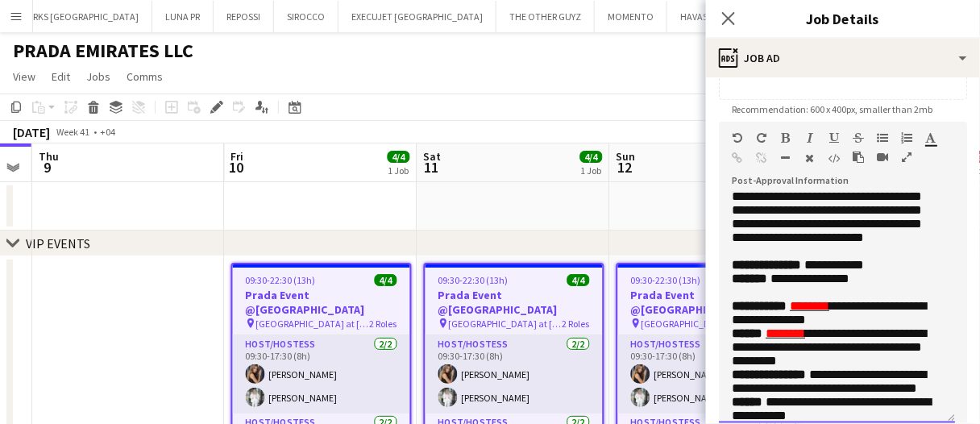
drag, startPoint x: 921, startPoint y: 357, endPoint x: 854, endPoint y: 286, distance: 97.5
click at [856, 258] on p "**********" at bounding box center [837, 169] width 210 height 178
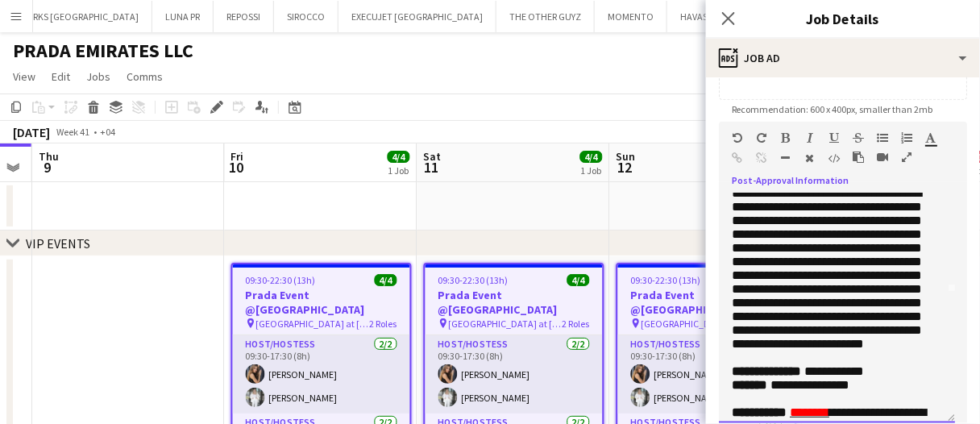
scroll to position [76, 0]
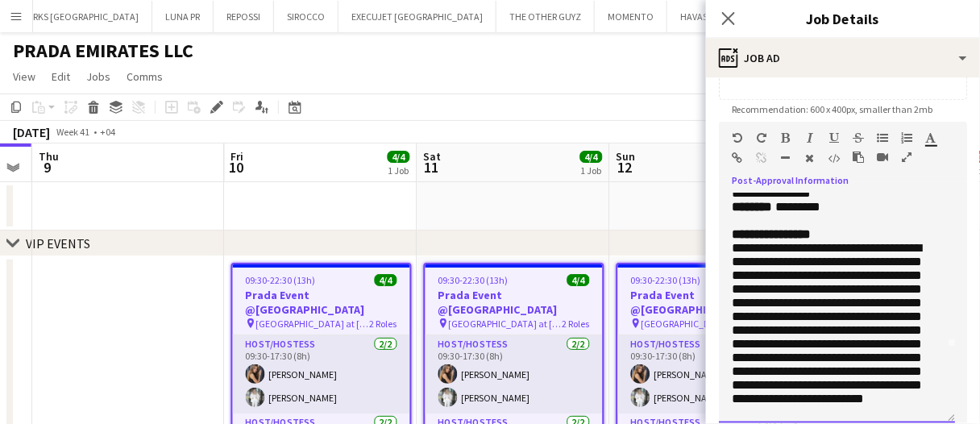
click at [729, 306] on div "**********" at bounding box center [837, 308] width 236 height 230
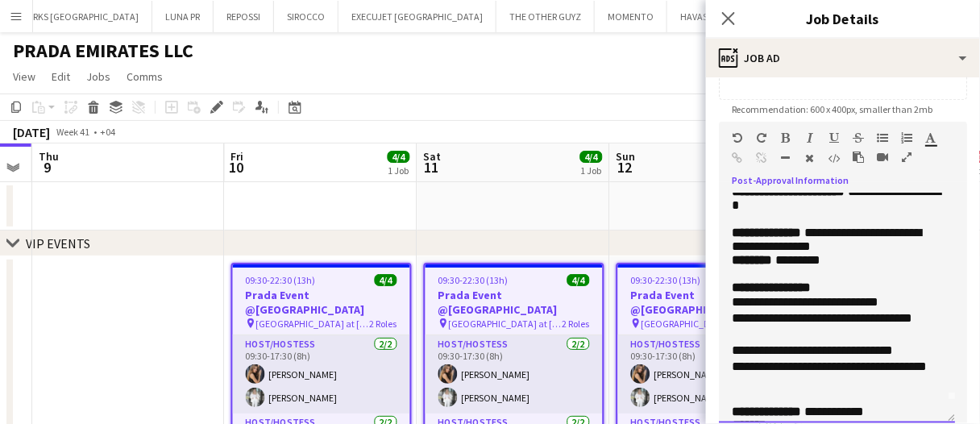
scroll to position [0, 0]
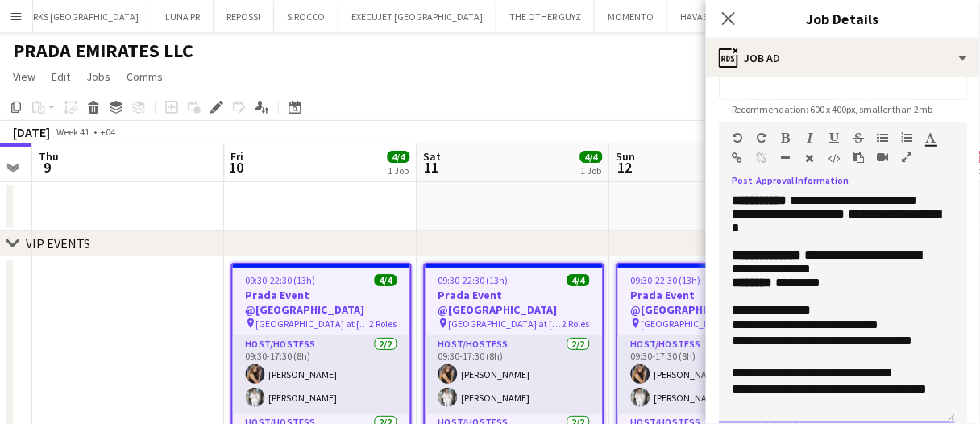
drag, startPoint x: 818, startPoint y: 252, endPoint x: 865, endPoint y: 234, distance: 50.3
click at [865, 234] on p "**********" at bounding box center [837, 227] width 210 height 41
drag, startPoint x: 860, startPoint y: 318, endPoint x: 771, endPoint y: 299, distance: 90.7
click at [771, 276] on p "**********" at bounding box center [837, 261] width 210 height 27
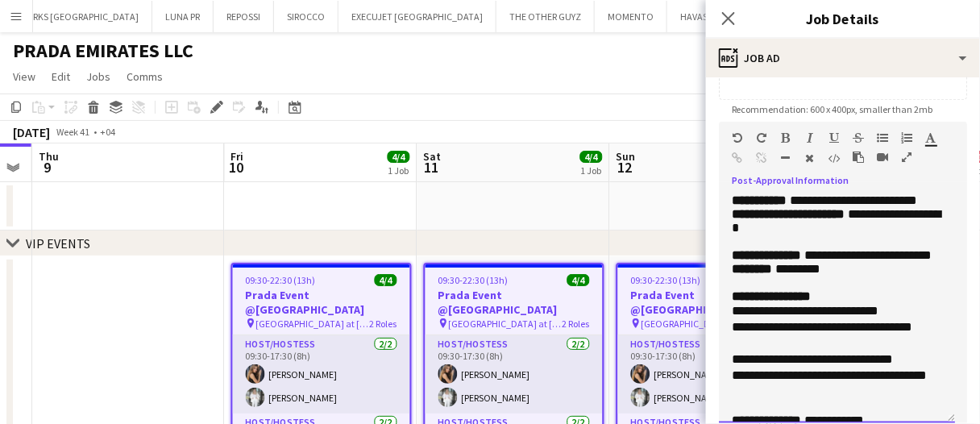
click at [818, 262] on p "**********" at bounding box center [837, 255] width 210 height 14
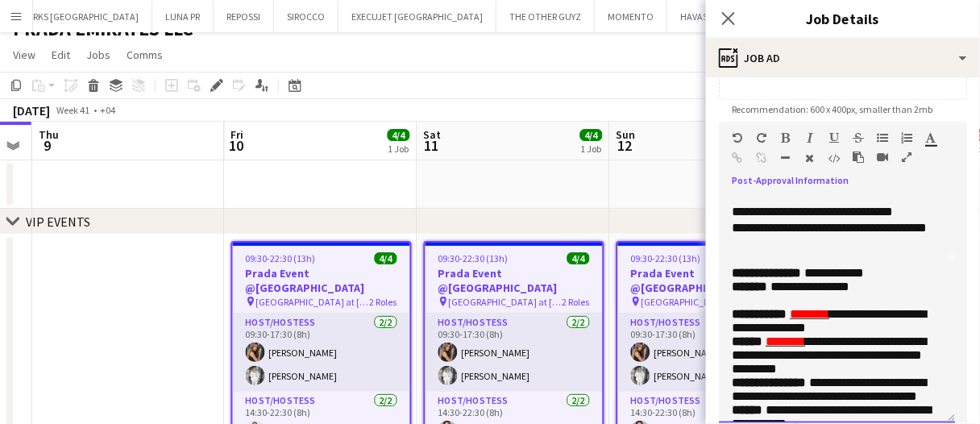
scroll to position [81, 0]
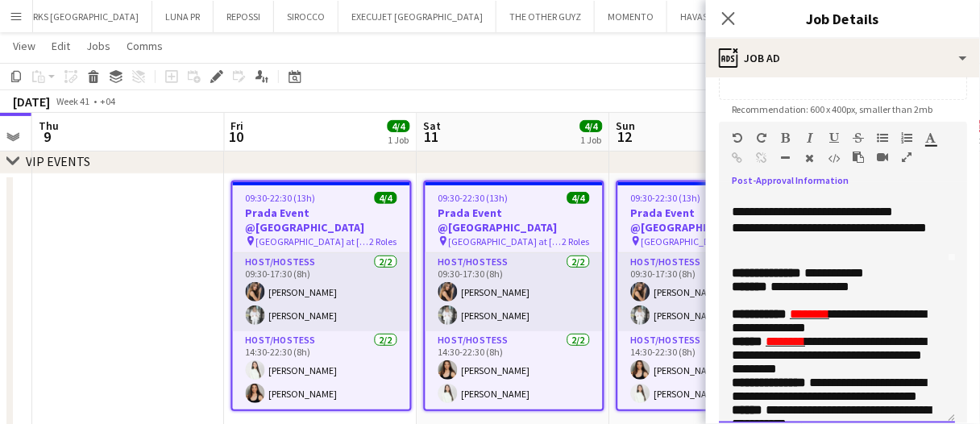
click at [786, 292] on span "**********" at bounding box center [809, 286] width 79 height 12
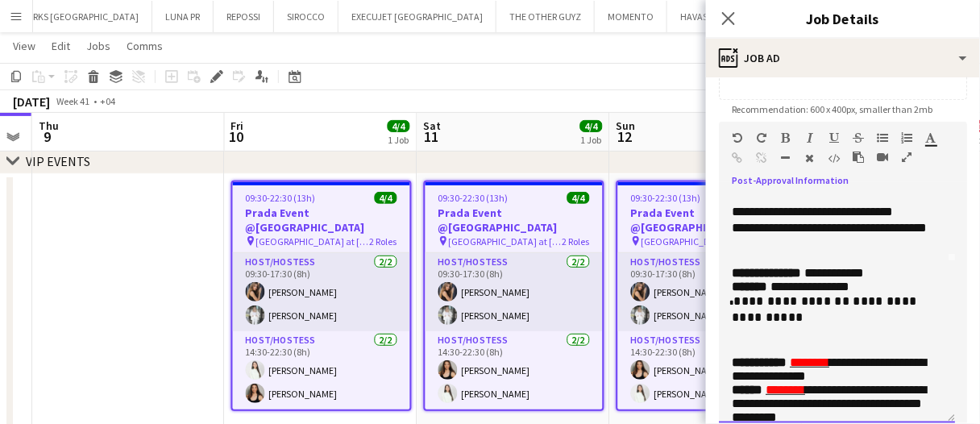
click at [775, 342] on p at bounding box center [837, 334] width 210 height 16
drag, startPoint x: 771, startPoint y: 384, endPoint x: 741, endPoint y: 381, distance: 30.0
click at [741, 342] on p at bounding box center [837, 334] width 210 height 16
click at [734, 339] on span "**********" at bounding box center [822, 333] width 221 height 12
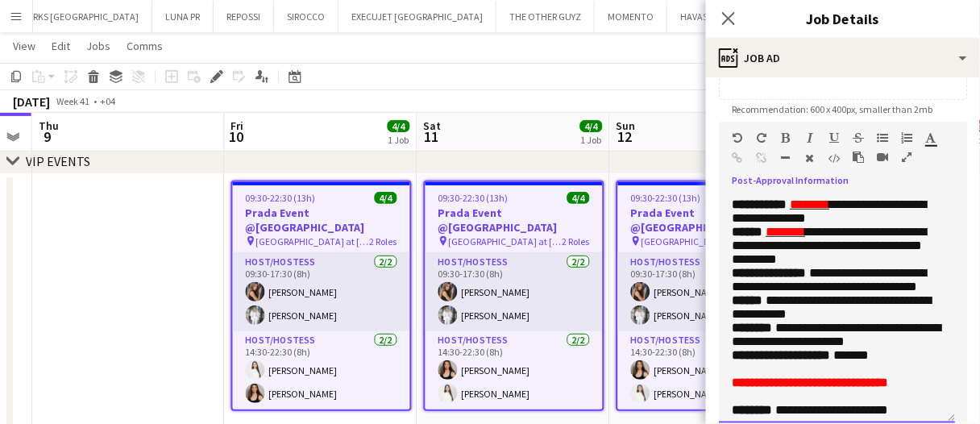
scroll to position [322, 0]
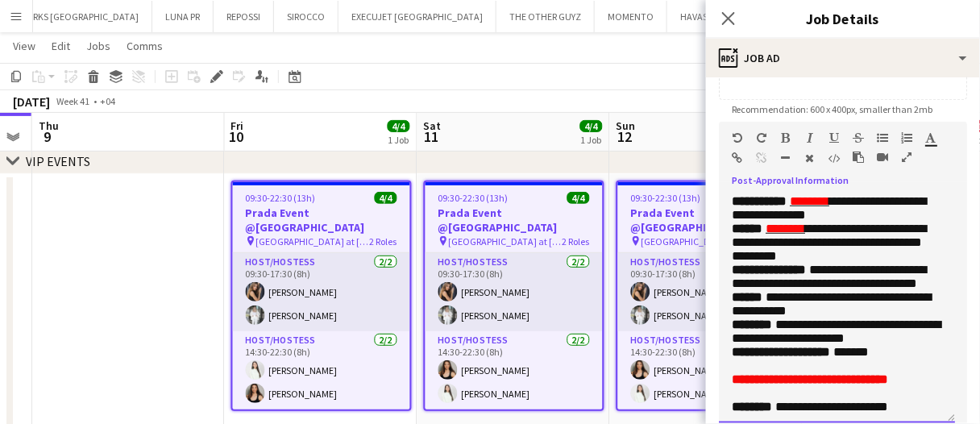
drag, startPoint x: 724, startPoint y: 286, endPoint x: 707, endPoint y: 230, distance: 57.9
click at [707, 230] on form "**********" at bounding box center [843, 181] width 274 height 827
click at [731, 178] on span at bounding box center [739, 172] width 38 height 12
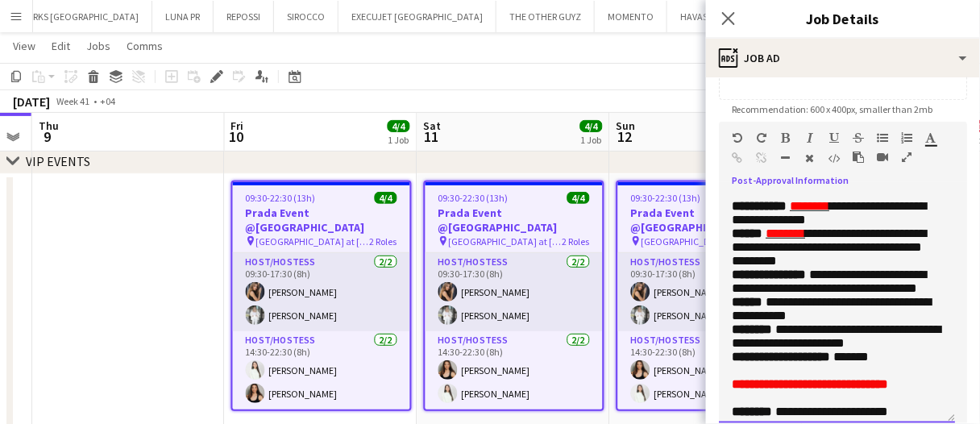
scroll to position [295, 0]
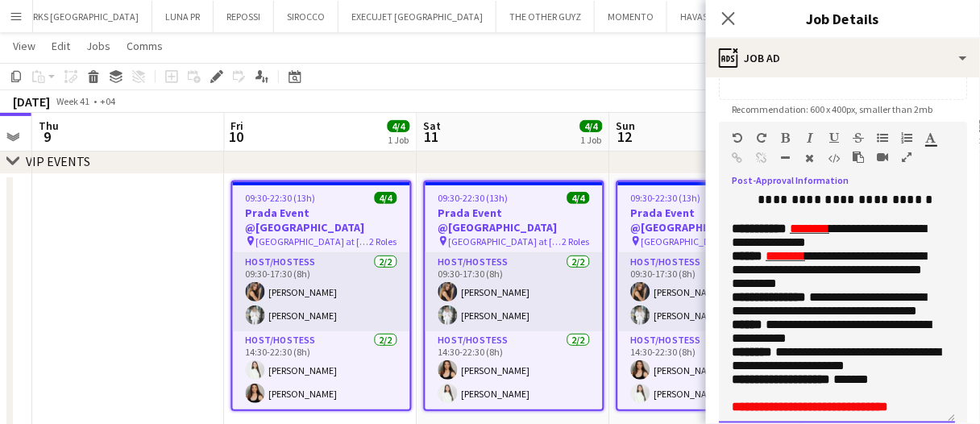
click at [894, 208] on p "**********" at bounding box center [837, 200] width 210 height 16
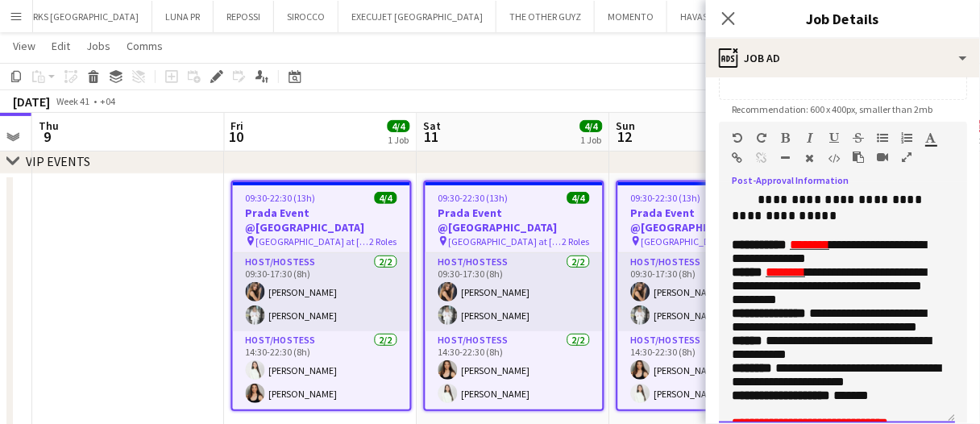
drag, startPoint x: 728, startPoint y: 216, endPoint x: 843, endPoint y: 217, distance: 114.4
click at [843, 192] on p "**********" at bounding box center [837, 176] width 210 height 32
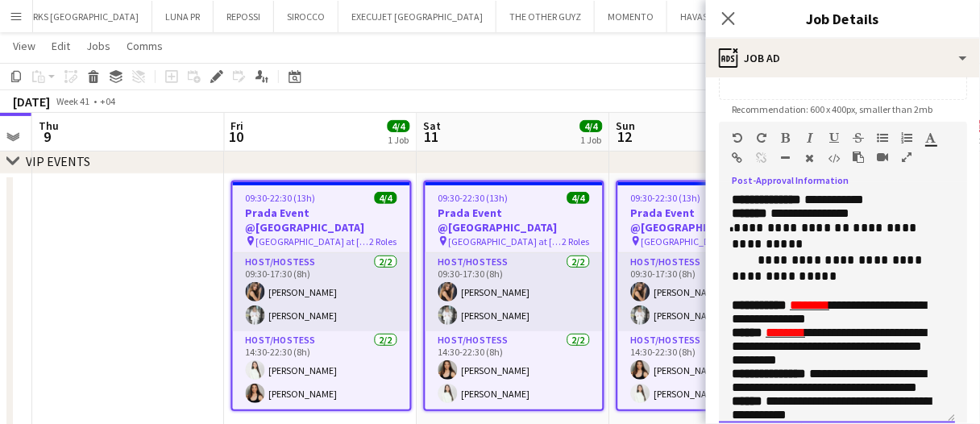
scroll to position [214, 0]
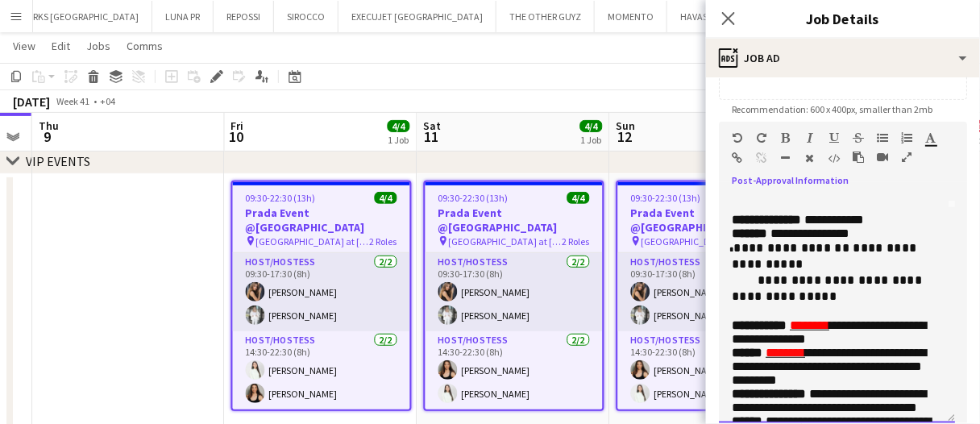
click at [732, 270] on span "**********" at bounding box center [824, 256] width 185 height 28
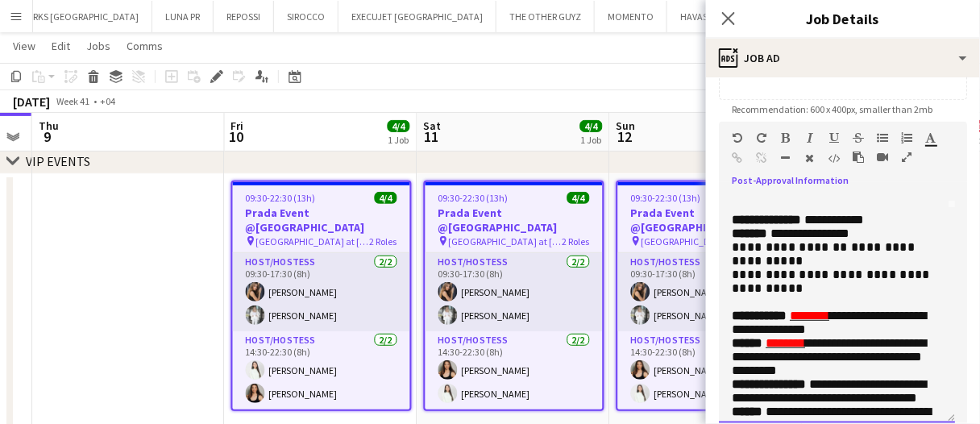
click at [728, 299] on div "**********" at bounding box center [837, 308] width 236 height 230
click at [733, 294] on span "**********" at bounding box center [831, 281] width 198 height 26
drag, startPoint x: 741, startPoint y: 299, endPoint x: 856, endPoint y: 350, distance: 125.2
click at [856, 350] on div "**********" at bounding box center [837, 308] width 236 height 230
click at [833, 133] on icon "button" at bounding box center [834, 137] width 10 height 11
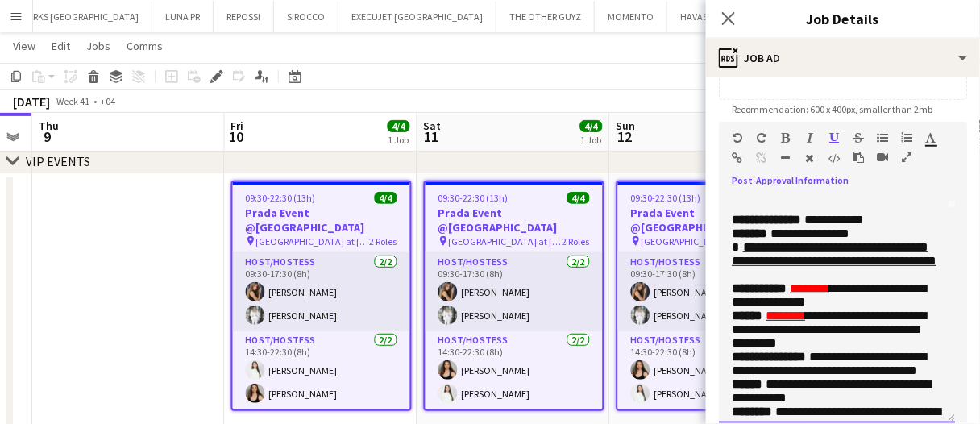
click at [819, 294] on span "********" at bounding box center [809, 288] width 39 height 12
drag, startPoint x: 789, startPoint y: 350, endPoint x: 743, endPoint y: 292, distance: 73.4
click at [743, 292] on div "**********" at bounding box center [837, 308] width 236 height 230
click at [928, 141] on icon "button" at bounding box center [931, 137] width 10 height 11
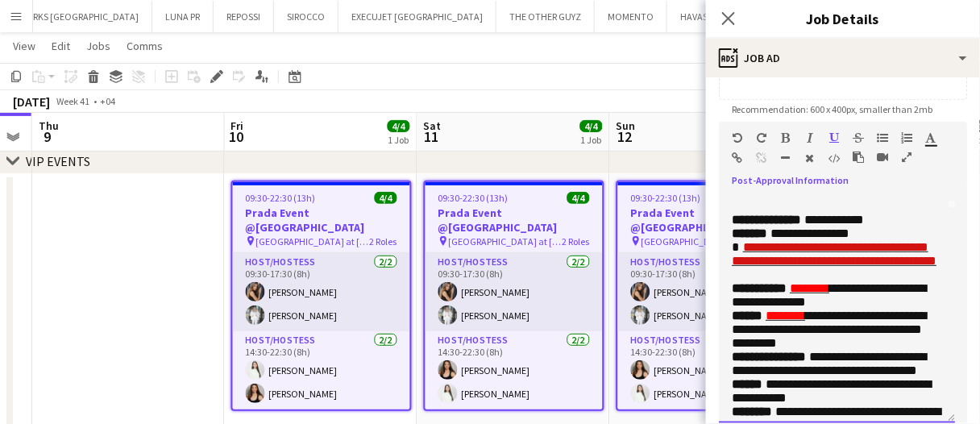
click at [864, 226] on span "**********" at bounding box center [834, 220] width 60 height 12
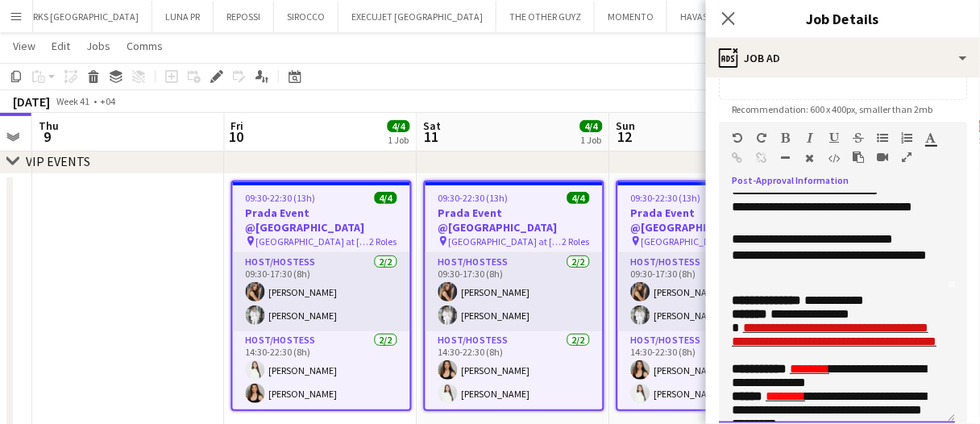
click at [733, 320] on span "*******" at bounding box center [749, 314] width 35 height 12
drag, startPoint x: 733, startPoint y: 363, endPoint x: 720, endPoint y: 365, distance: 13.1
click at [720, 365] on div "**********" at bounding box center [837, 308] width 236 height 230
drag, startPoint x: 854, startPoint y: 320, endPoint x: 839, endPoint y: 328, distance: 17.3
click at [854, 280] on div "**********" at bounding box center [831, 263] width 199 height 32
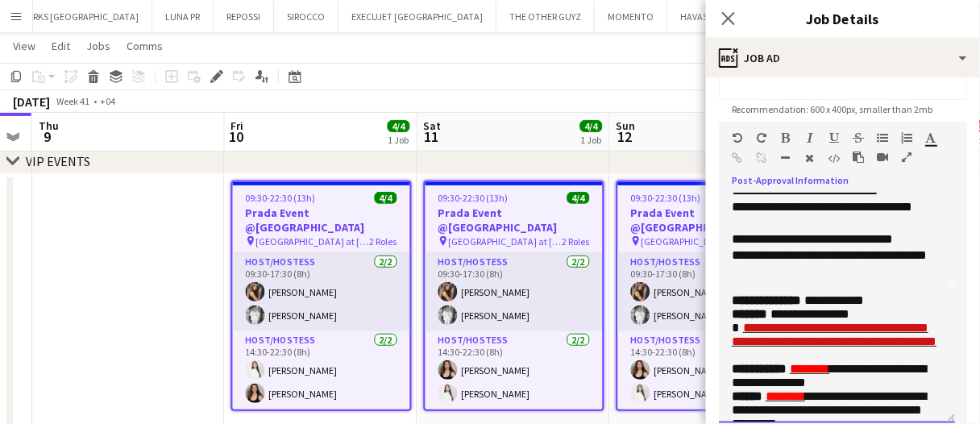
click at [759, 293] on p at bounding box center [837, 287] width 210 height 14
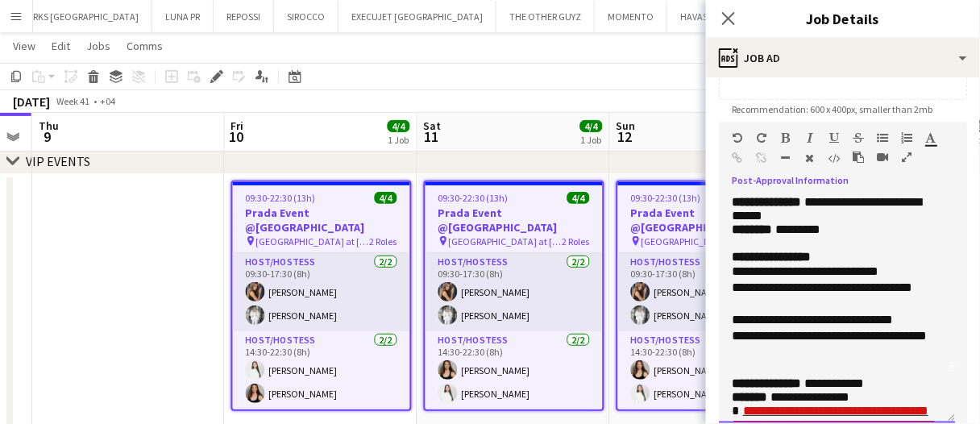
scroll to position [0, 0]
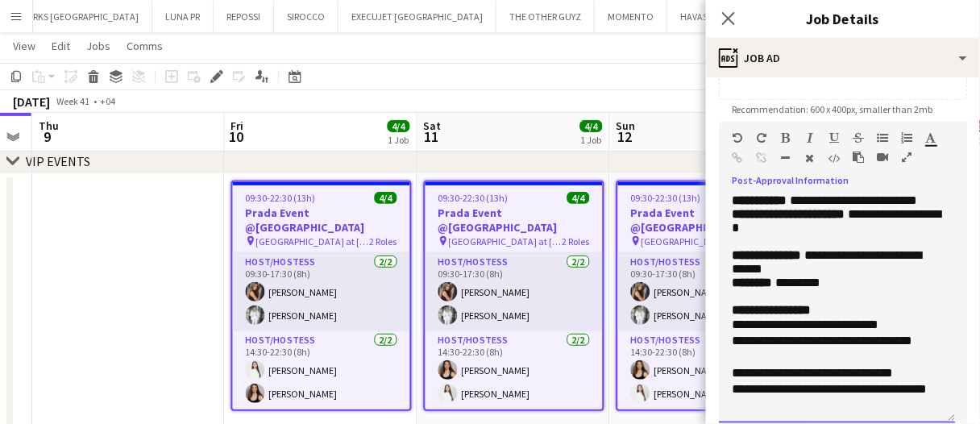
click at [803, 303] on p at bounding box center [837, 296] width 210 height 14
click at [762, 248] on p "**********" at bounding box center [837, 227] width 210 height 41
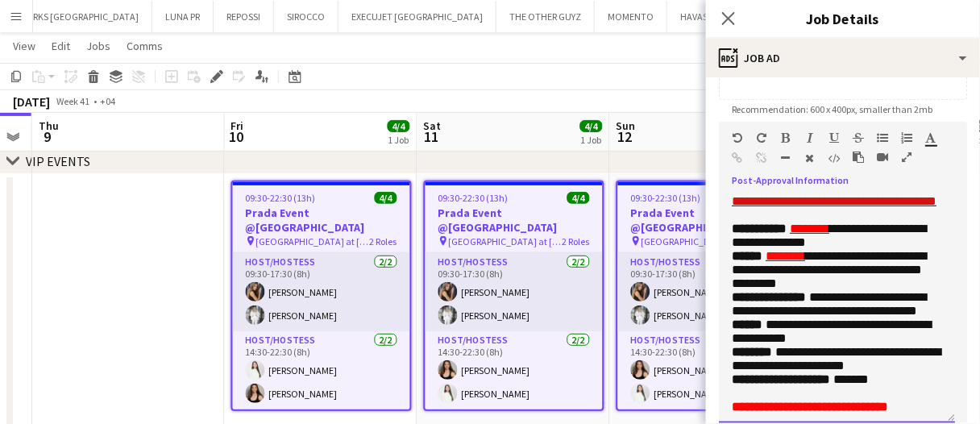
scroll to position [322, 0]
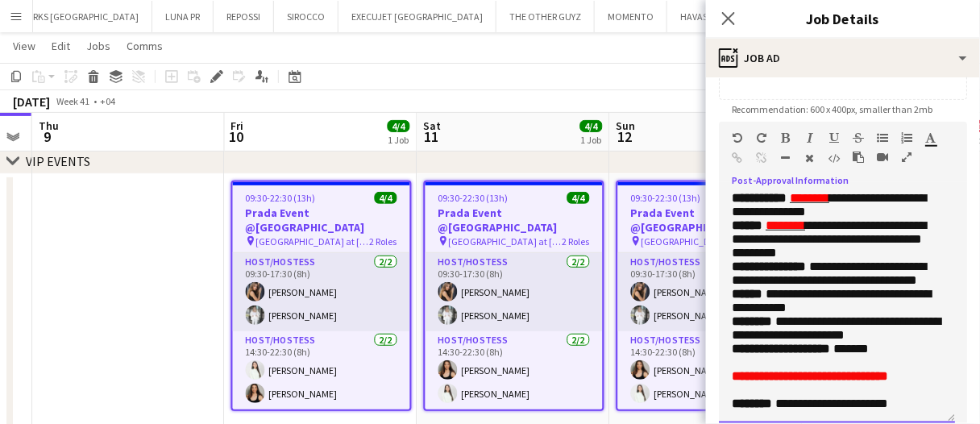
drag, startPoint x: 868, startPoint y: 286, endPoint x: 857, endPoint y: 272, distance: 18.4
click at [857, 218] on p "**********" at bounding box center [837, 204] width 210 height 27
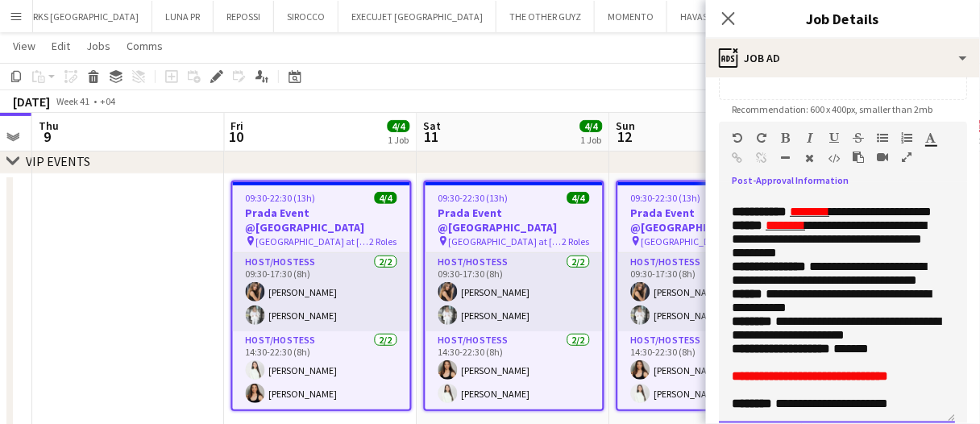
drag, startPoint x: 850, startPoint y: 277, endPoint x: 804, endPoint y: 268, distance: 46.8
click at [804, 218] on span "********" at bounding box center [809, 211] width 39 height 12
click at [925, 218] on p "**********" at bounding box center [837, 212] width 210 height 14
drag, startPoint x: 826, startPoint y: 288, endPoint x: 775, endPoint y: 288, distance: 50.8
click at [775, 218] on p "**********" at bounding box center [837, 212] width 210 height 14
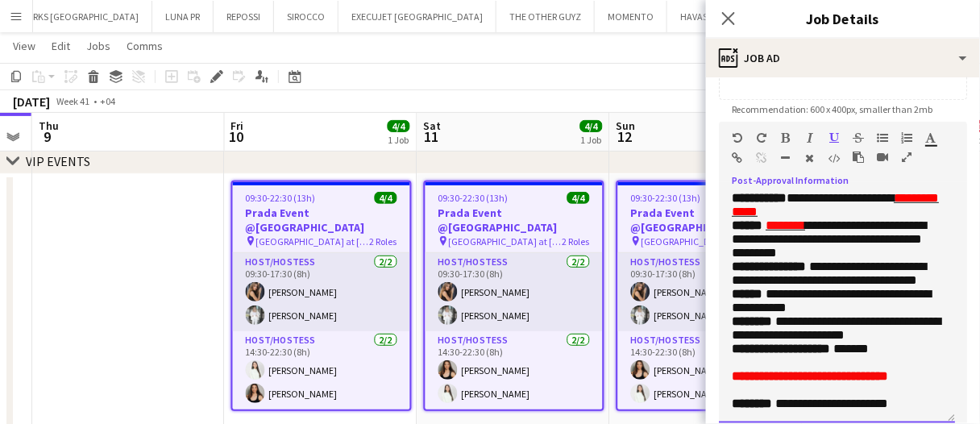
drag, startPoint x: 905, startPoint y: 341, endPoint x: 852, endPoint y: 319, distance: 57.5
click at [852, 259] on p "**********" at bounding box center [837, 238] width 210 height 41
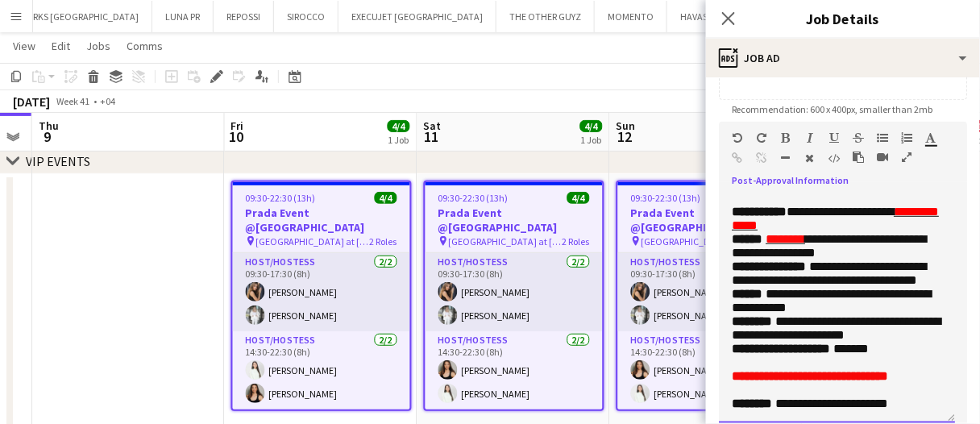
click at [799, 259] on span "**********" at bounding box center [829, 246] width 194 height 26
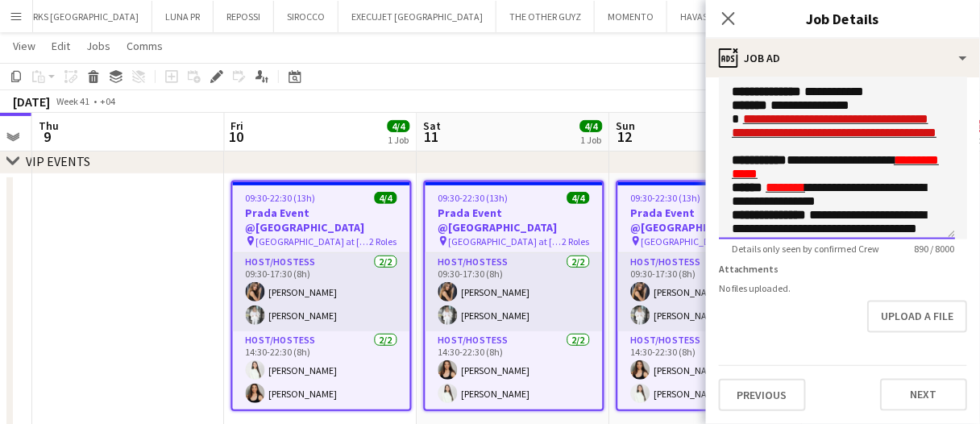
scroll to position [516, 0]
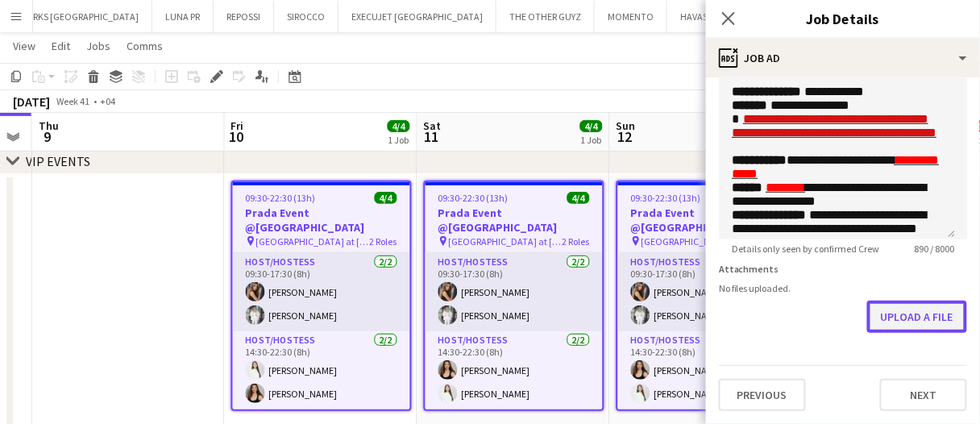
click at [903, 321] on button "Upload a file" at bounding box center [917, 317] width 100 height 32
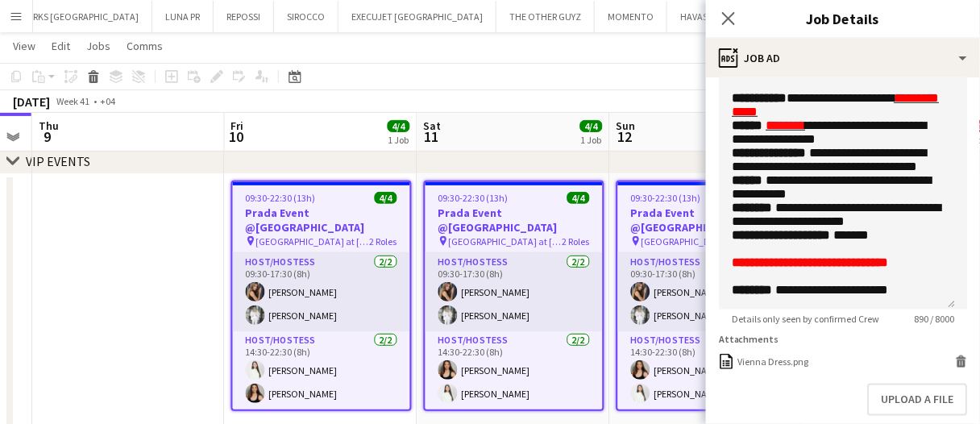
scroll to position [403, 0]
drag, startPoint x: 830, startPoint y: 180, endPoint x: 839, endPoint y: 167, distance: 15.6
click at [839, 167] on p "**********" at bounding box center [837, 159] width 210 height 27
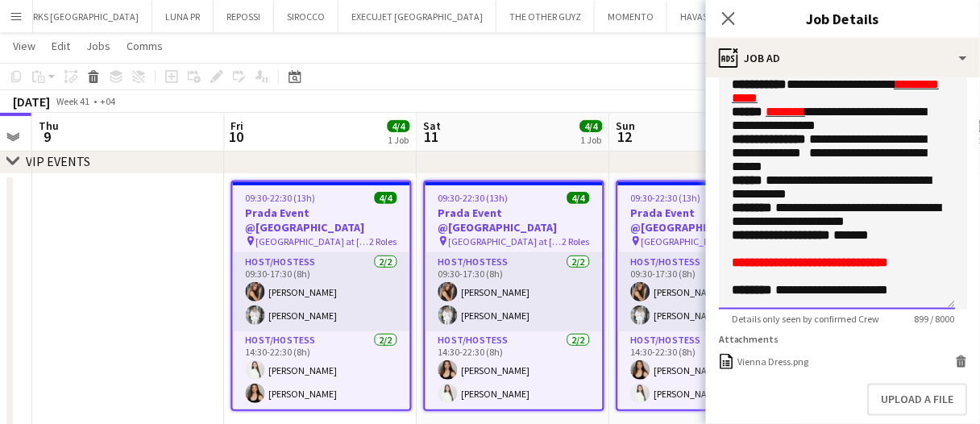
click at [856, 172] on span "**********" at bounding box center [829, 160] width 194 height 26
drag, startPoint x: 856, startPoint y: 209, endPoint x: 870, endPoint y: 210, distance: 14.6
click at [887, 173] on p "**********" at bounding box center [837, 152] width 210 height 41
click at [857, 172] on span "**********" at bounding box center [829, 160] width 194 height 26
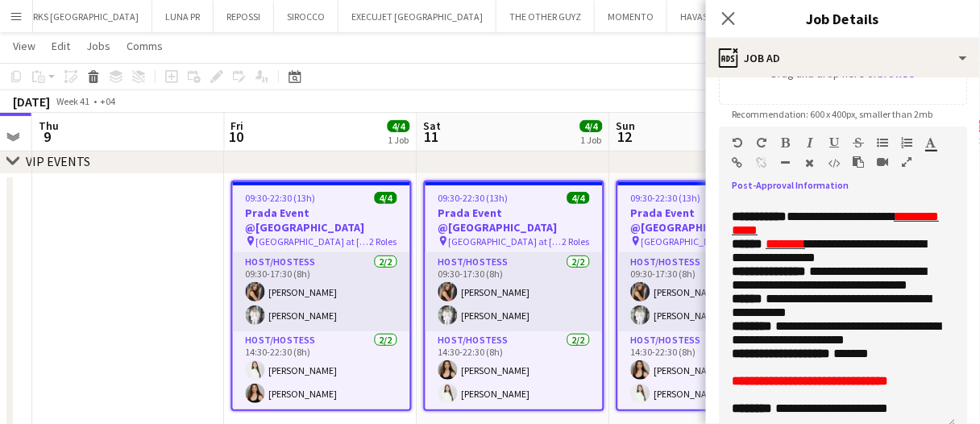
scroll to position [275, 0]
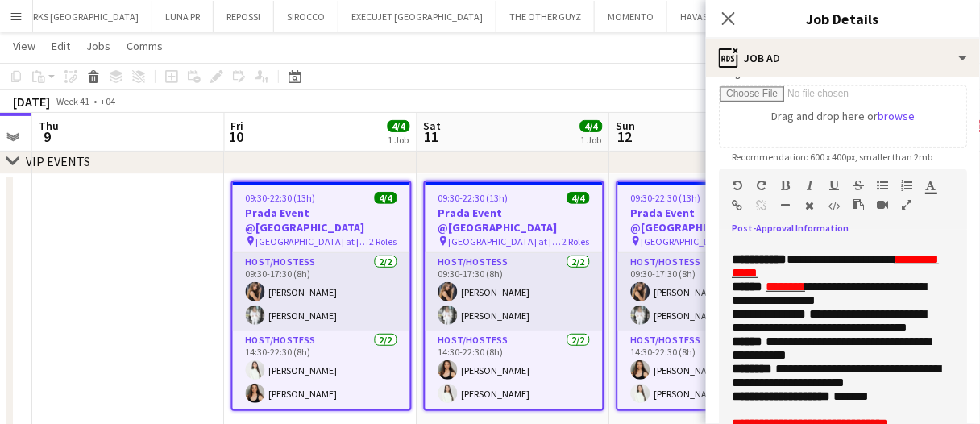
click at [786, 189] on icon "button" at bounding box center [786, 185] width 9 height 11
click at [939, 185] on div "******* *******" at bounding box center [937, 188] width 24 height 19
click at [933, 189] on icon "button" at bounding box center [931, 185] width 10 height 11
type input "*******"
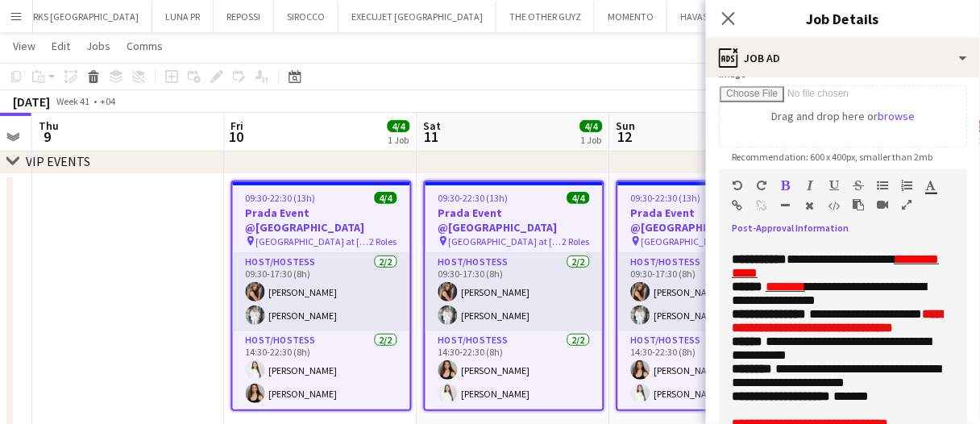
click at [878, 320] on span "**********" at bounding box center [865, 314] width 113 height 12
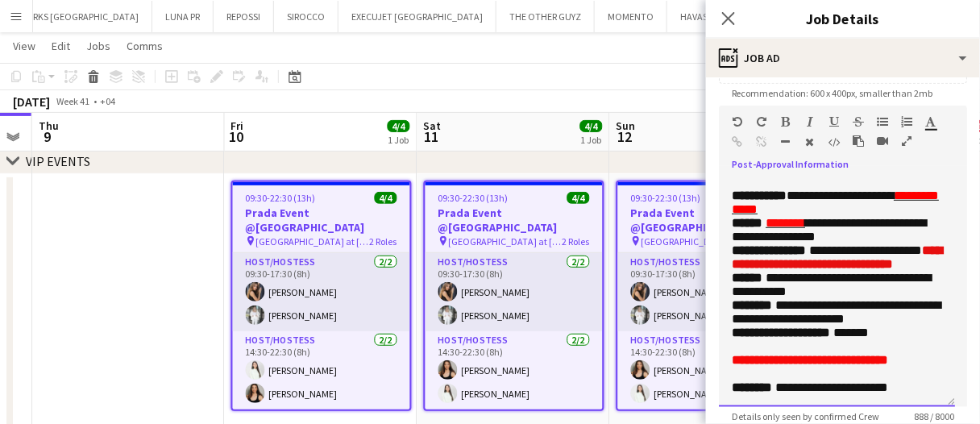
scroll to position [436, 0]
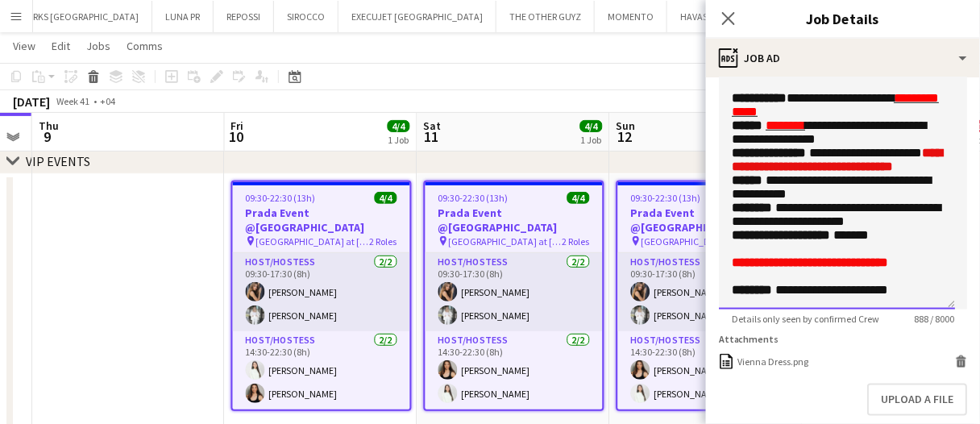
drag, startPoint x: 732, startPoint y: 236, endPoint x: 840, endPoint y: 308, distance: 128.9
click at [732, 256] on span "**********" at bounding box center [810, 262] width 156 height 12
drag, startPoint x: 785, startPoint y: 251, endPoint x: 709, endPoint y: 240, distance: 76.6
click at [709, 240] on form "**********" at bounding box center [843, 74] width 274 height 840
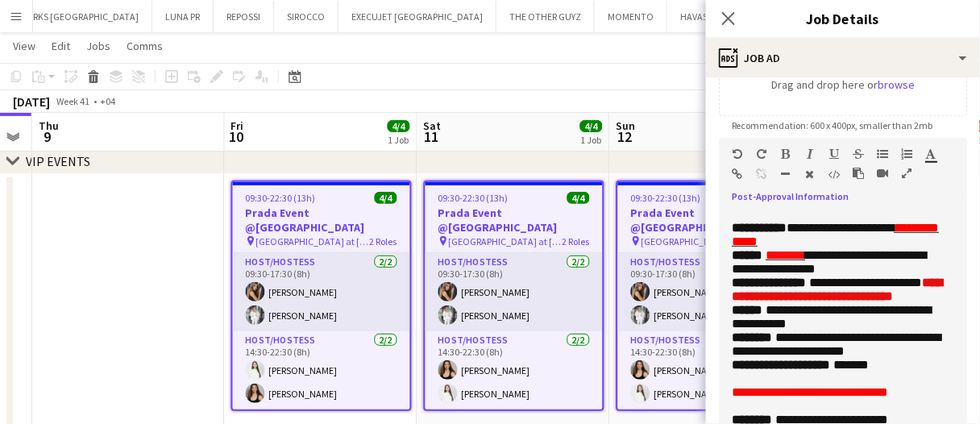
scroll to position [275, 0]
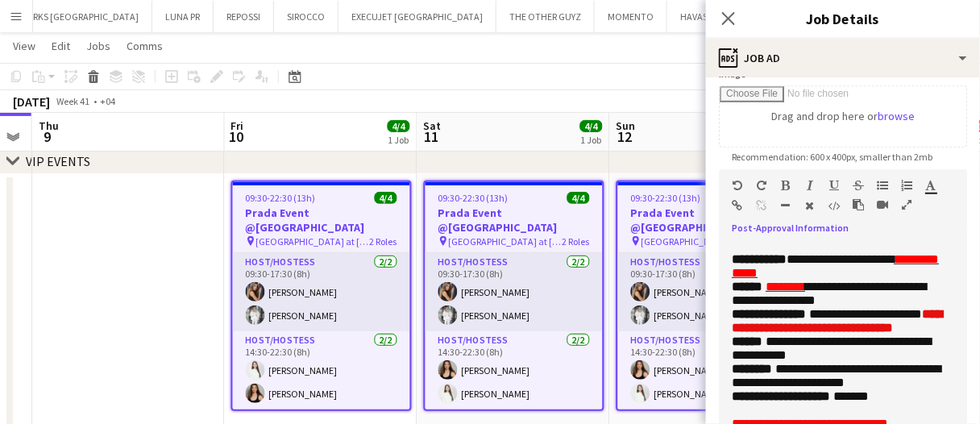
click at [785, 181] on icon "button" at bounding box center [786, 185] width 9 height 11
click at [821, 335] on span "**********" at bounding box center [831, 348] width 199 height 26
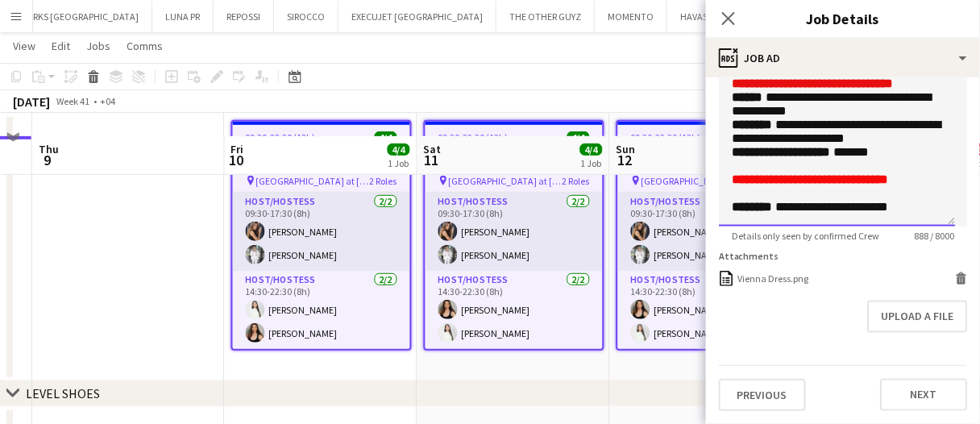
scroll to position [81, 0]
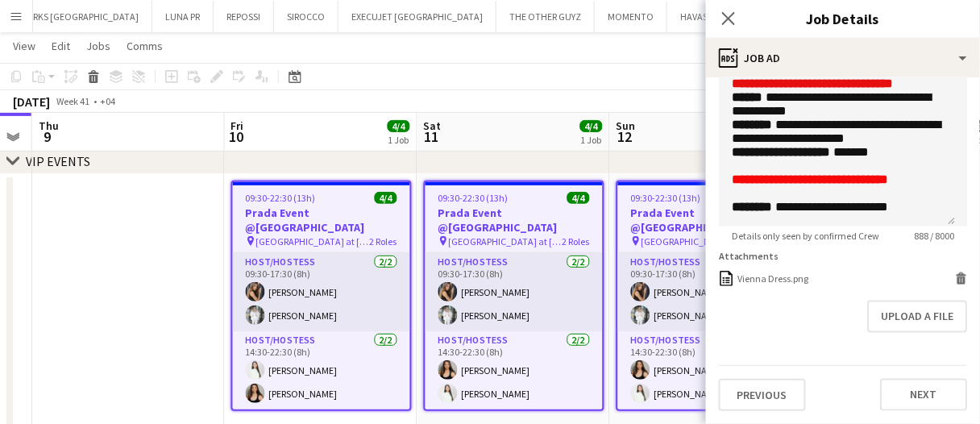
click at [658, 125] on app-board-header-date "Sun 12 4/4 1 Job" at bounding box center [706, 132] width 193 height 39
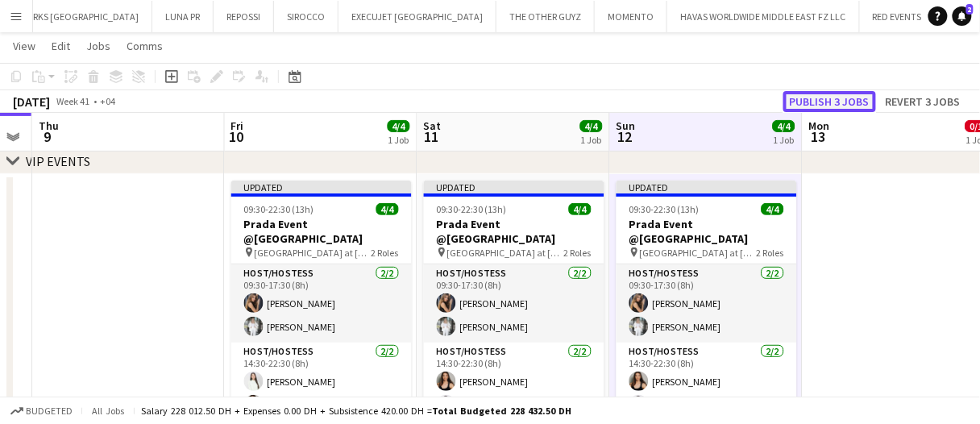
click at [847, 108] on button "Publish 3 jobs" at bounding box center [829, 101] width 93 height 21
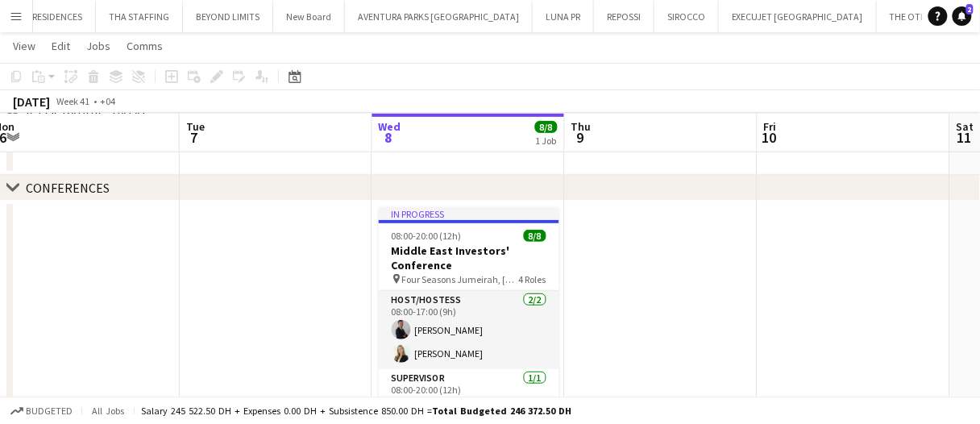
scroll to position [161, 0]
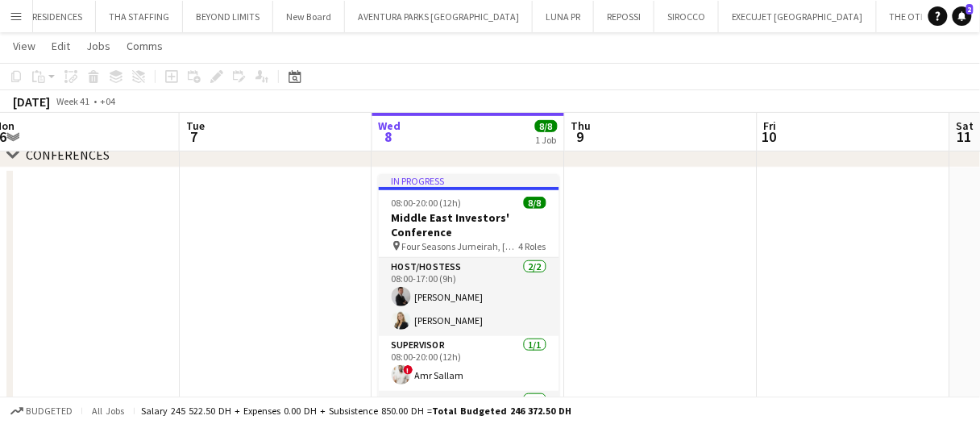
click at [683, 355] on app-date-cell at bounding box center [661, 306] width 193 height 277
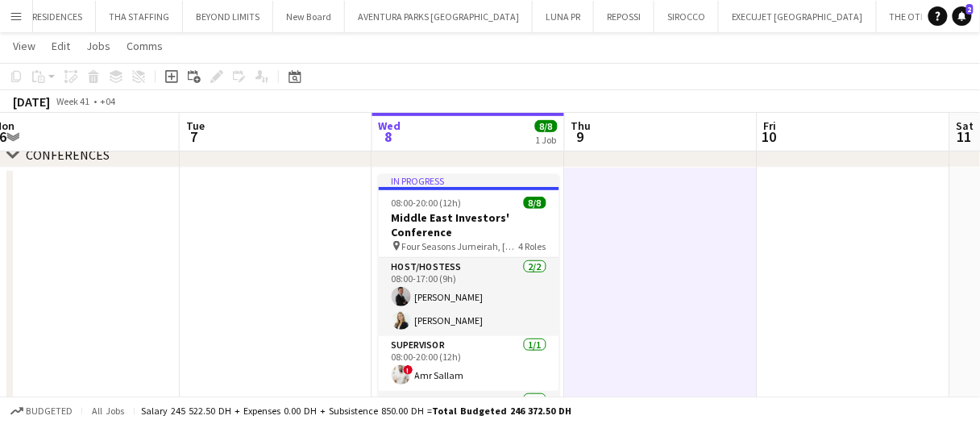
click at [683, 352] on app-date-cell at bounding box center [661, 306] width 193 height 277
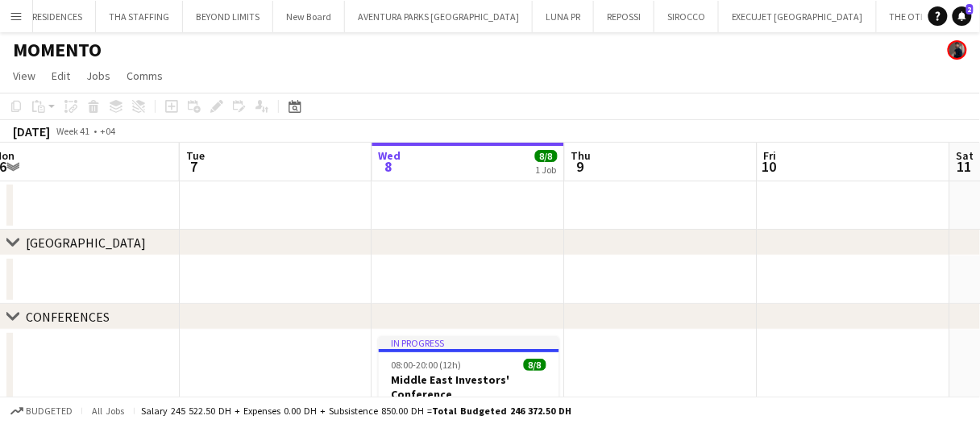
scroll to position [0, 0]
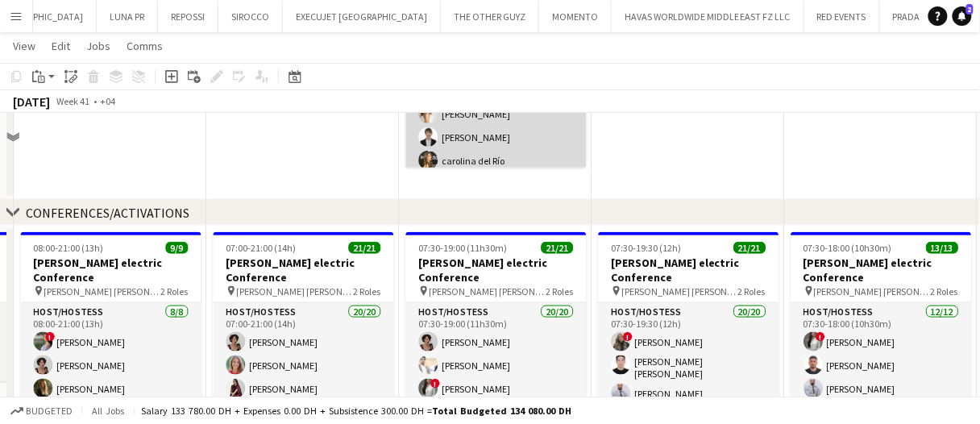
scroll to position [242, 0]
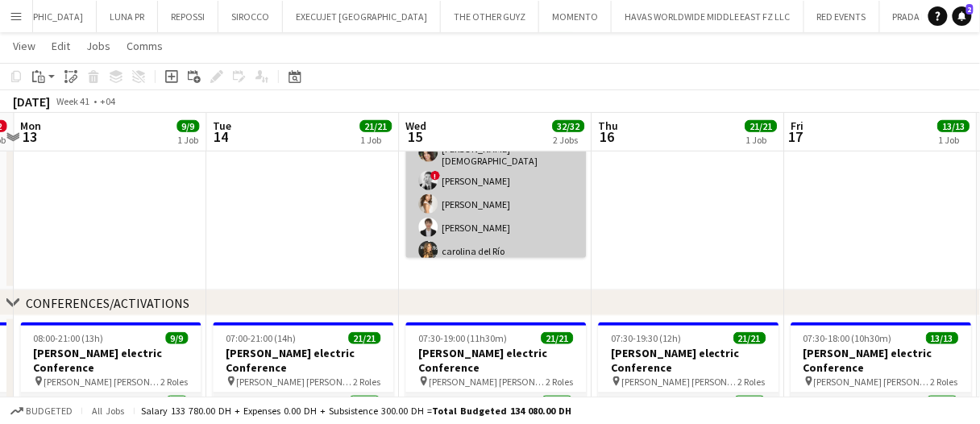
drag, startPoint x: 721, startPoint y: 219, endPoint x: 566, endPoint y: 220, distance: 155.5
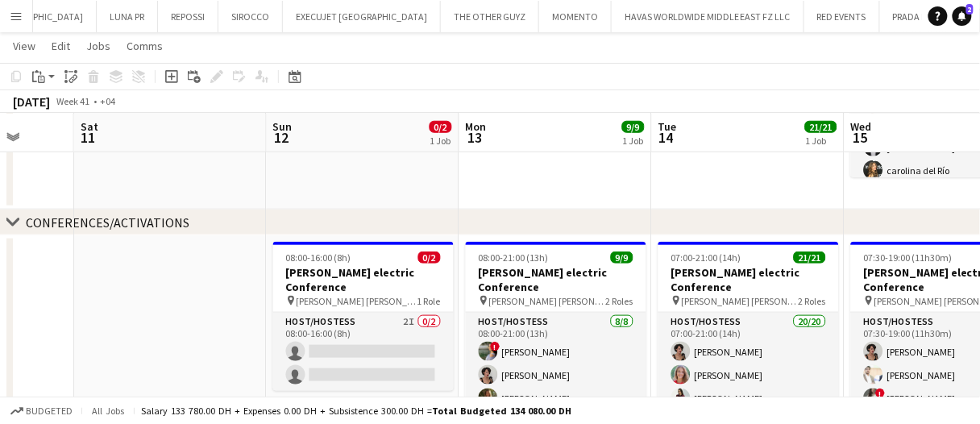
scroll to position [403, 0]
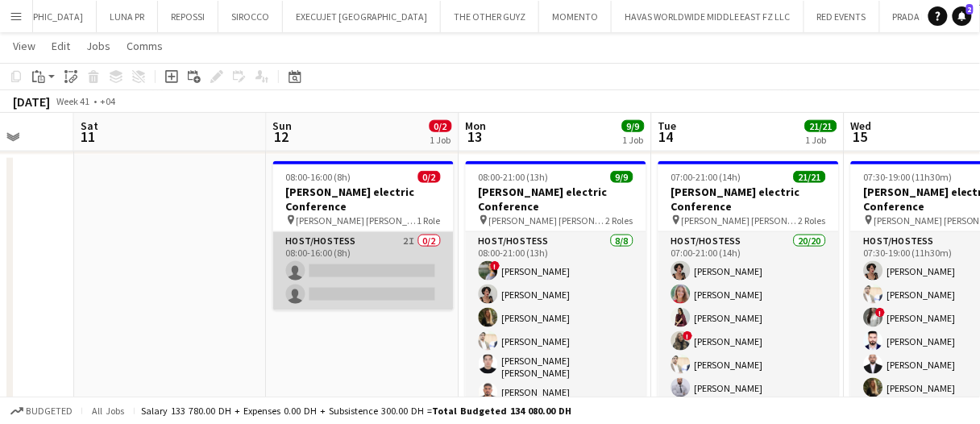
click at [401, 272] on app-card-role "Host/Hostess 2I 0/2 08:00-16:00 (8h) single-neutral-actions single-neutral-acti…" at bounding box center [363, 271] width 180 height 78
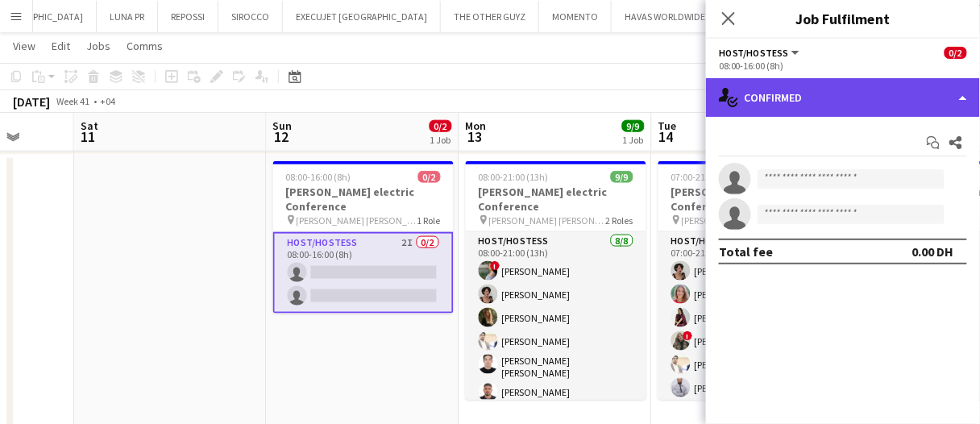
click at [854, 93] on div "single-neutral-actions-check-2 Confirmed" at bounding box center [843, 97] width 274 height 39
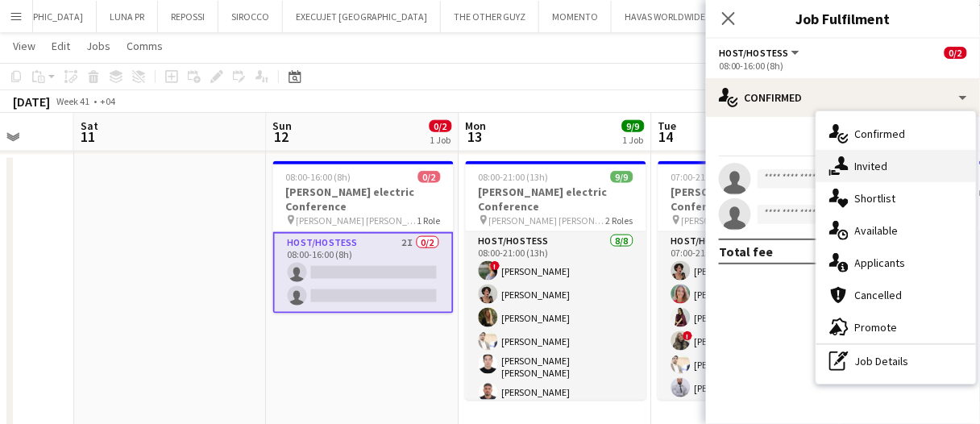
click at [877, 155] on div "single-neutral-actions-share-1 Invited" at bounding box center [896, 166] width 160 height 32
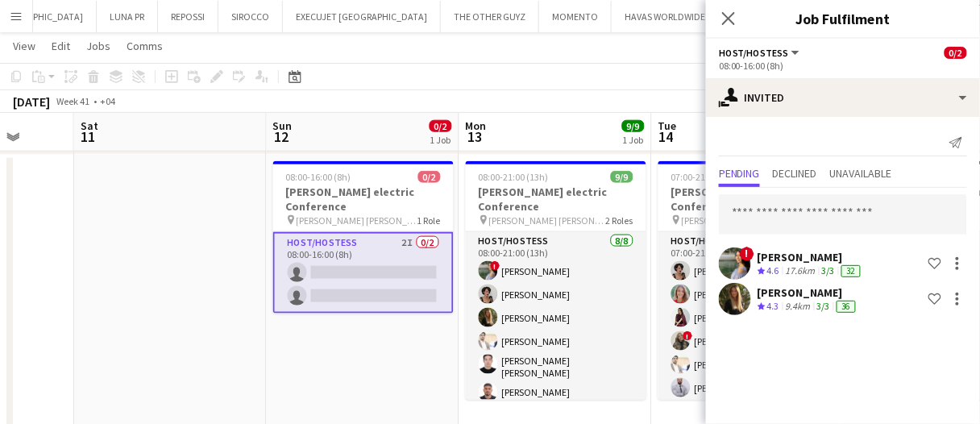
click at [323, 380] on app-date-cell "08:00-16:00 (8h) 0/2 [PERSON_NAME] electric Conference pin [PERSON_NAME] [PERSO…" at bounding box center [363, 293] width 193 height 277
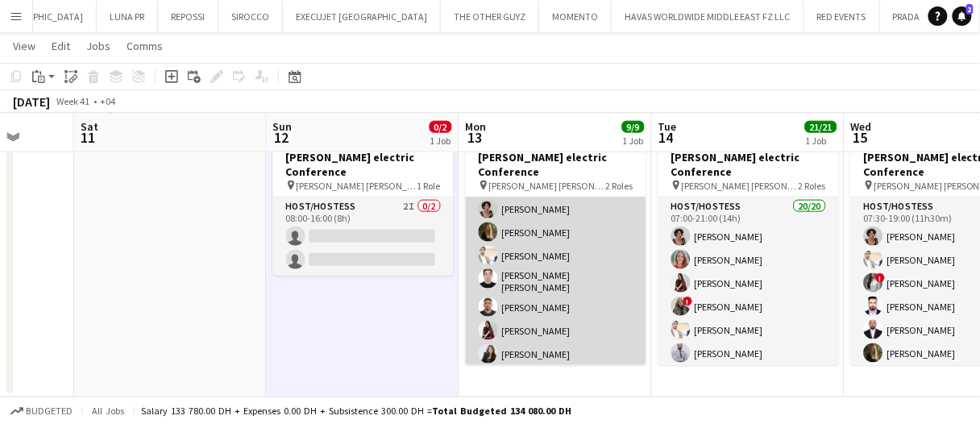
scroll to position [90, 0]
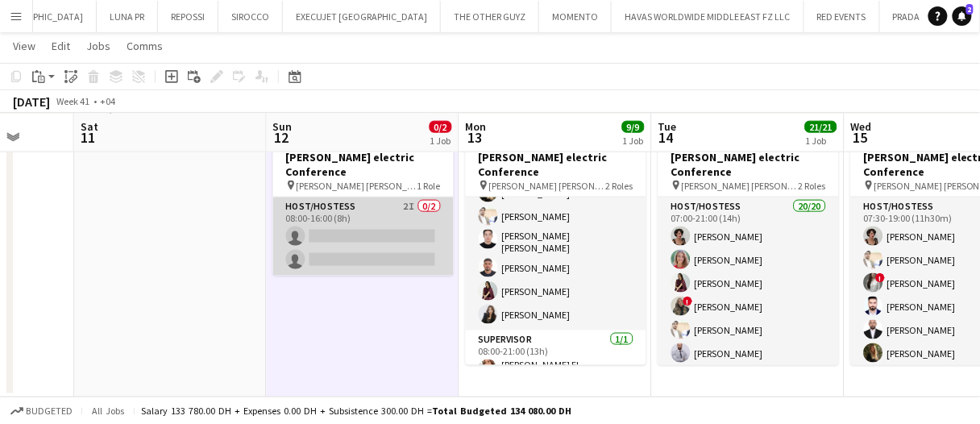
click at [369, 221] on app-card-role "Host/Hostess 2I 0/2 08:00-16:00 (8h) single-neutral-actions single-neutral-acti…" at bounding box center [363, 236] width 180 height 78
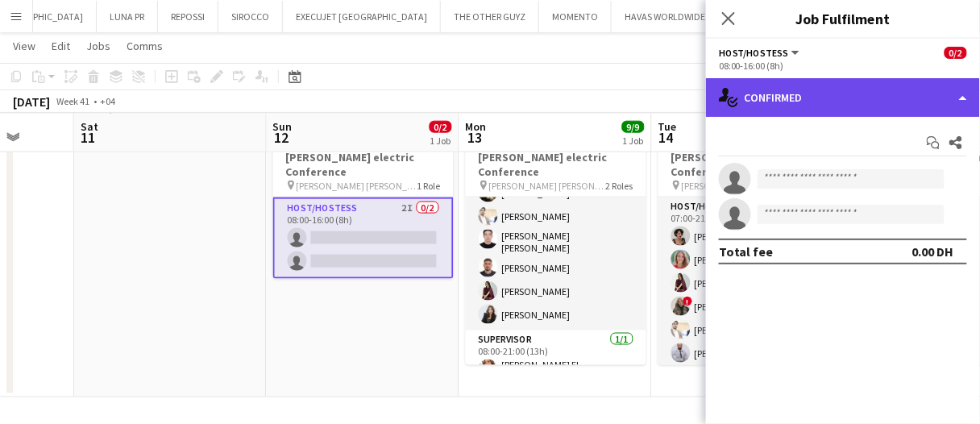
click at [779, 100] on div "single-neutral-actions-check-2 Confirmed" at bounding box center [843, 97] width 274 height 39
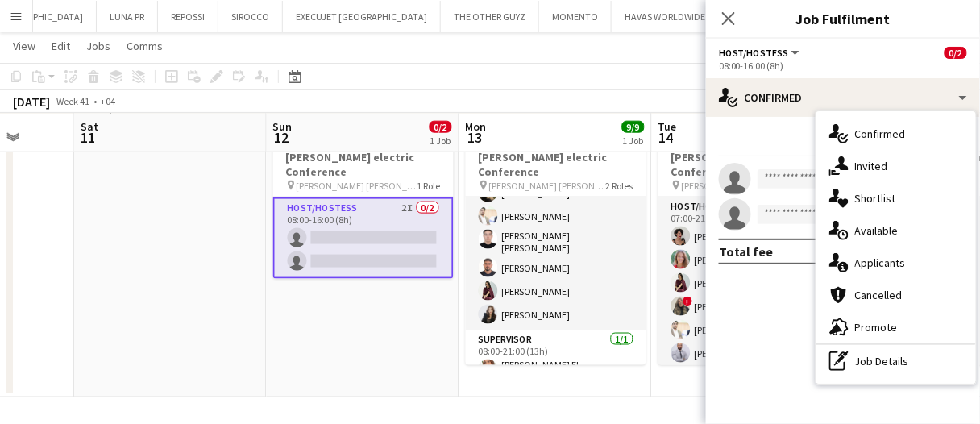
click at [851, 156] on div "single-neutral-actions-share-1 Invited" at bounding box center [896, 166] width 160 height 32
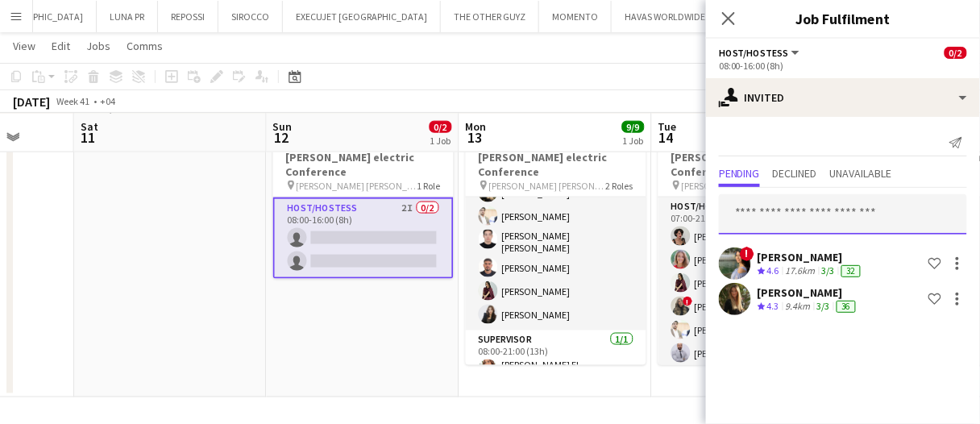
click at [840, 200] on input "text" at bounding box center [843, 214] width 248 height 40
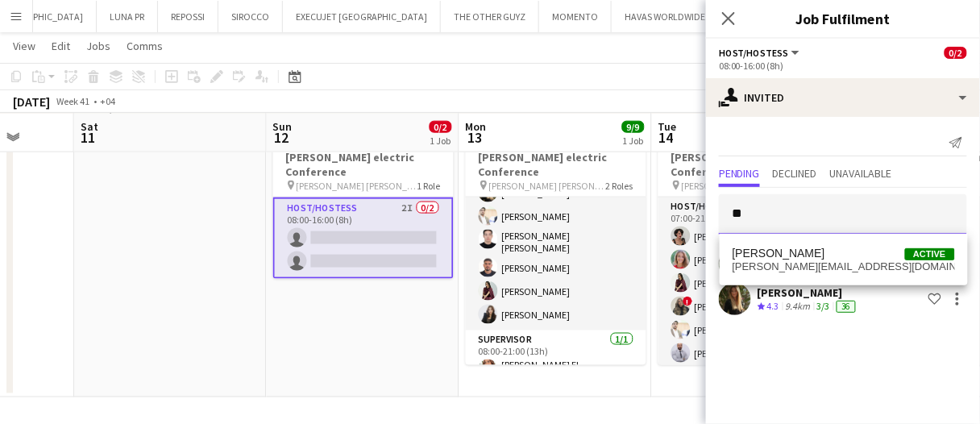
type input "*"
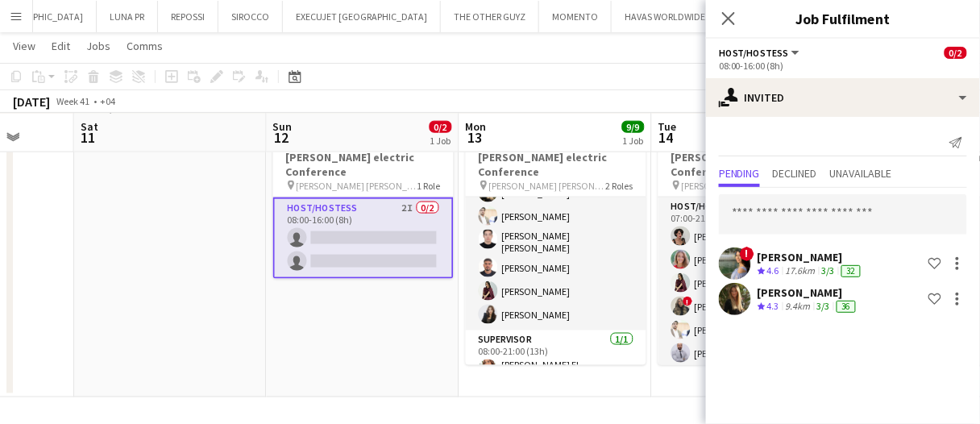
click at [808, 264] on div "17.6km" at bounding box center [800, 271] width 36 height 14
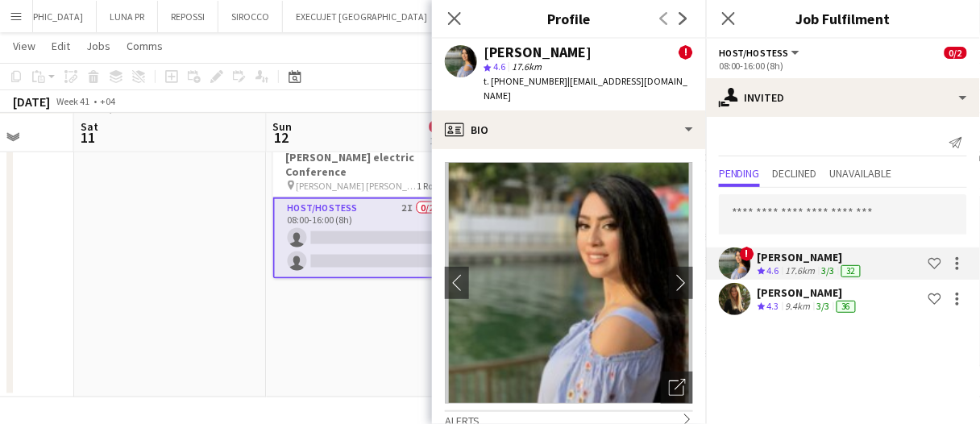
click at [762, 311] on app-icon "Crew rating" at bounding box center [761, 307] width 8 height 12
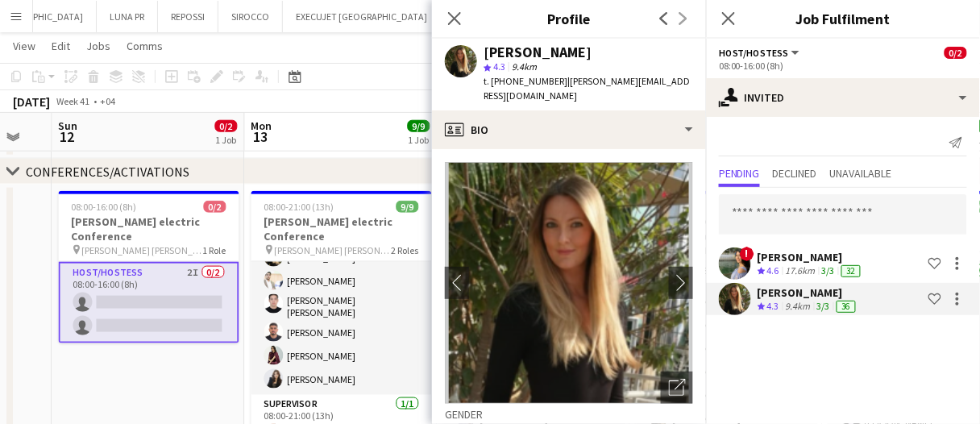
scroll to position [374, 0]
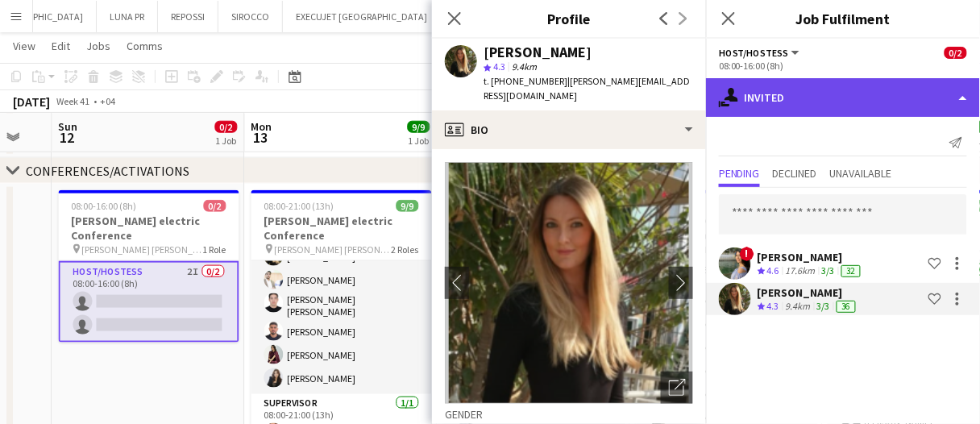
click at [817, 104] on div "single-neutral-actions-share-1 Invited" at bounding box center [843, 97] width 274 height 39
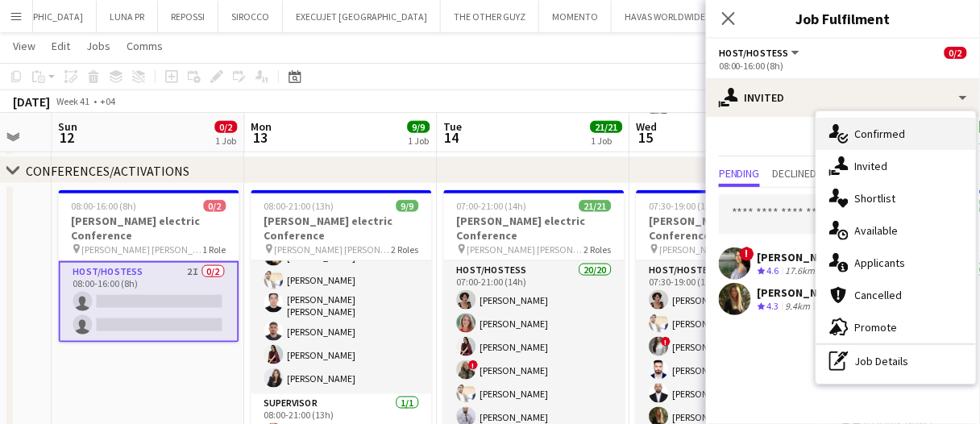
click at [879, 134] on span "Confirmed" at bounding box center [880, 134] width 51 height 15
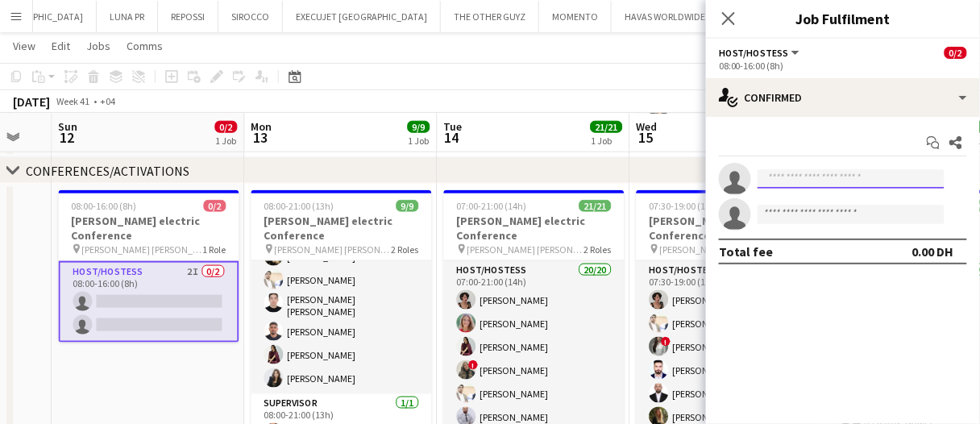
click at [839, 181] on input at bounding box center [850, 178] width 187 height 19
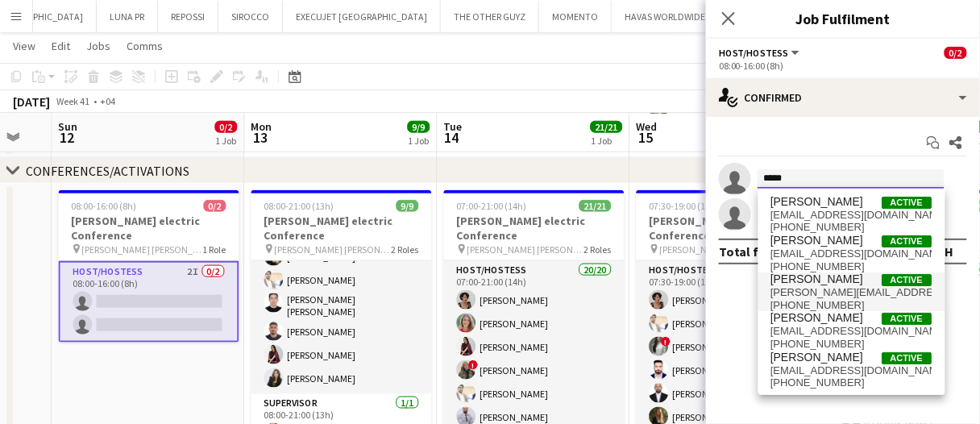
type input "*****"
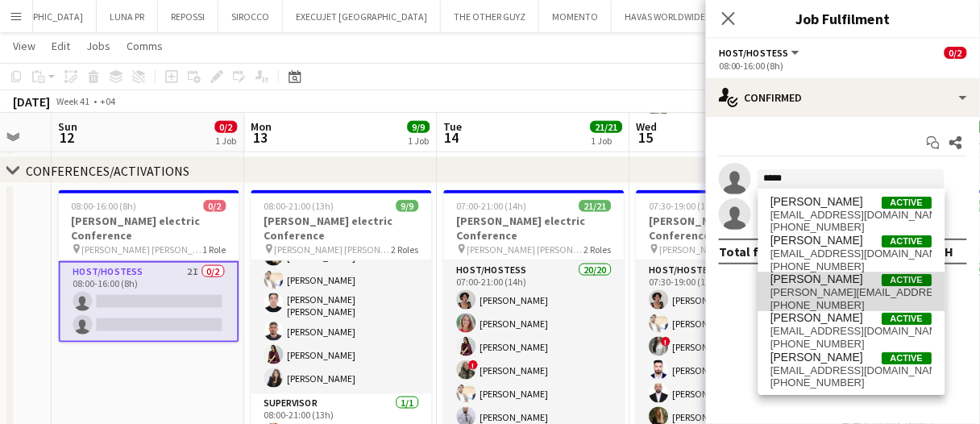
click at [852, 297] on span "georgina.wildoceans@gmail.com" at bounding box center [851, 292] width 161 height 13
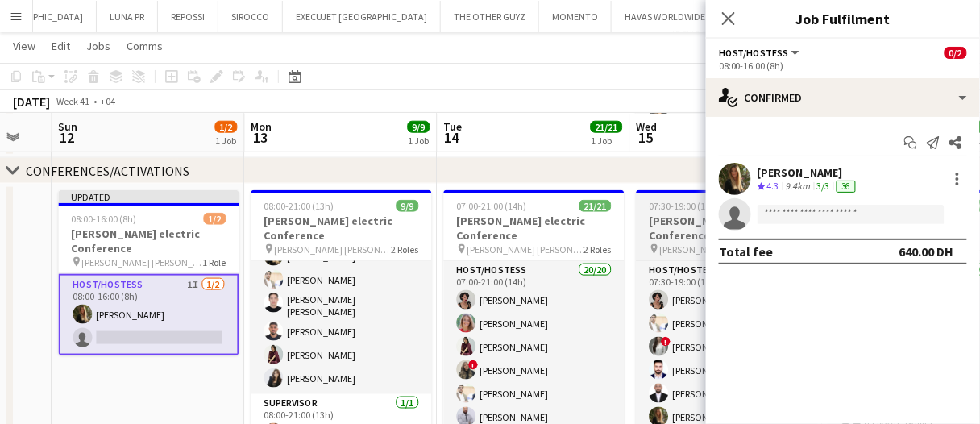
drag, startPoint x: 172, startPoint y: 371, endPoint x: 667, endPoint y: 200, distance: 523.7
click at [172, 371] on app-date-cell "Updated 08:00-16:00 (8h) 1/2 Schneider electric Conference pin JW Marriott Marq…" at bounding box center [148, 322] width 193 height 277
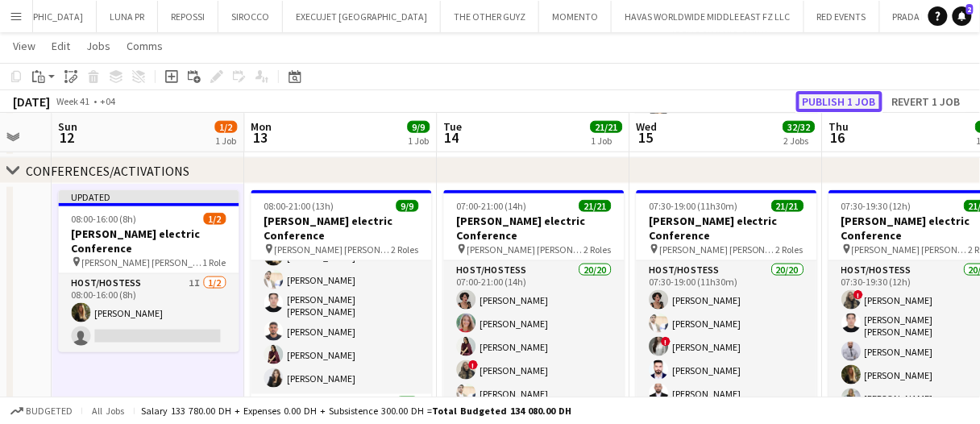
click at [827, 96] on button "Publish 1 job" at bounding box center [839, 101] width 86 height 21
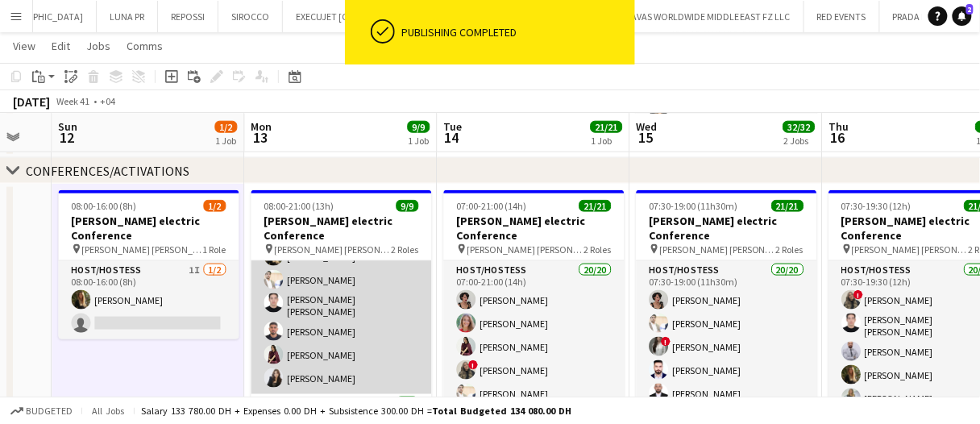
click at [375, 347] on app-card-role "Host/Hostess 8/8 08:00-21:00 (13h) ! Nourhan Mamdouh Ramila Aitova Georgina Gem…" at bounding box center [341, 282] width 180 height 223
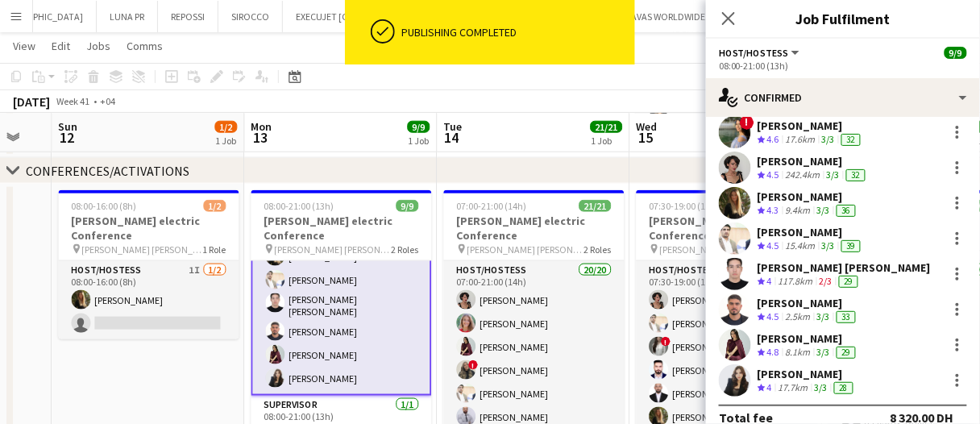
scroll to position [65, 0]
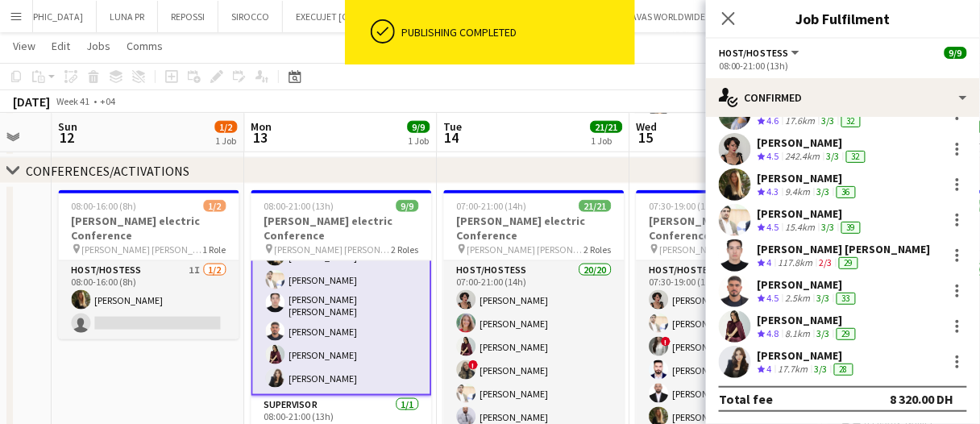
click at [821, 313] on div "Lara Doudar" at bounding box center [808, 320] width 102 height 15
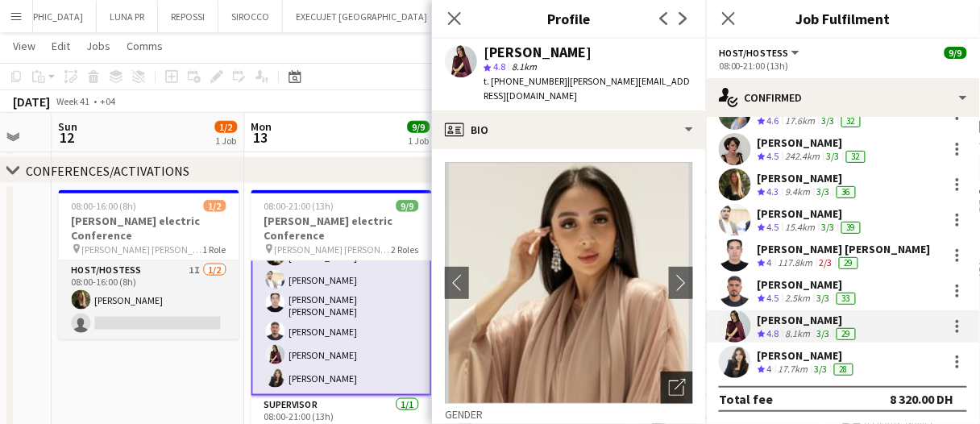
click at [669, 379] on icon "Open photos pop-in" at bounding box center [677, 387] width 17 height 17
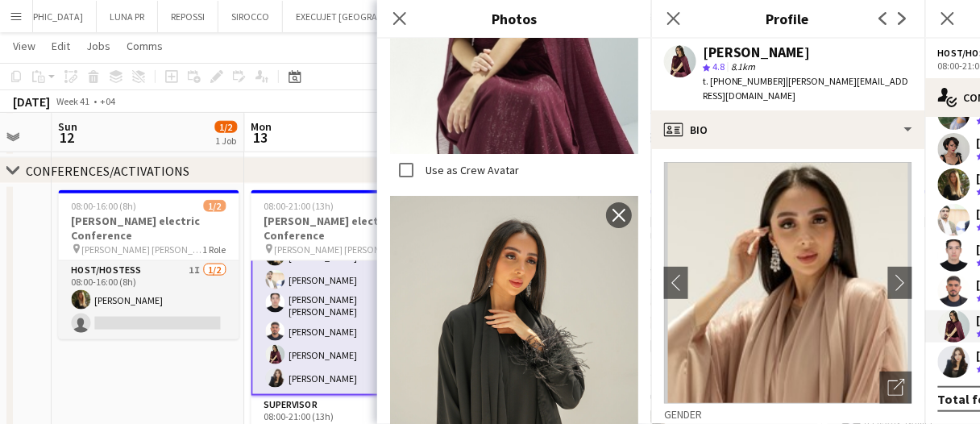
scroll to position [1450, 0]
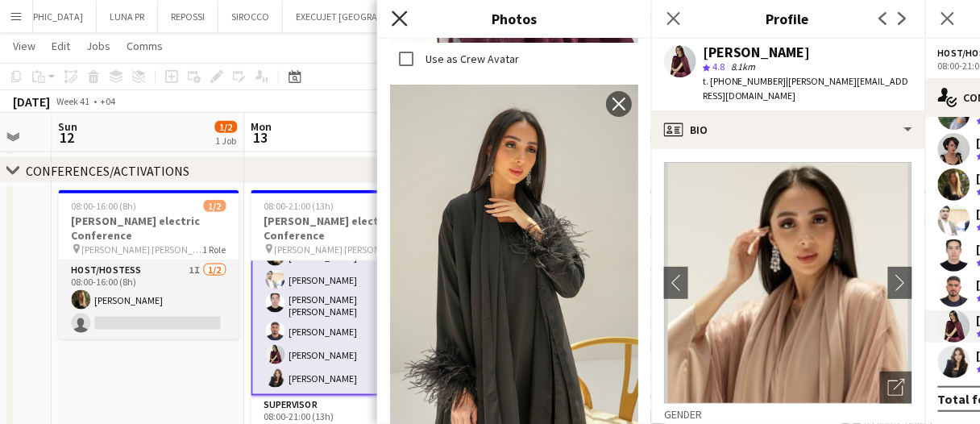
click at [401, 20] on icon at bounding box center [399, 17] width 15 height 15
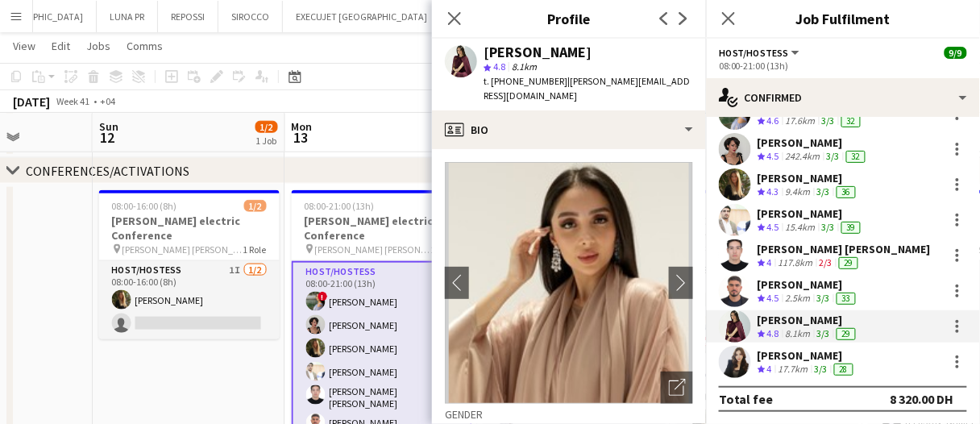
scroll to position [0, 486]
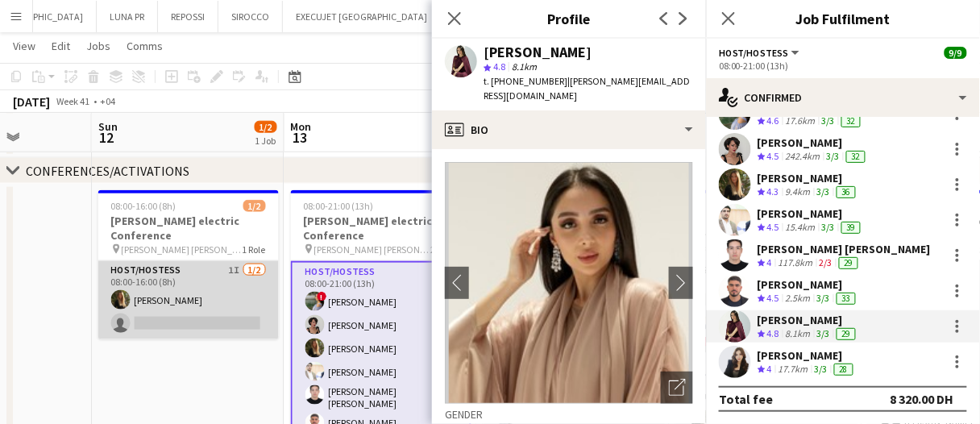
click at [161, 305] on app-card-role "Host/Hostess 1I 1/2 08:00-16:00 (8h) Georgina Gemmell single-neutral-actions" at bounding box center [188, 300] width 180 height 78
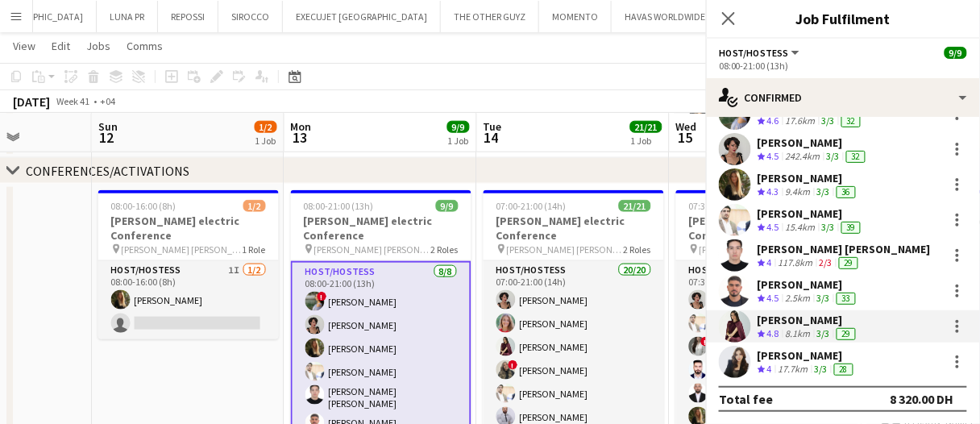
scroll to position [0, 0]
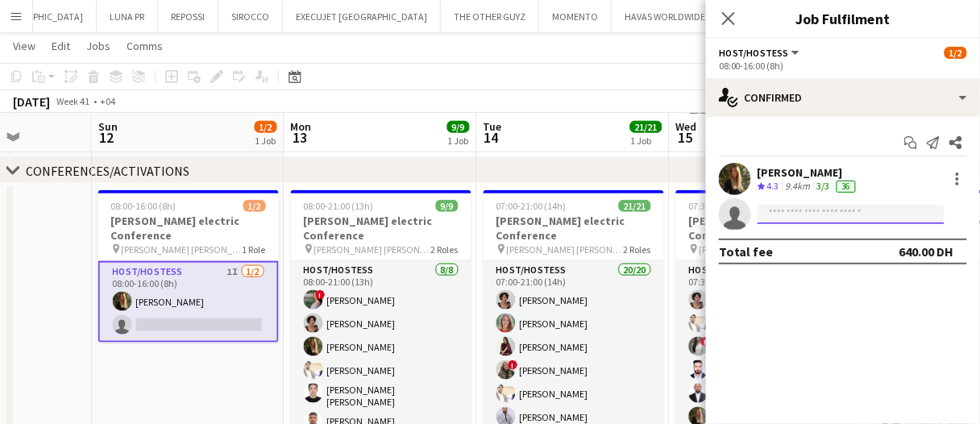
click at [806, 209] on input at bounding box center [850, 214] width 187 height 19
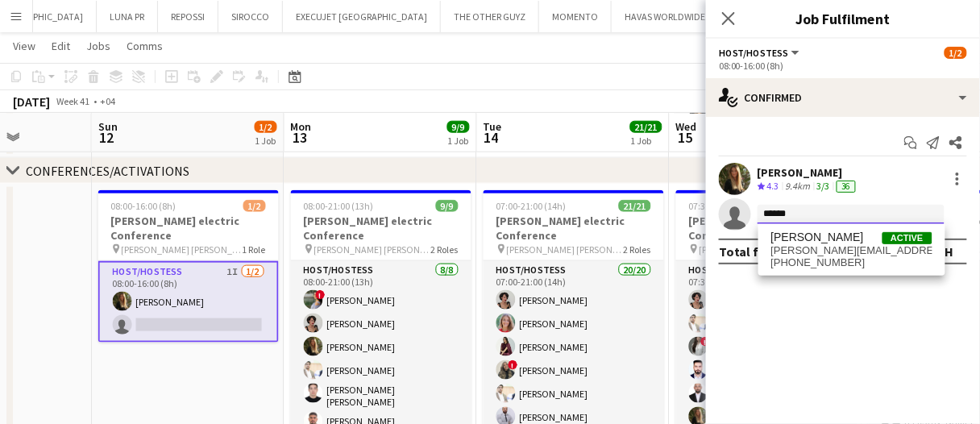
type input "******"
click at [837, 260] on span "+00971508953821" at bounding box center [851, 262] width 161 height 13
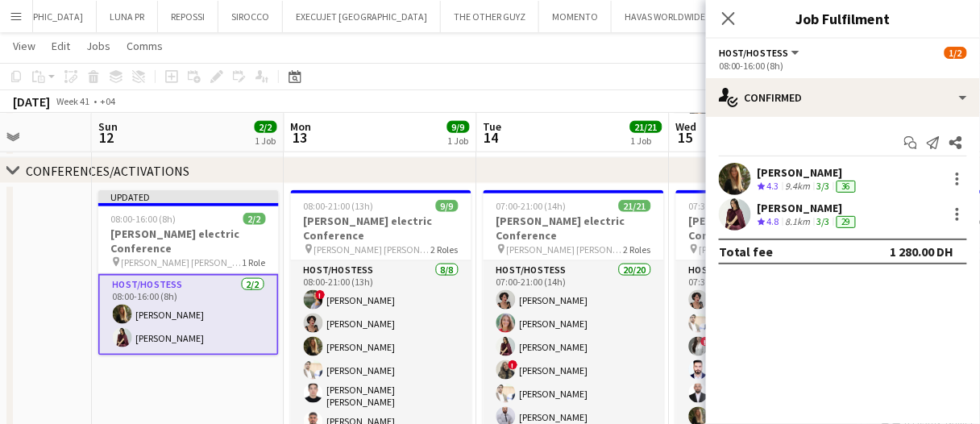
click at [599, 123] on app-board-header-date "Tue 14 21/21 1 Job" at bounding box center [573, 133] width 193 height 39
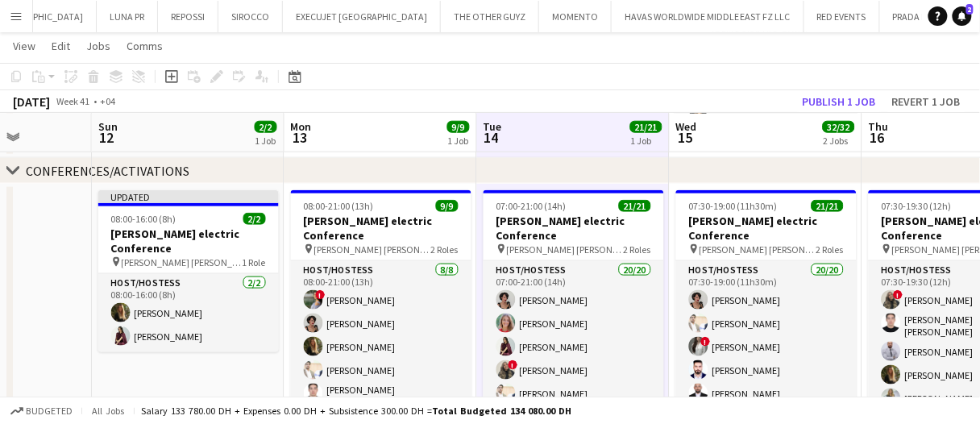
click at [865, 85] on app-toolbar "Copy Paste Paste Ctrl+V Paste with crew Ctrl+Shift+V Paste linked Job Delete Gr…" at bounding box center [490, 76] width 980 height 27
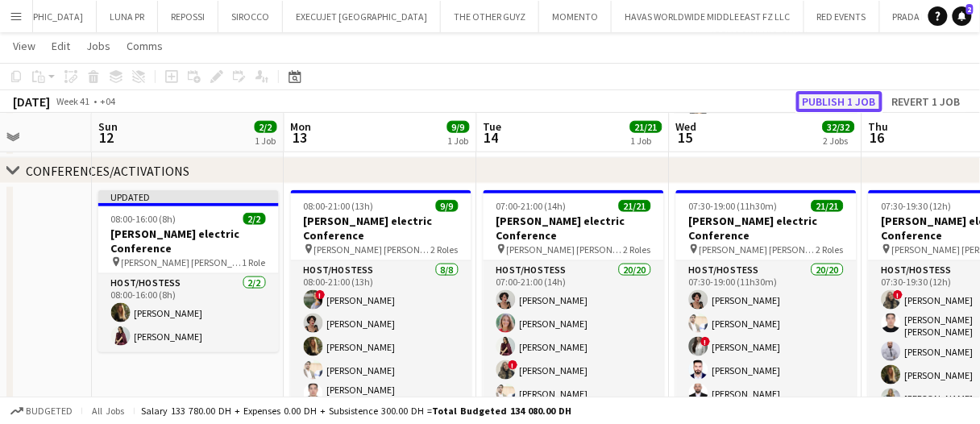
click at [854, 93] on button "Publish 1 job" at bounding box center [839, 101] width 86 height 21
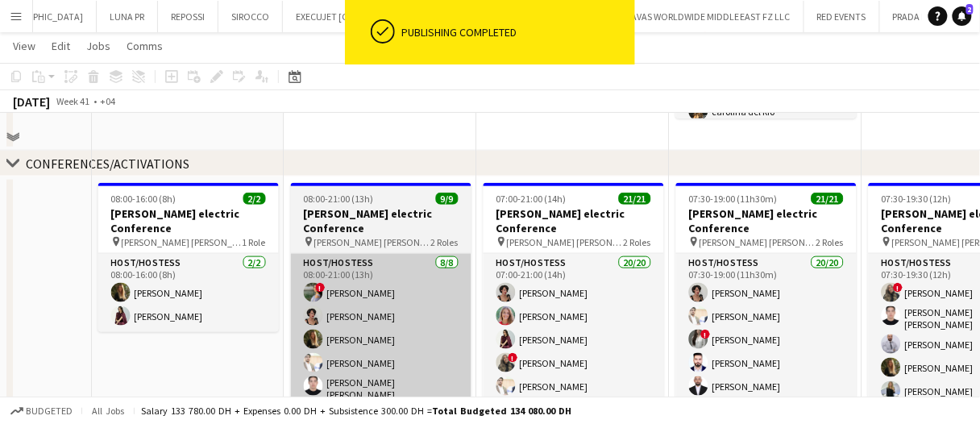
scroll to position [403, 0]
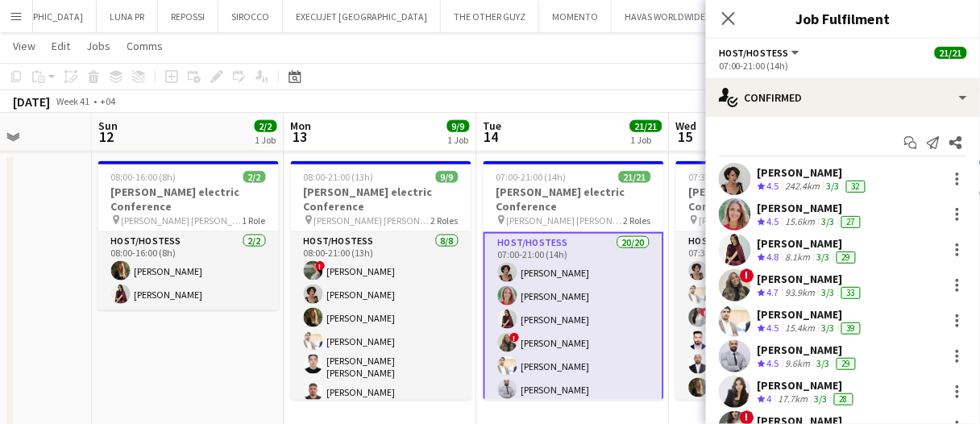
click at [819, 205] on div "Marta Cozza" at bounding box center [810, 208] width 106 height 15
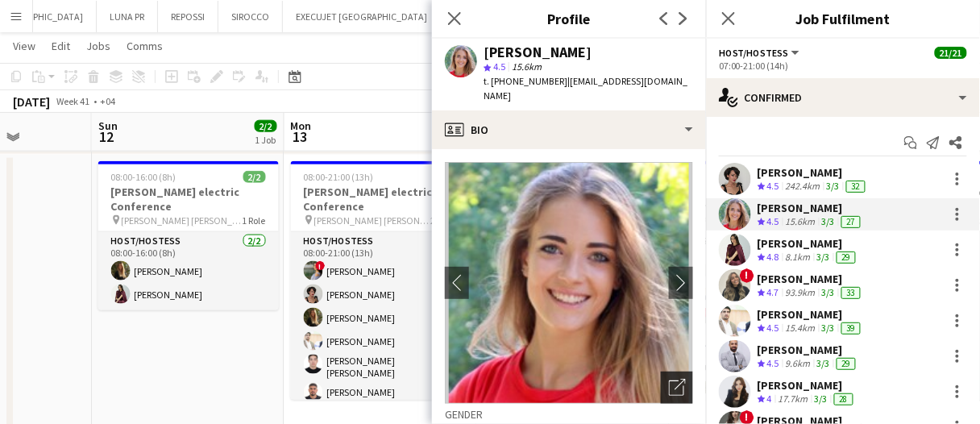
click at [674, 379] on icon at bounding box center [679, 384] width 11 height 11
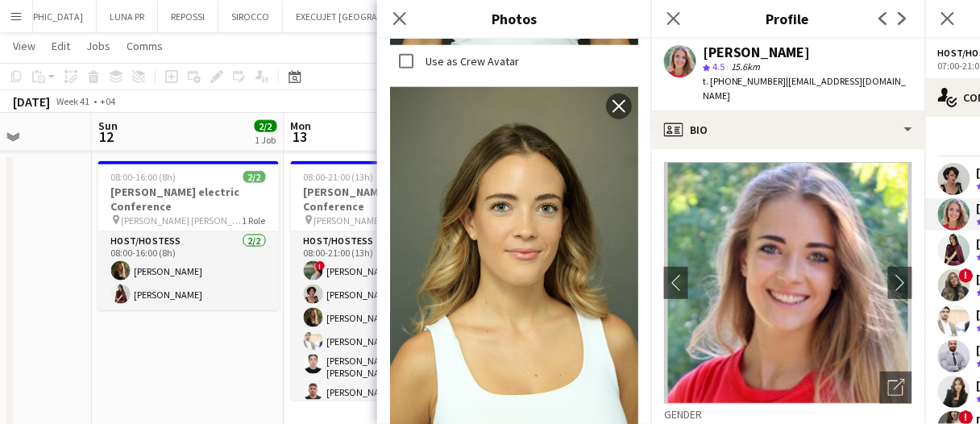
scroll to position [3465, 0]
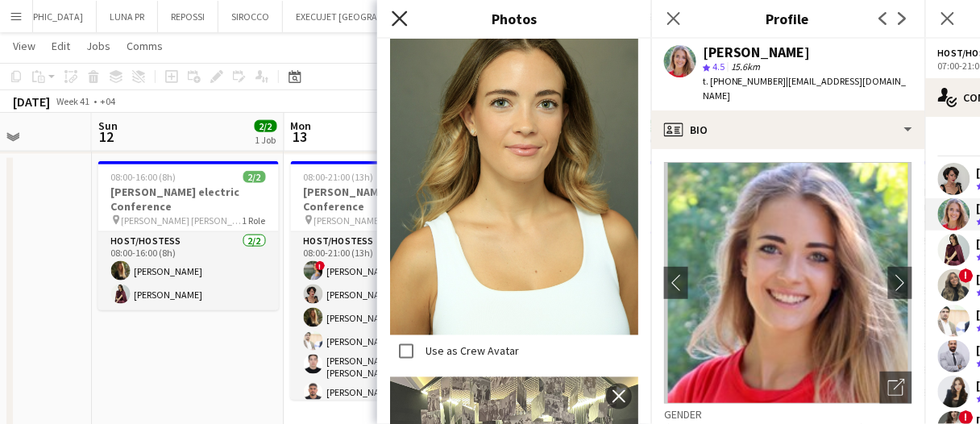
click at [400, 16] on icon "Close pop-in" at bounding box center [399, 17] width 15 height 15
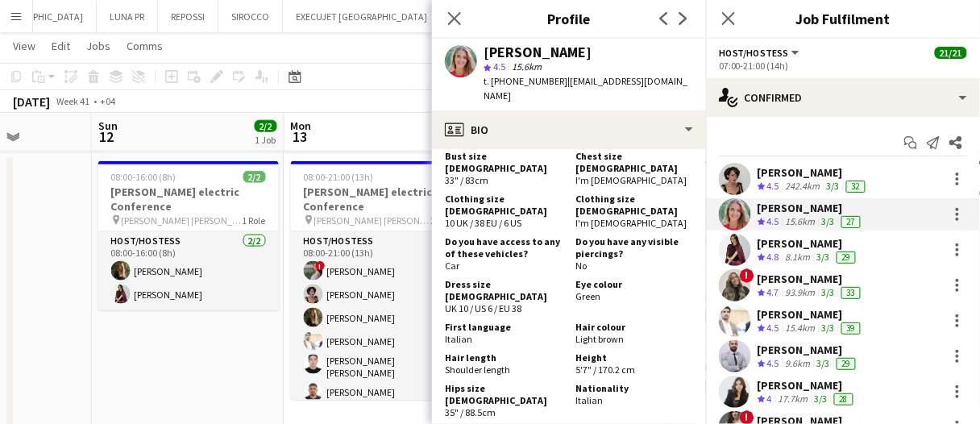
scroll to position [967, 0]
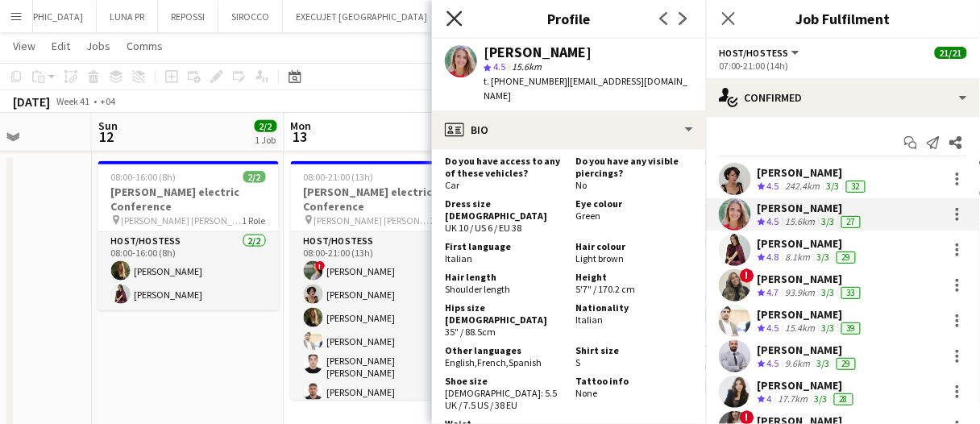
click at [456, 15] on icon "Close pop-in" at bounding box center [453, 17] width 15 height 15
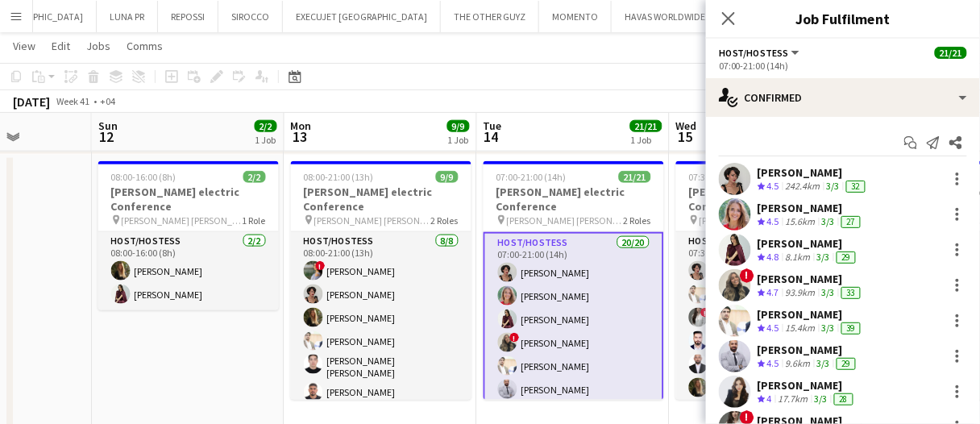
click at [160, 355] on app-date-cell "08:00-16:00 (8h) 2/2 Schneider electric Conference pin JW Marriott Marquis 1 Ro…" at bounding box center [188, 293] width 193 height 277
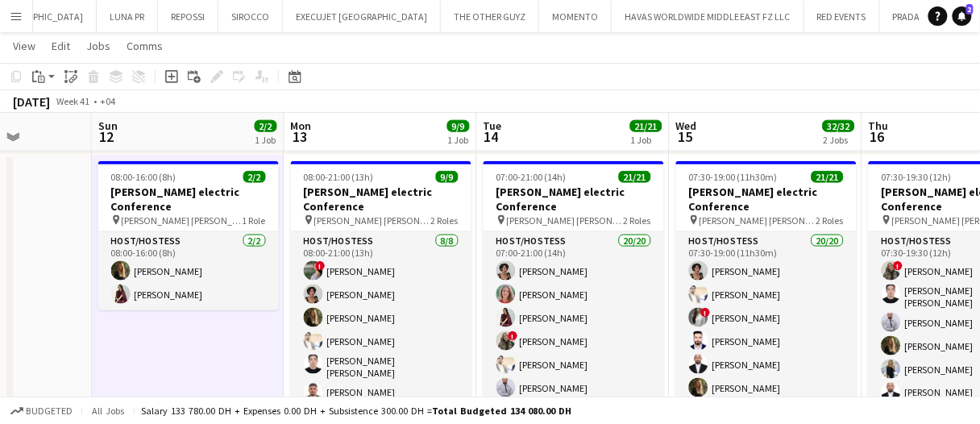
click at [160, 355] on app-date-cell "08:00-16:00 (8h) 2/2 Schneider electric Conference pin JW Marriott Marquis 1 Ro…" at bounding box center [188, 293] width 193 height 277
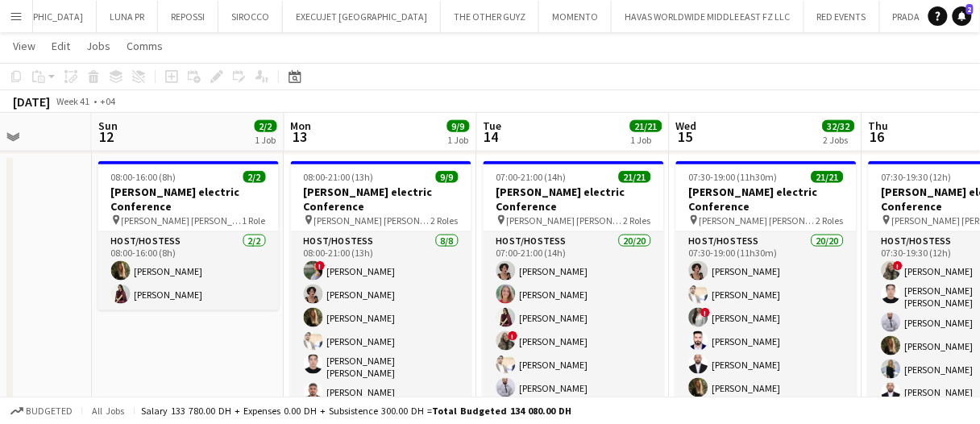
drag, startPoint x: 367, startPoint y: 200, endPoint x: 290, endPoint y: 138, distance: 98.5
click at [367, 214] on span "JW Marriott Marquis" at bounding box center [372, 220] width 117 height 12
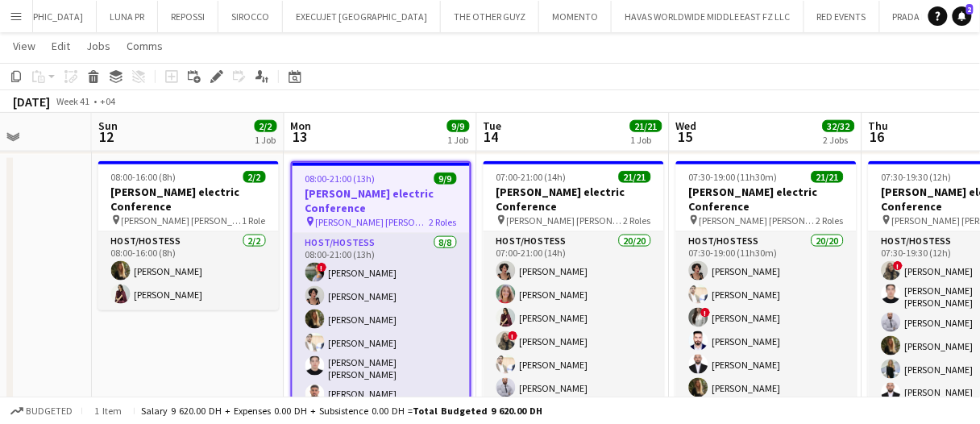
click at [213, 77] on icon at bounding box center [216, 77] width 9 height 9
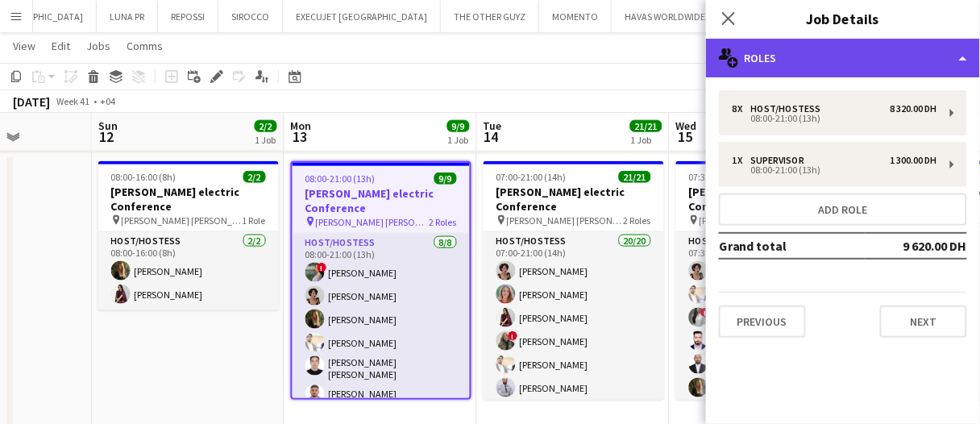
click at [765, 53] on div "multiple-users-add Roles" at bounding box center [843, 58] width 274 height 39
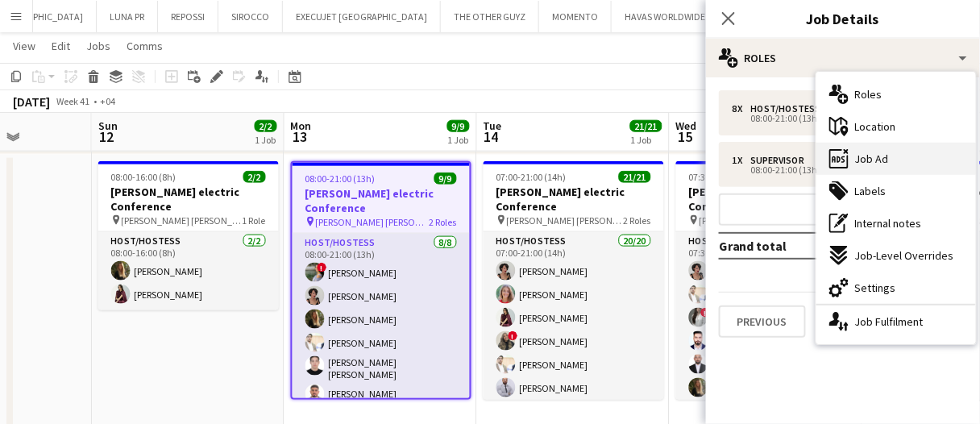
click at [857, 157] on span "Job Ad" at bounding box center [872, 158] width 34 height 15
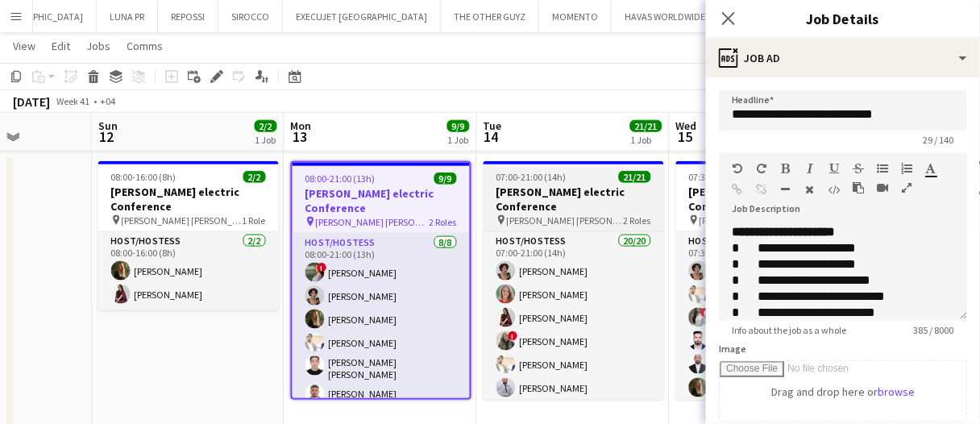
click at [571, 214] on span "JW Marriott Marquis" at bounding box center [565, 220] width 117 height 12
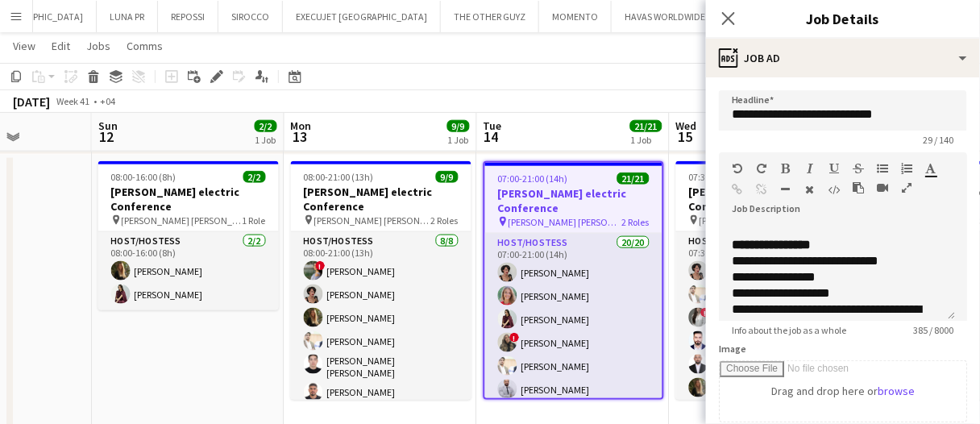
scroll to position [158, 0]
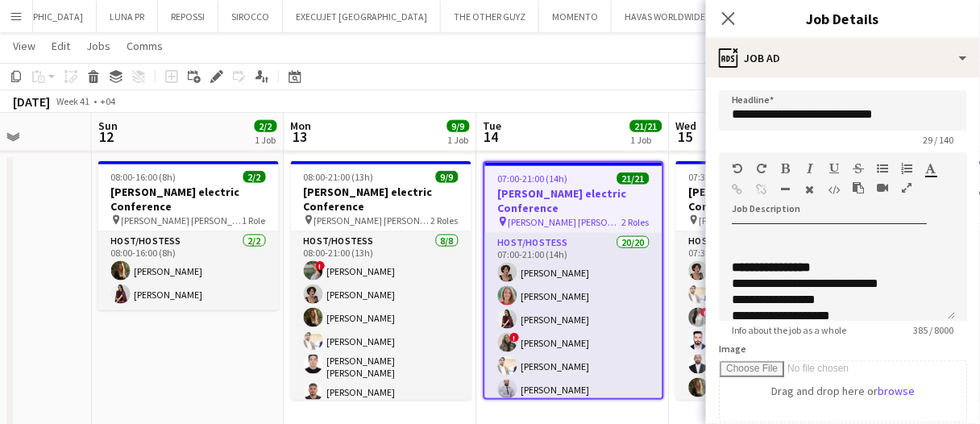
click at [560, 138] on app-board-header-date "Tue 14 21/21 1 Job" at bounding box center [573, 132] width 193 height 39
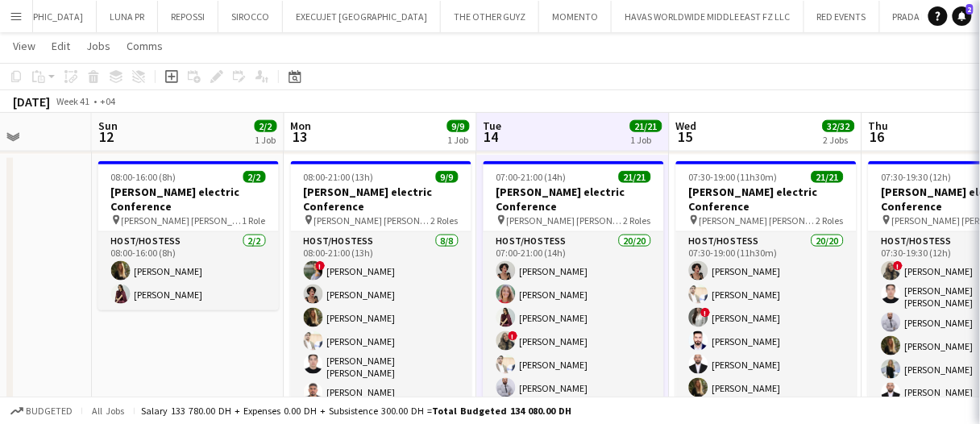
click at [560, 138] on app-board-header-date "Tue 14 21/21 1 Job" at bounding box center [573, 132] width 193 height 39
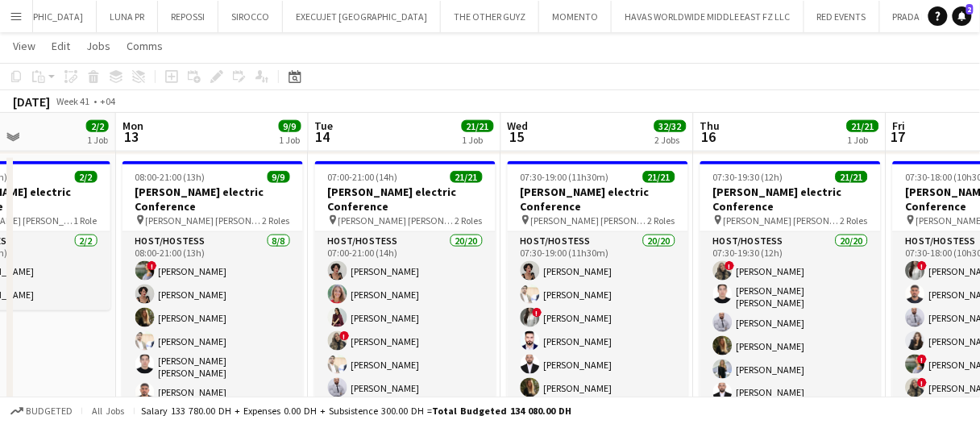
drag, startPoint x: 401, startPoint y: 139, endPoint x: 380, endPoint y: 134, distance: 22.5
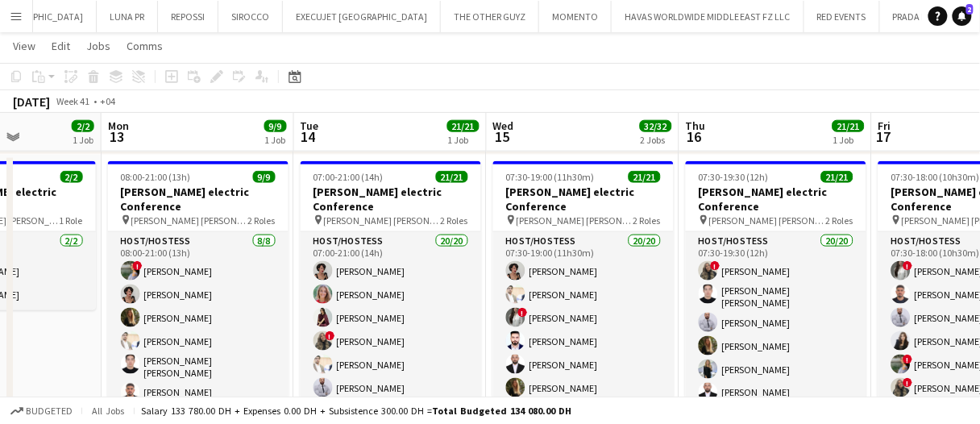
drag, startPoint x: 368, startPoint y: 131, endPoint x: 264, endPoint y: 127, distance: 104.0
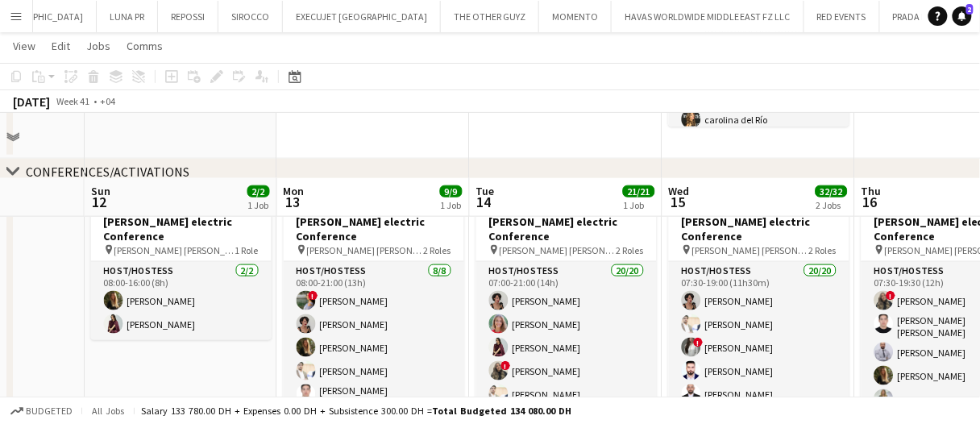
scroll to position [357, 0]
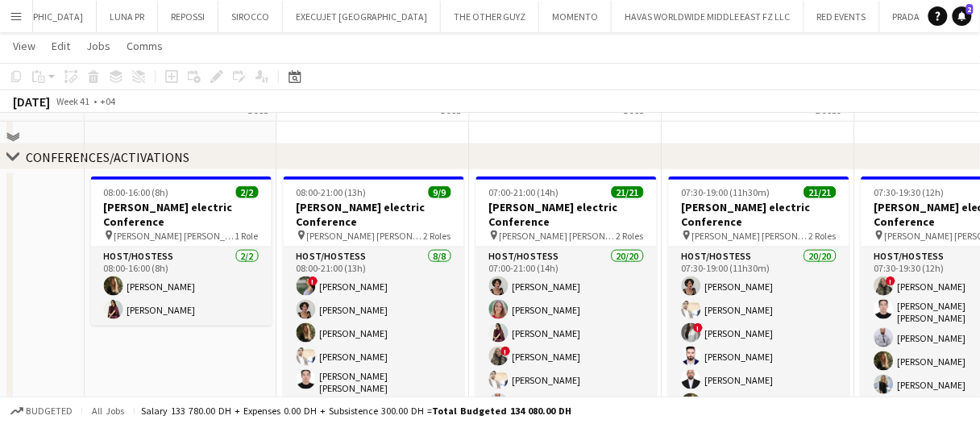
click at [470, 206] on app-date-cell "07:00-21:00 (14h) 21/21 Schneider electric Conference pin JW Marriott Marquis 2…" at bounding box center [566, 308] width 193 height 277
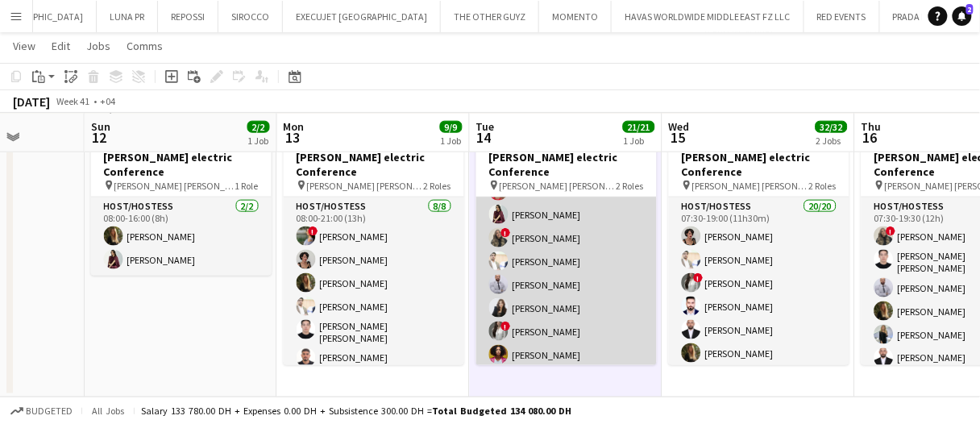
scroll to position [0, 0]
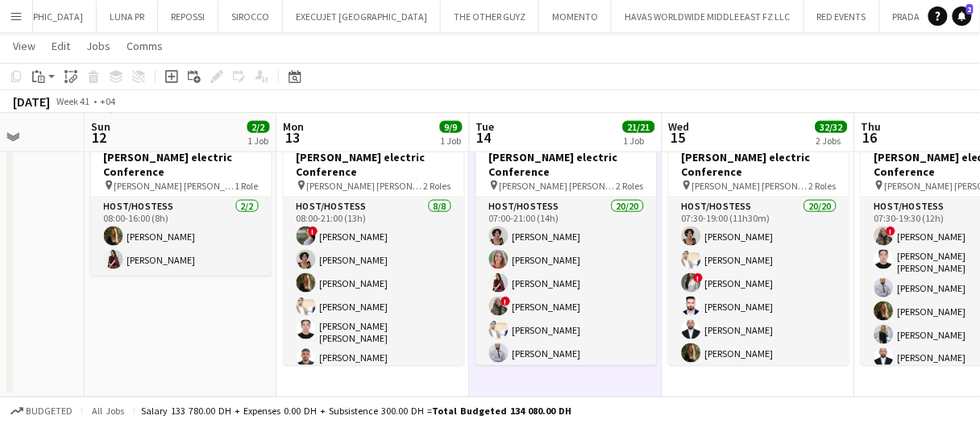
drag, startPoint x: 546, startPoint y: 125, endPoint x: 572, endPoint y: 125, distance: 25.8
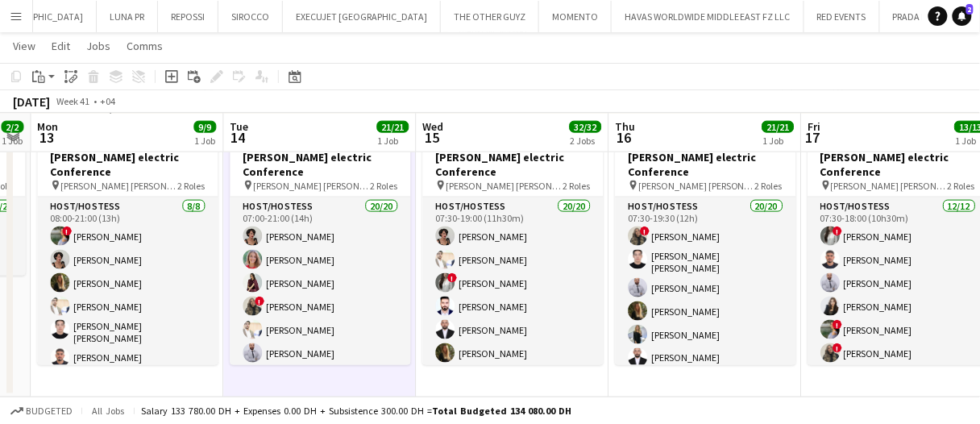
scroll to position [357, 0]
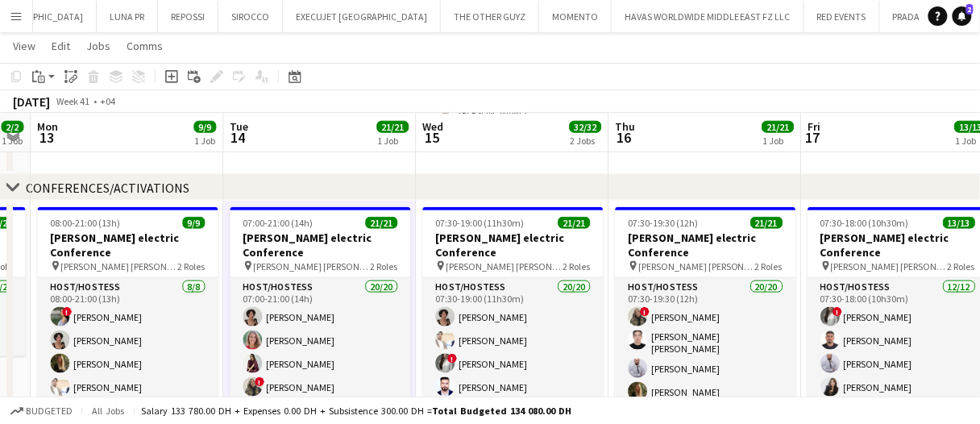
drag, startPoint x: 459, startPoint y: 164, endPoint x: 468, endPoint y: 165, distance: 8.9
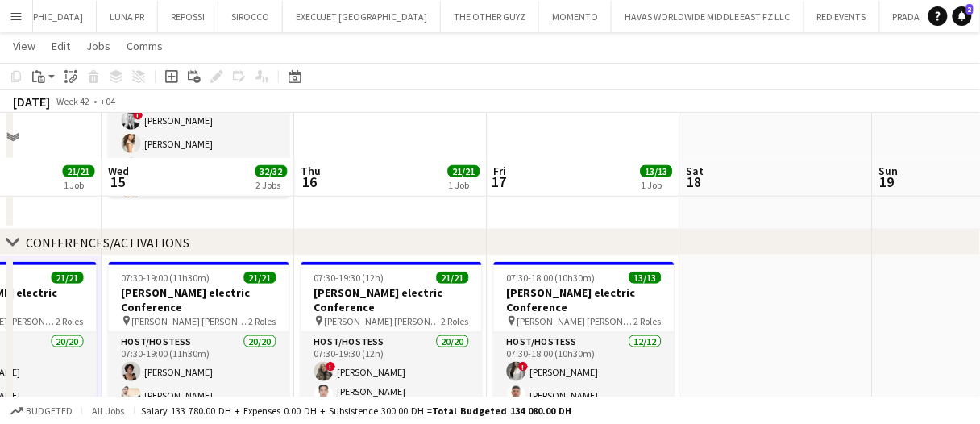
scroll to position [438, 0]
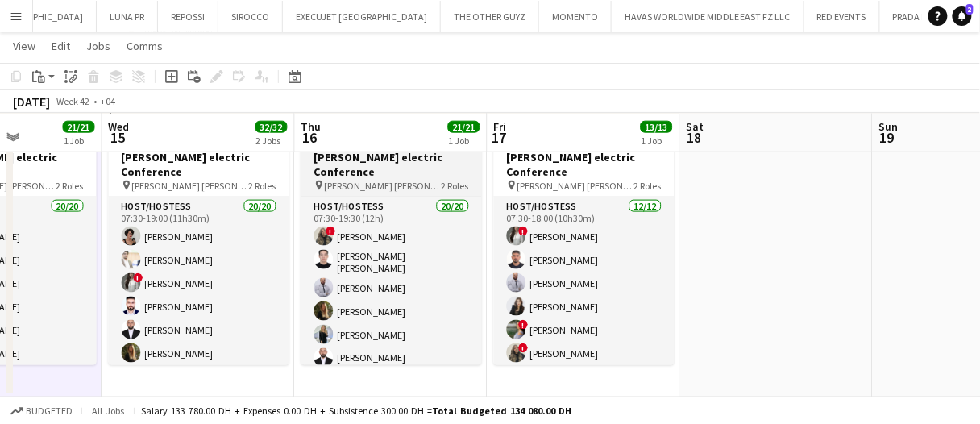
click at [366, 180] on span "JW Marriott Marquis" at bounding box center [383, 186] width 117 height 12
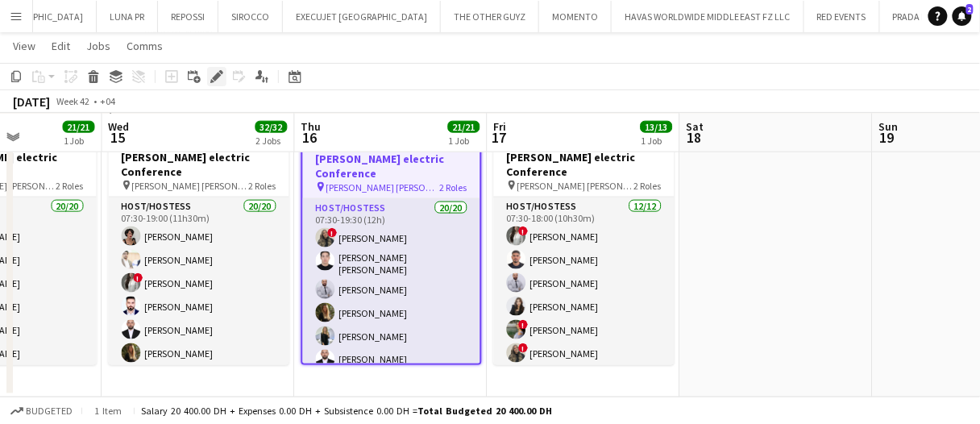
click at [213, 68] on div "Edit" at bounding box center [216, 76] width 19 height 19
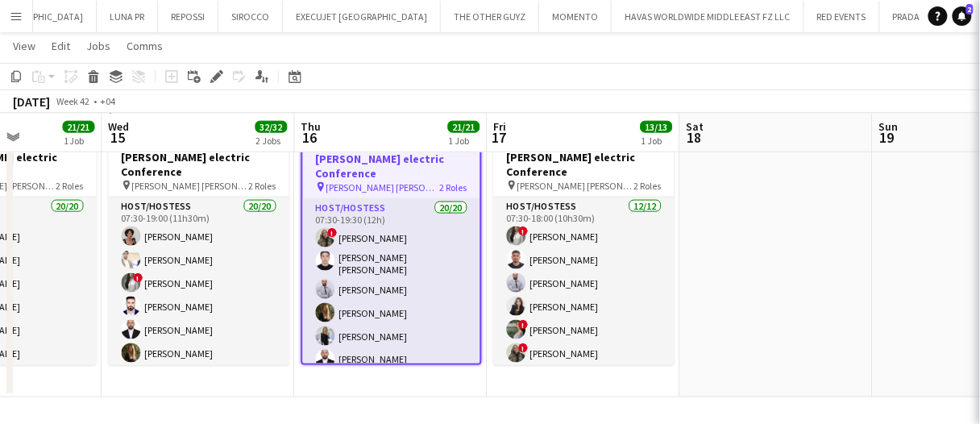
type input "**********"
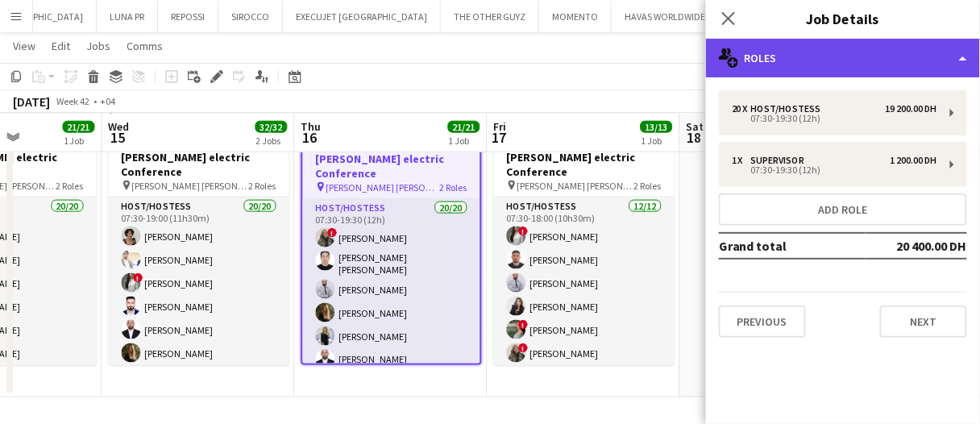
click at [725, 62] on icon "multiple-users-add" at bounding box center [728, 57] width 19 height 19
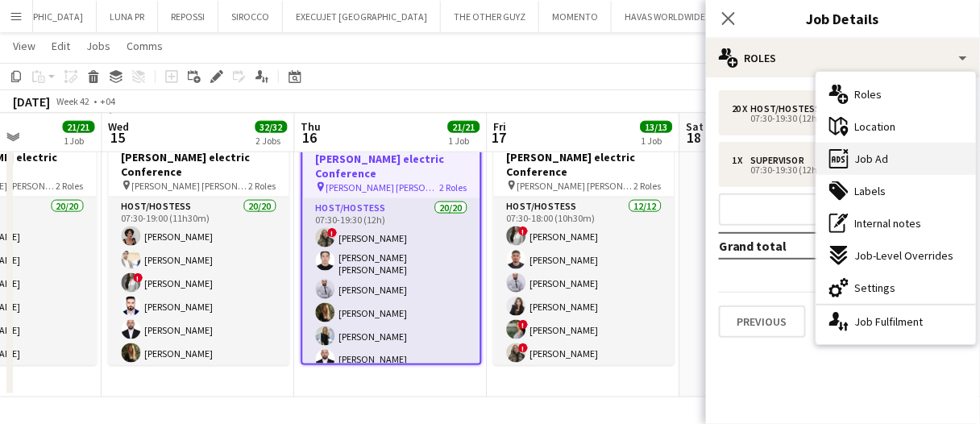
click at [865, 161] on span "Job Ad" at bounding box center [872, 158] width 34 height 15
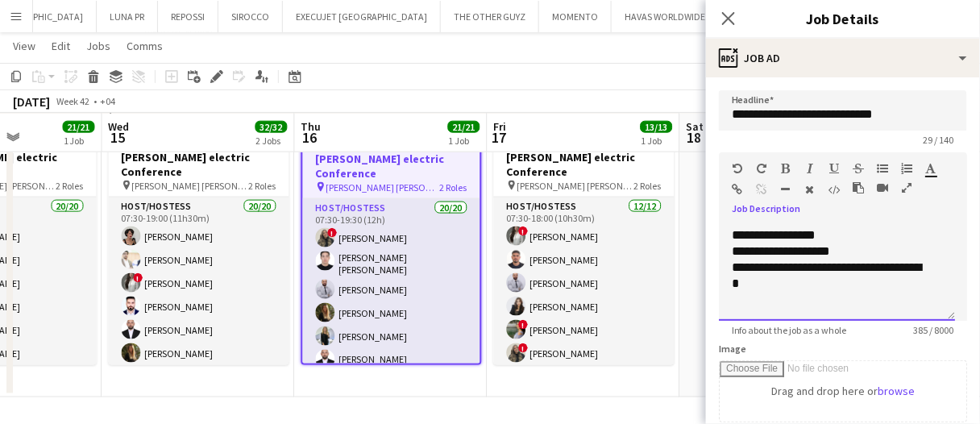
scroll to position [146, 0]
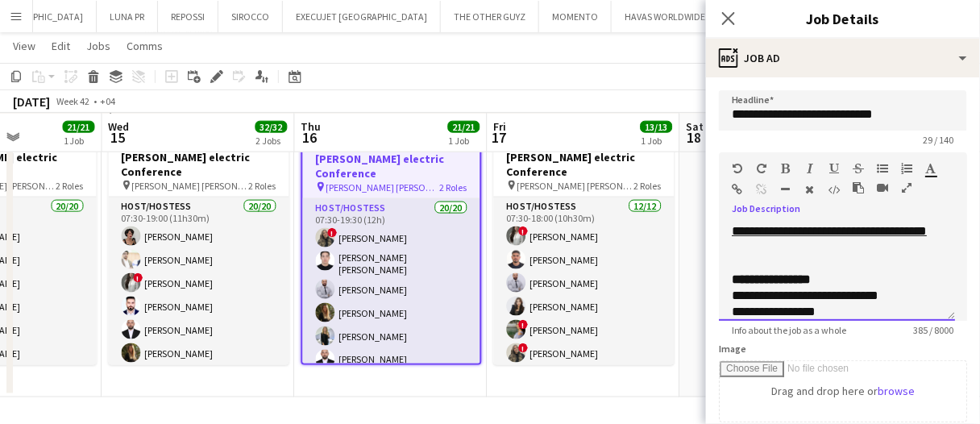
drag, startPoint x: 781, startPoint y: 285, endPoint x: 736, endPoint y: 293, distance: 45.0
click at [732, 305] on div "**********" at bounding box center [837, 272] width 236 height 97
copy div "**********"
click at [429, 375] on app-date-cell "07:30-19:30 (12h) 21/21 Schneider electric Conference pin JW Marriott Marquis 2…" at bounding box center [391, 258] width 193 height 277
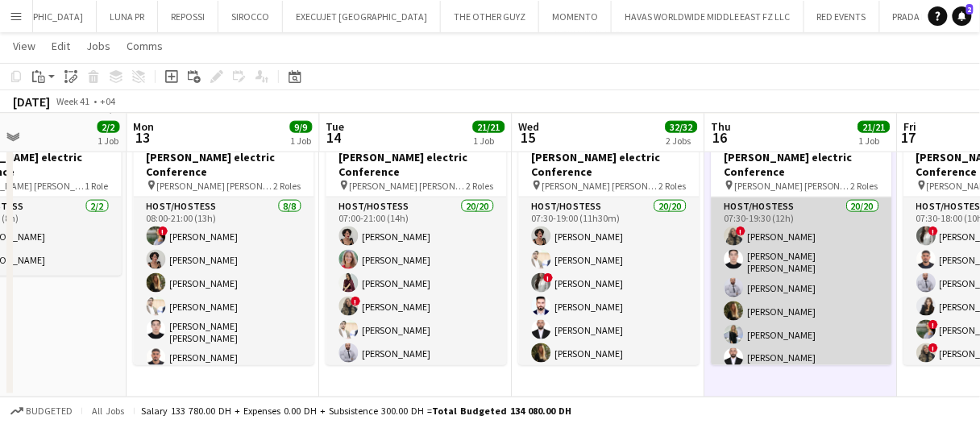
scroll to position [0, 651]
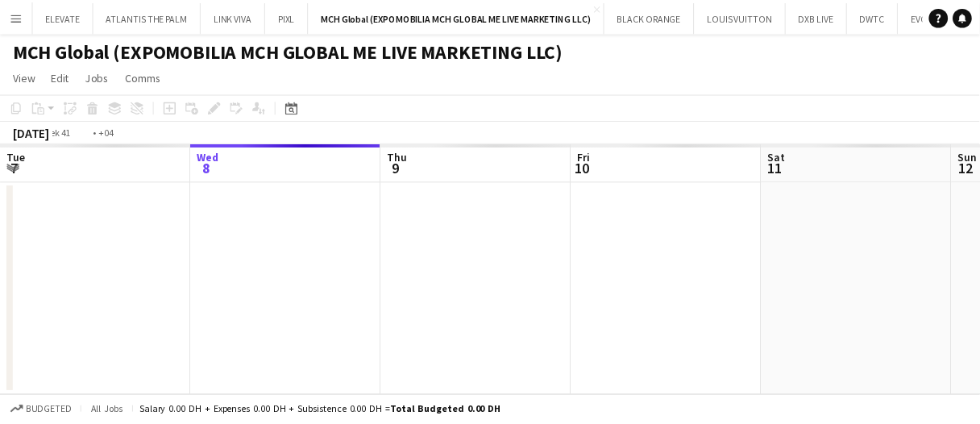
scroll to position [0, 554]
